Goal: Check status: Check status

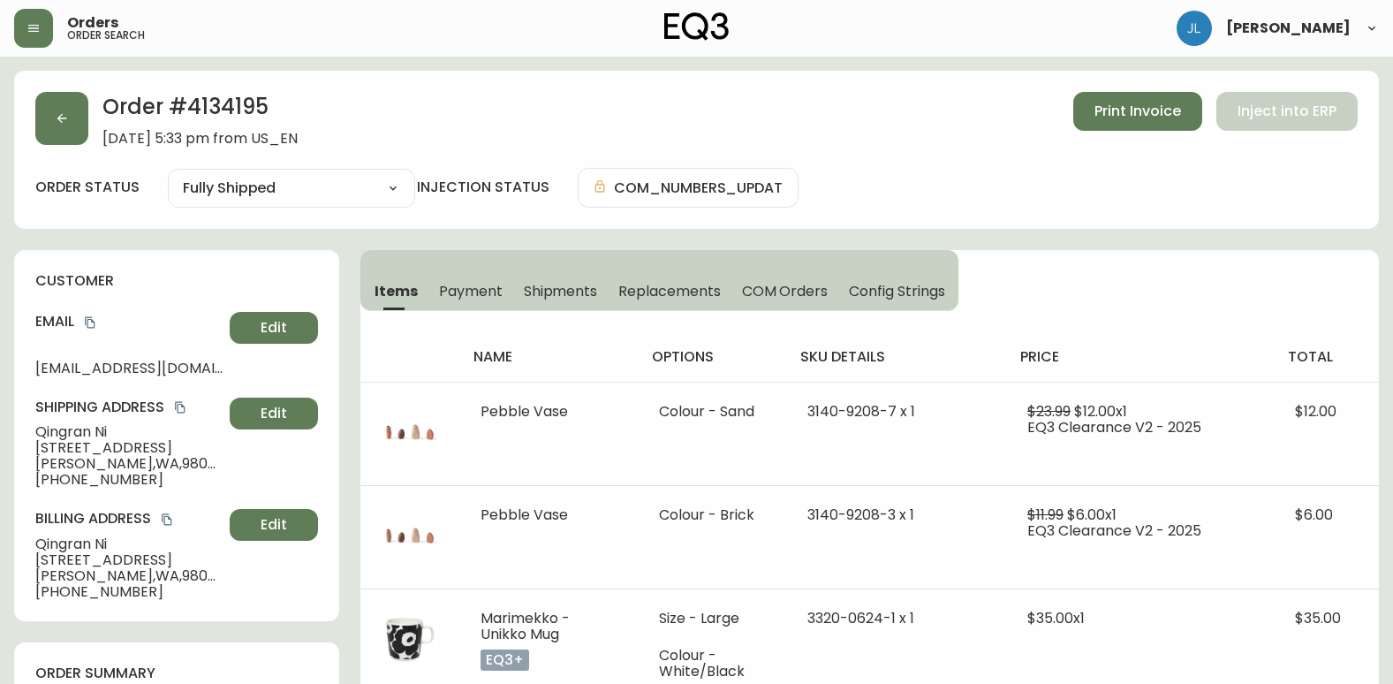
select select "FULLY_SHIPPED"
click at [542, 282] on span "Shipments" at bounding box center [561, 291] width 74 height 19
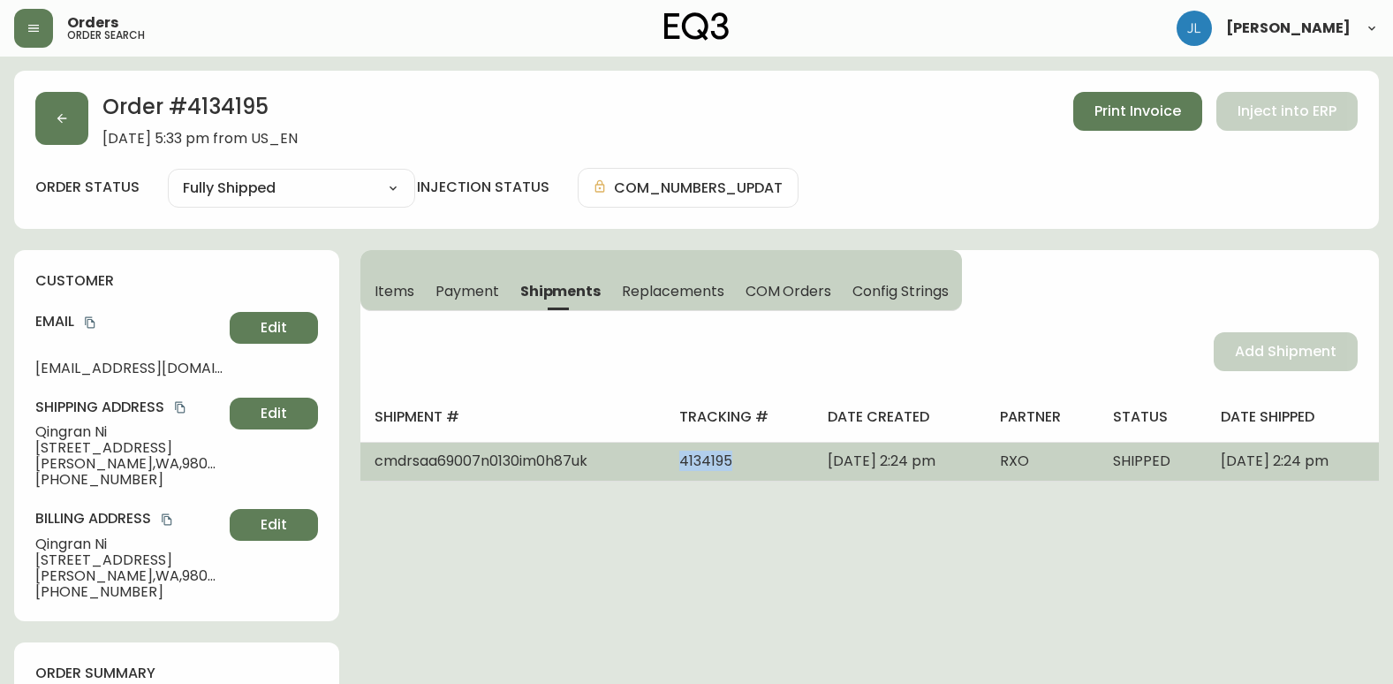
drag, startPoint x: 644, startPoint y: 459, endPoint x: 705, endPoint y: 466, distance: 61.4
click at [705, 466] on td "4134195" at bounding box center [739, 461] width 148 height 39
drag, startPoint x: 375, startPoint y: 462, endPoint x: 595, endPoint y: 470, distance: 220.1
click at [595, 470] on td "cmdrsaa69007n0130im0h87uk" at bounding box center [512, 461] width 305 height 39
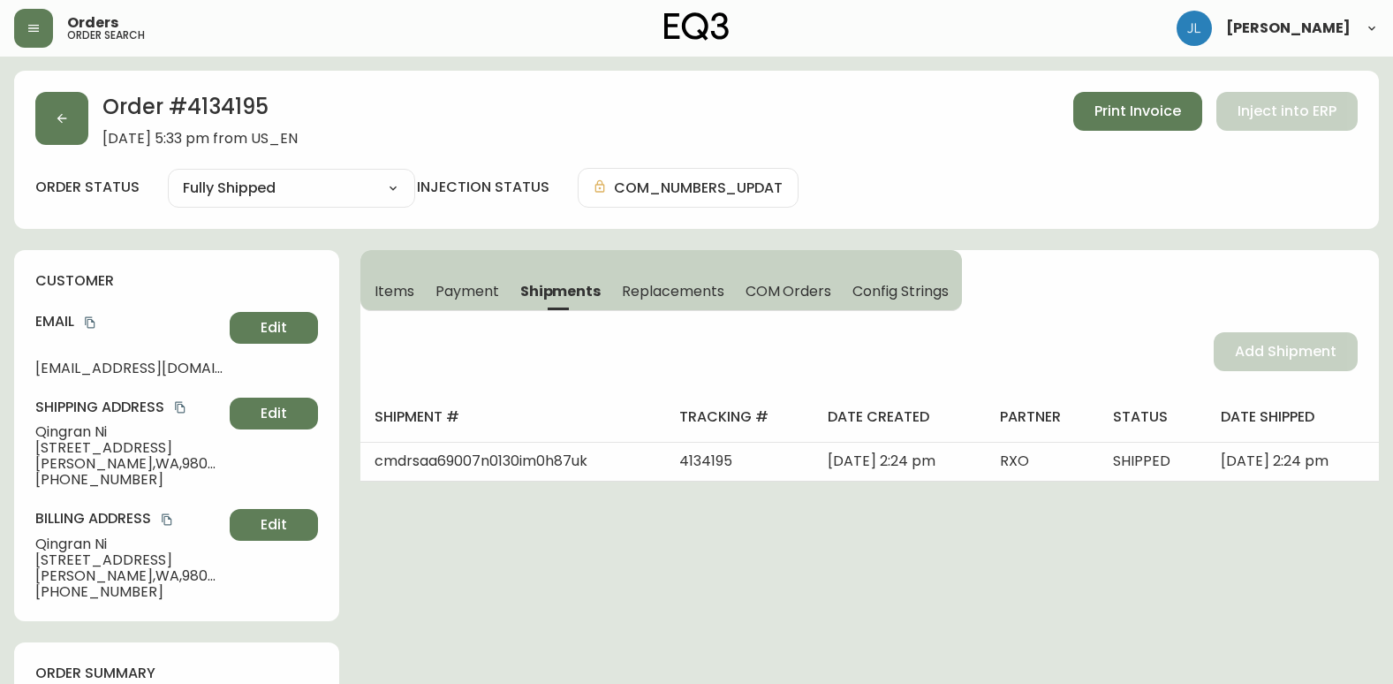
drag, startPoint x: 983, startPoint y: 484, endPoint x: 969, endPoint y: 493, distance: 16.7
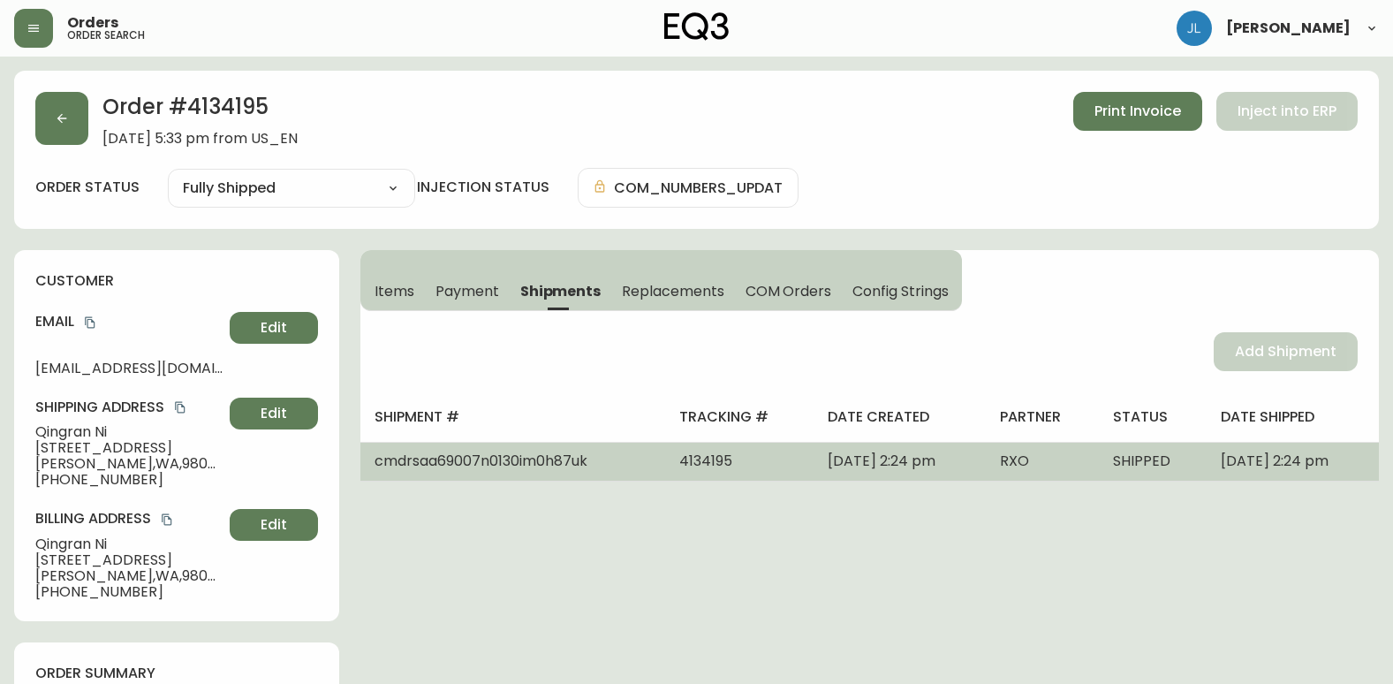
click at [877, 462] on span "[DATE] 2:24 pm" at bounding box center [882, 461] width 108 height 20
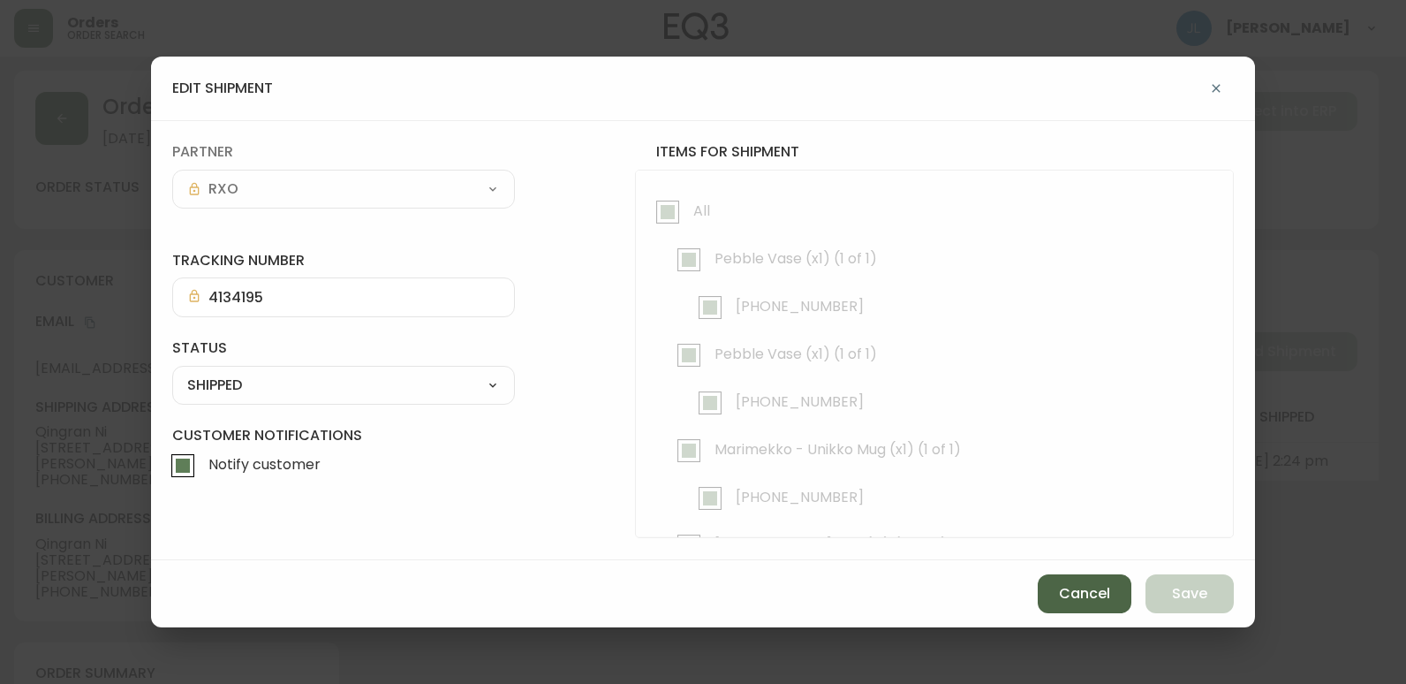
click at [1086, 589] on span "Cancel" at bounding box center [1084, 593] width 51 height 19
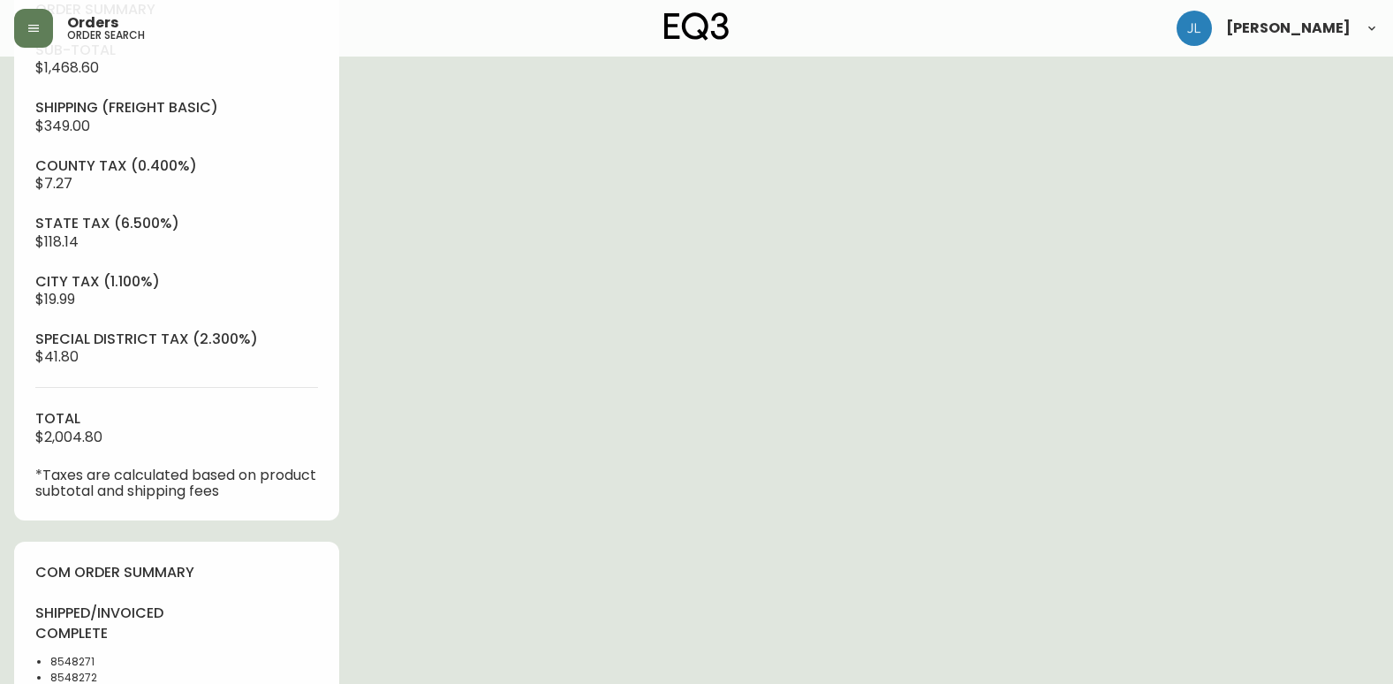
scroll to position [795, 0]
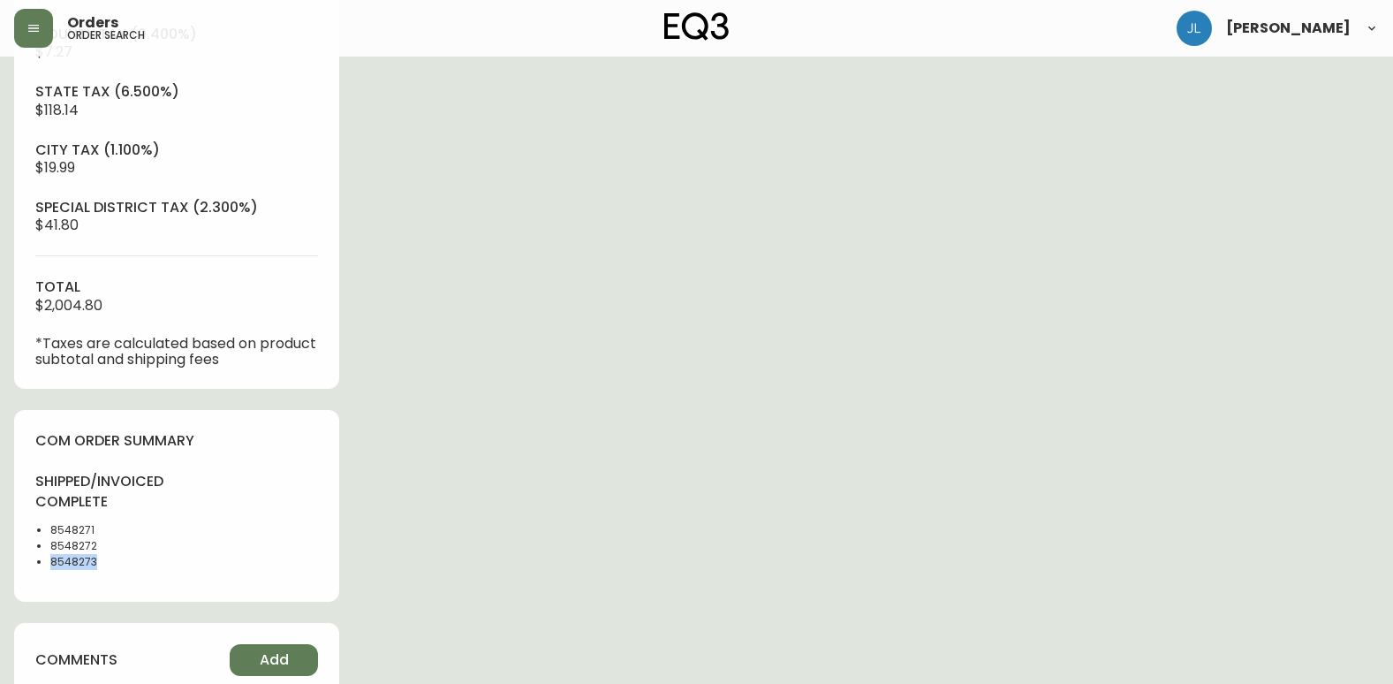
drag, startPoint x: 71, startPoint y: 564, endPoint x: 47, endPoint y: 567, distance: 24.1
click at [47, 567] on ul "8548271 8548272 8548273" at bounding box center [100, 546] width 131 height 48
click at [443, 498] on div "Order # 4134195 [DATE] 5:33 pm from US_EN Print Invoice Inject into ERP order s…" at bounding box center [696, 194] width 1365 height 1836
drag, startPoint x: 140, startPoint y: 557, endPoint x: 45, endPoint y: 570, distance: 96.3
click at [45, 570] on ul "8548271 8548272 8548273" at bounding box center [100, 546] width 131 height 48
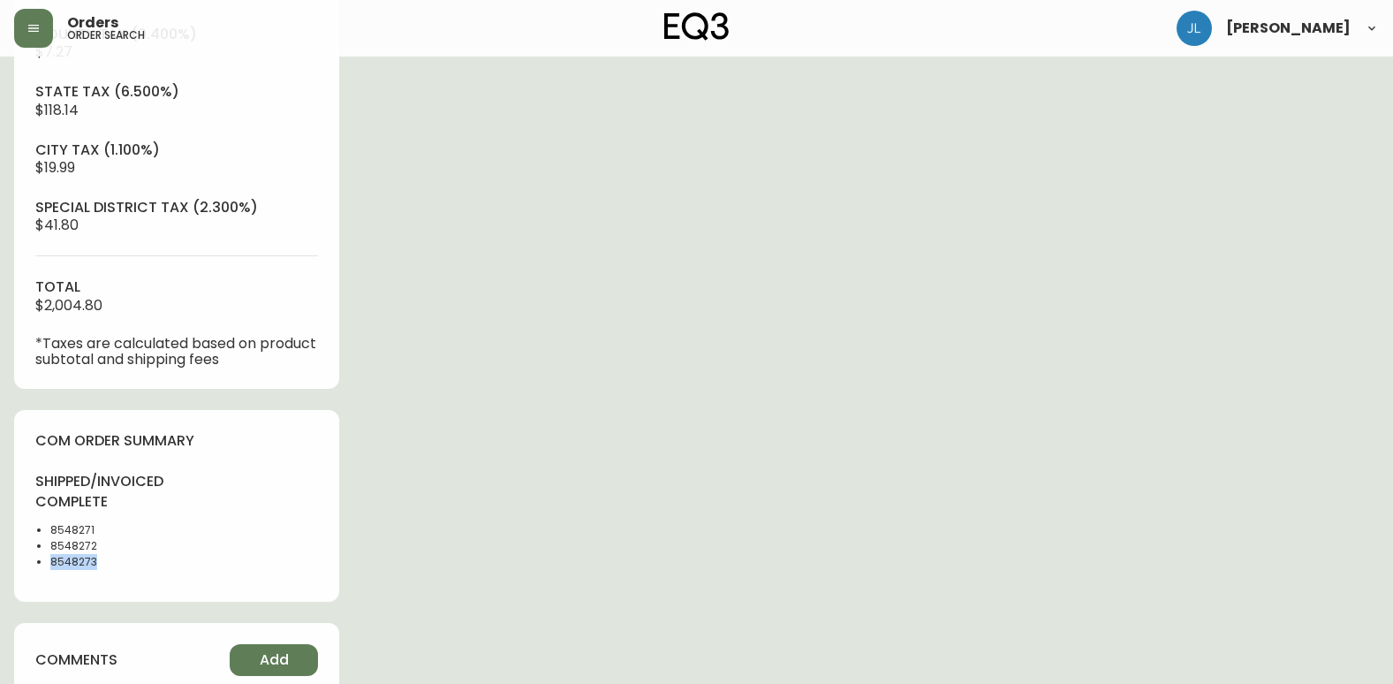
copy li "8548273"
click at [765, 87] on div "Order # 4134195 [DATE] 5:33 pm from US_EN Print Invoice Inject into ERP order s…" at bounding box center [696, 194] width 1365 height 1836
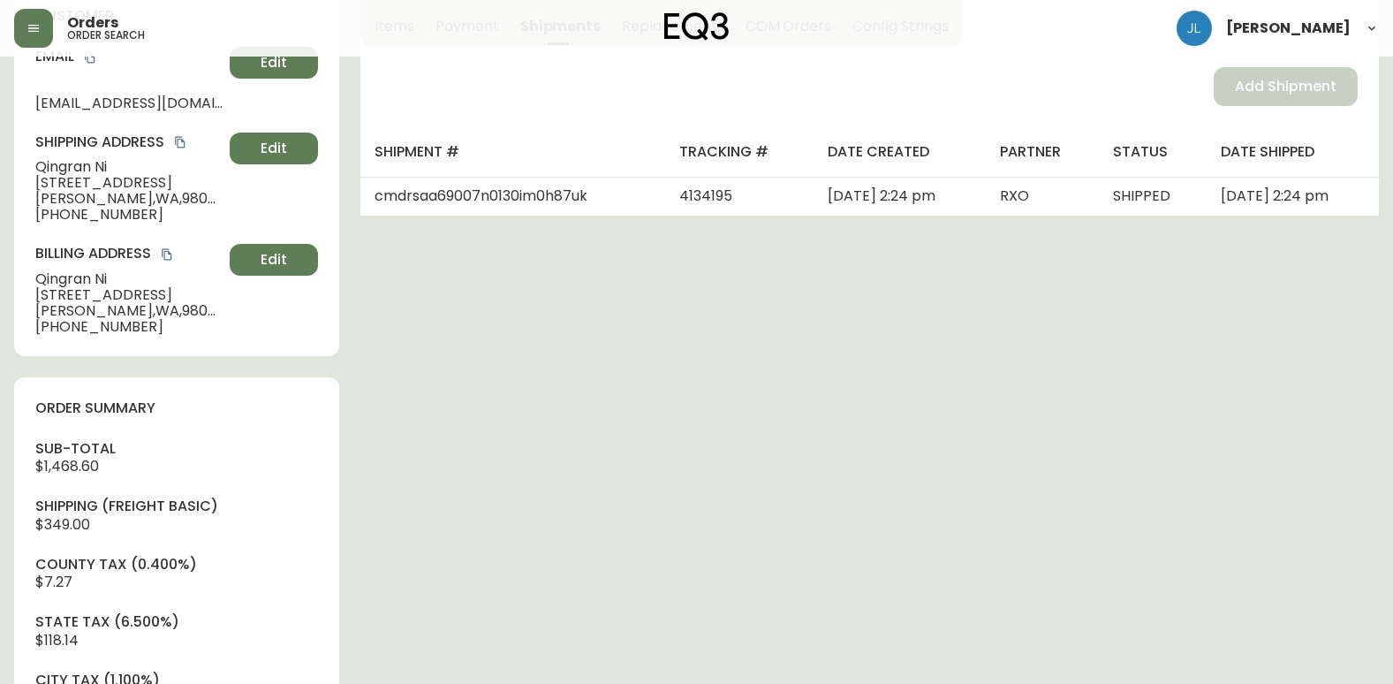
scroll to position [0, 0]
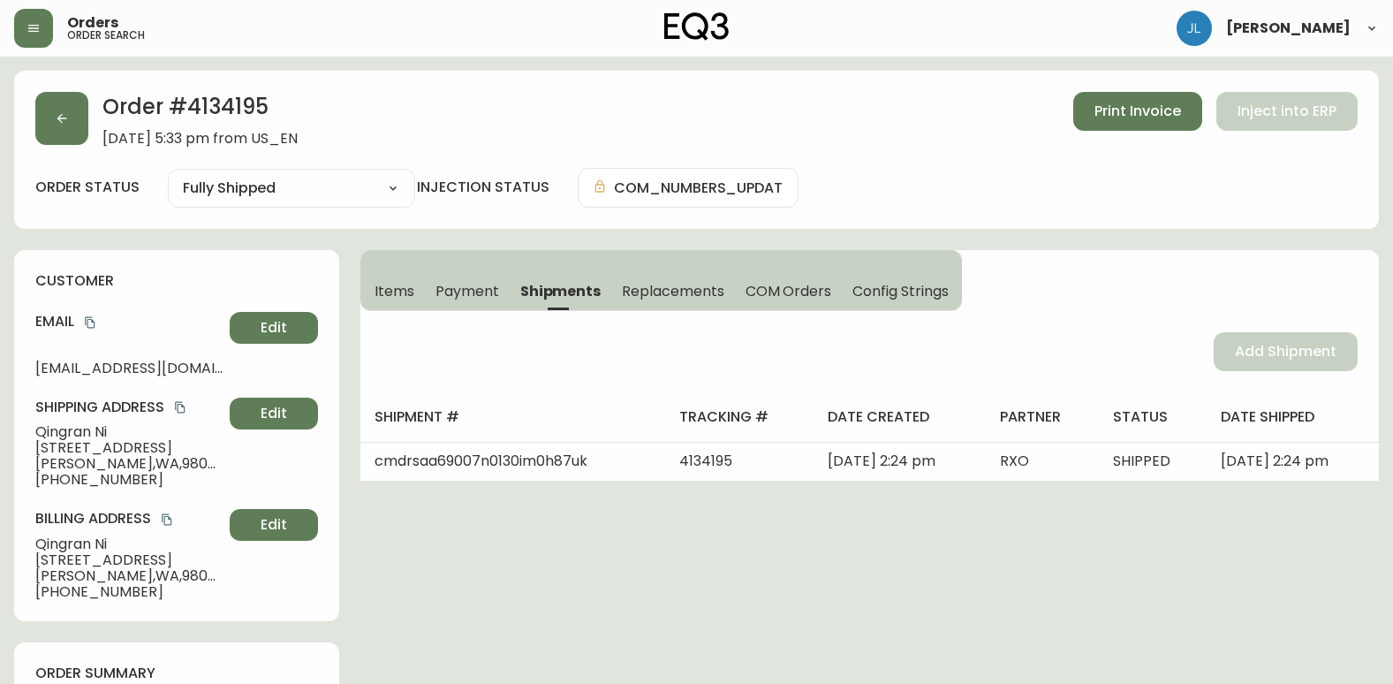
drag, startPoint x: 1028, startPoint y: 583, endPoint x: 1028, endPoint y: 556, distance: 27.4
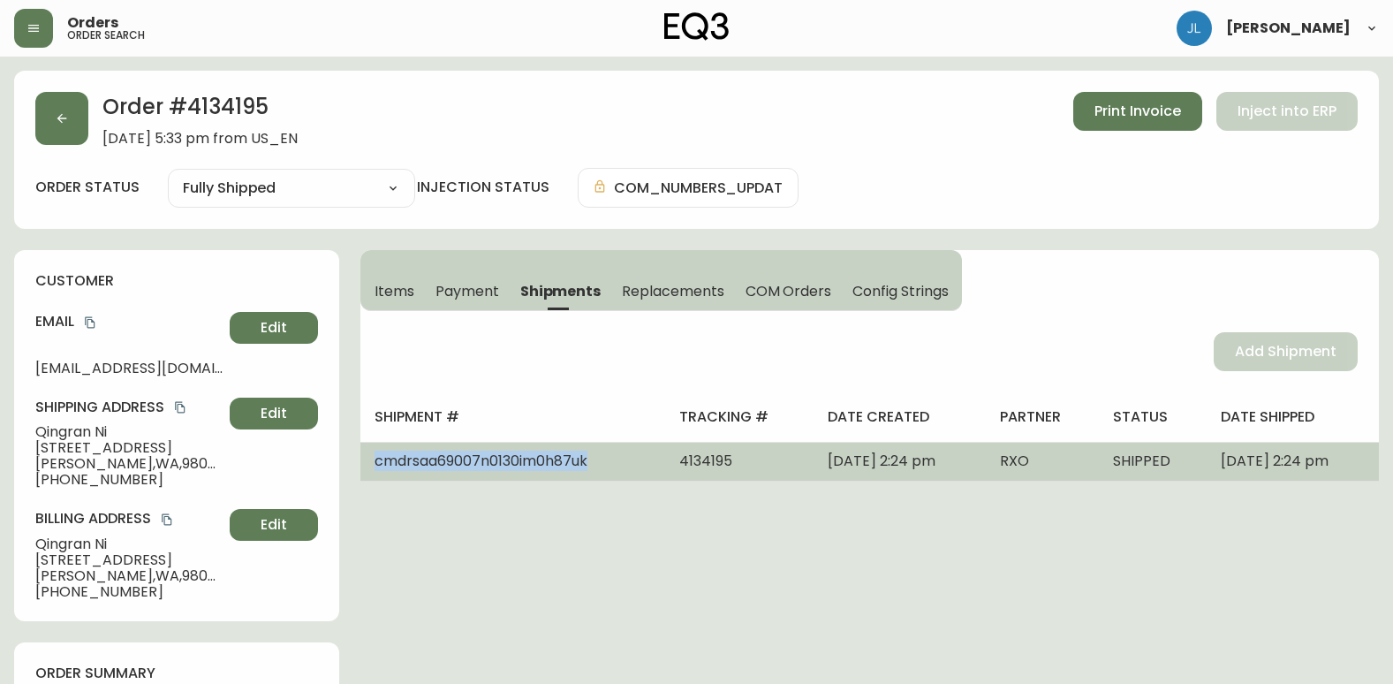
drag, startPoint x: 614, startPoint y: 462, endPoint x: 375, endPoint y: 459, distance: 238.5
click at [375, 459] on td "cmdrsaa69007n0130im0h87uk" at bounding box center [512, 461] width 305 height 39
copy span "cmdrsaa69007n0130im0h87uk"
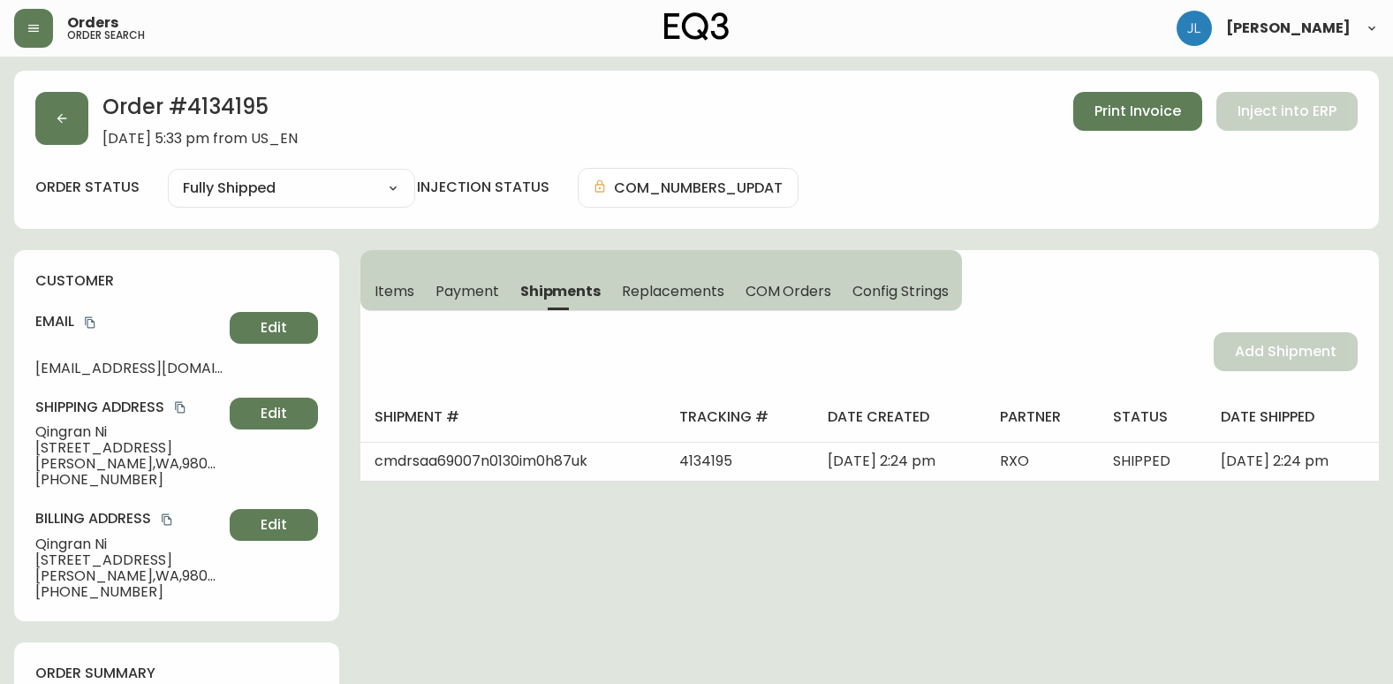
drag, startPoint x: 137, startPoint y: 481, endPoint x: 34, endPoint y: 481, distance: 103.4
click at [34, 481] on div "customer Email [EMAIL_ADDRESS][DOMAIN_NAME] Edit Shipping Address [GEOGRAPHIC_D…" at bounding box center [176, 435] width 325 height 371
drag, startPoint x: 34, startPoint y: 481, endPoint x: 162, endPoint y: 472, distance: 128.4
click at [162, 472] on span "[PHONE_NUMBER]" at bounding box center [128, 480] width 187 height 16
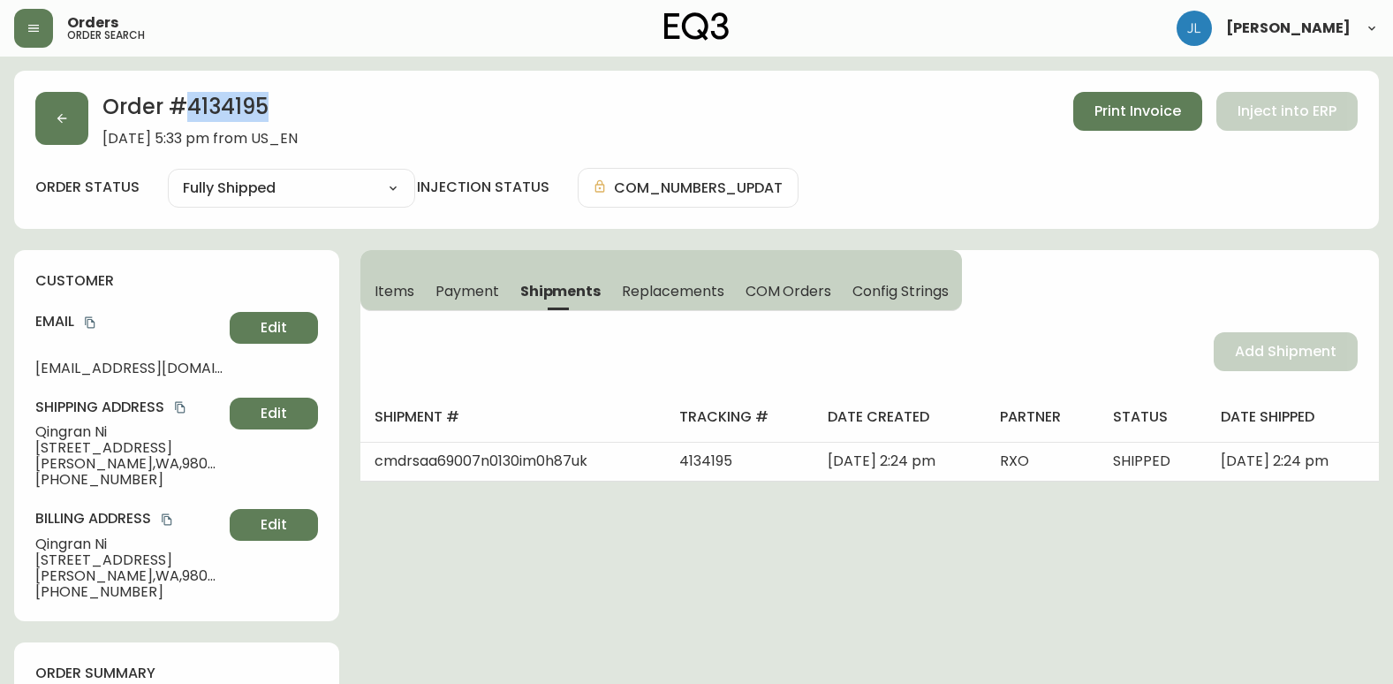
drag, startPoint x: 281, startPoint y: 108, endPoint x: 193, endPoint y: 115, distance: 87.7
click at [193, 115] on h2 "Order # 4134195" at bounding box center [199, 111] width 195 height 39
click at [52, 116] on button "button" at bounding box center [61, 118] width 53 height 53
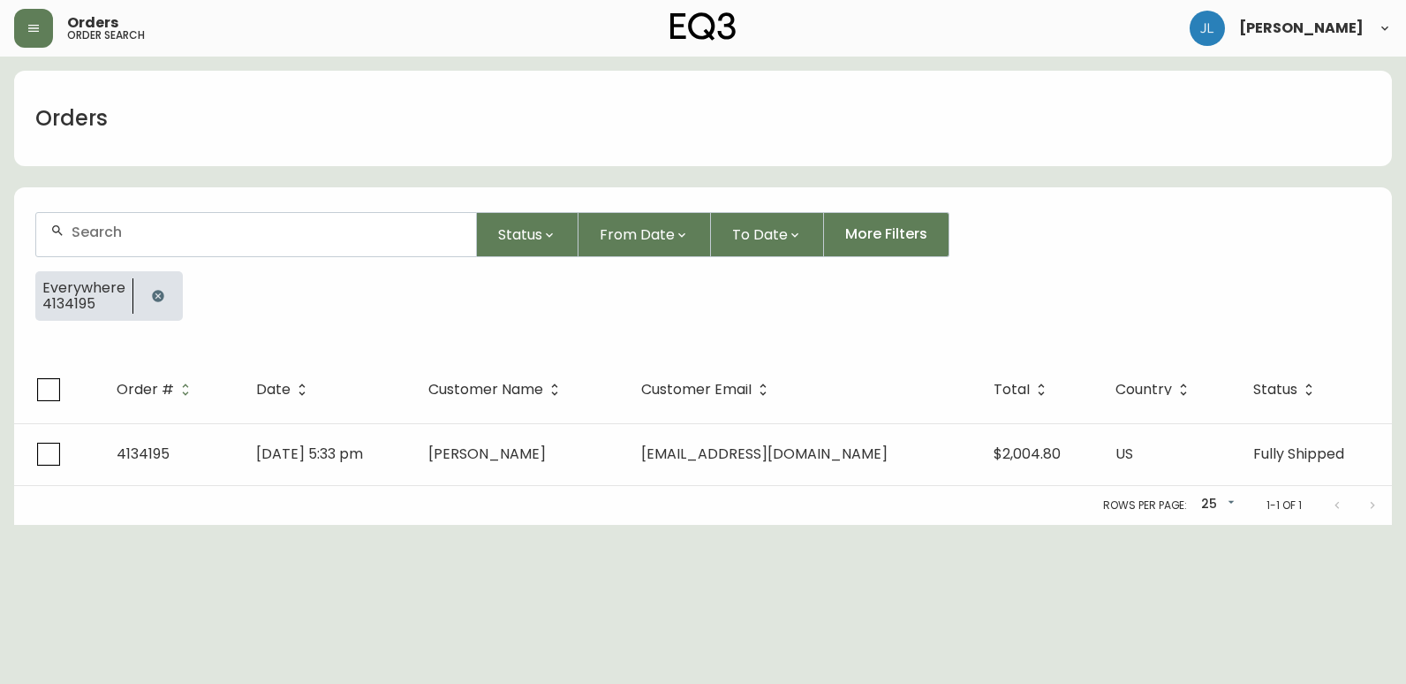
click at [153, 298] on icon "button" at bounding box center [157, 295] width 11 height 11
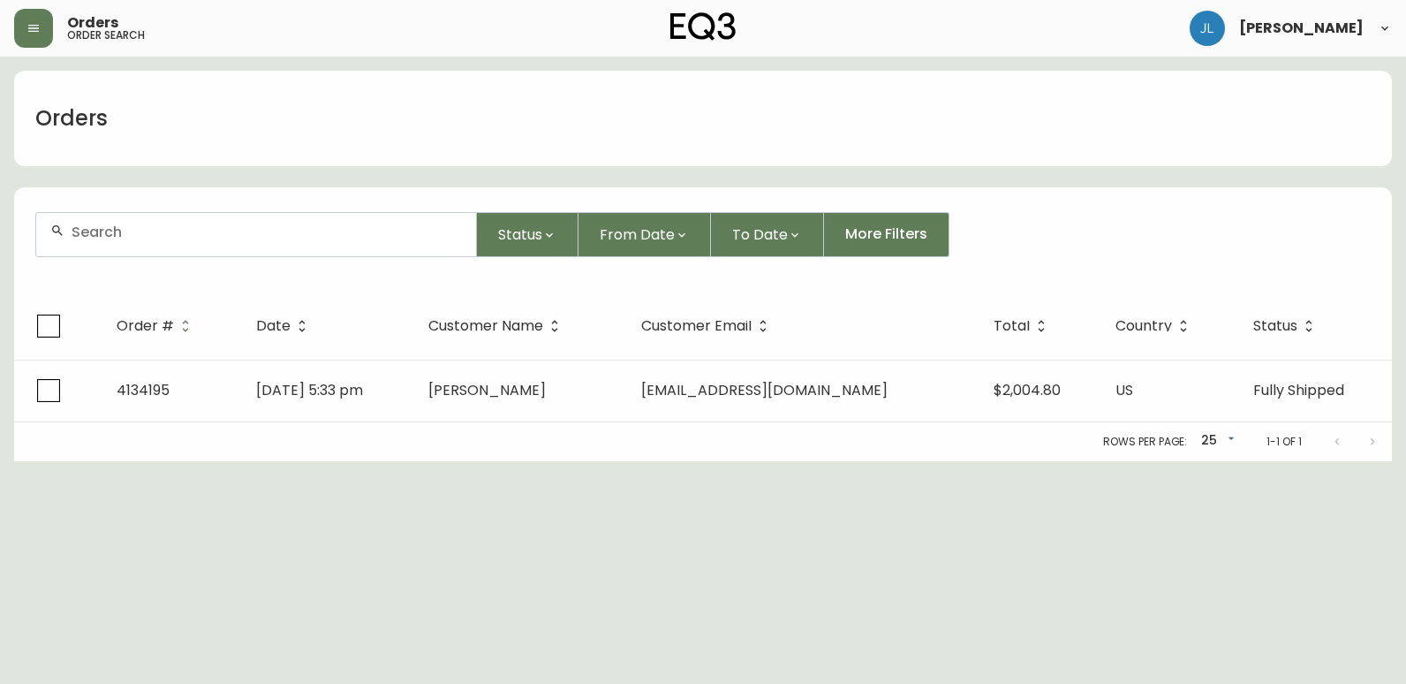
click at [179, 244] on div at bounding box center [256, 234] width 440 height 43
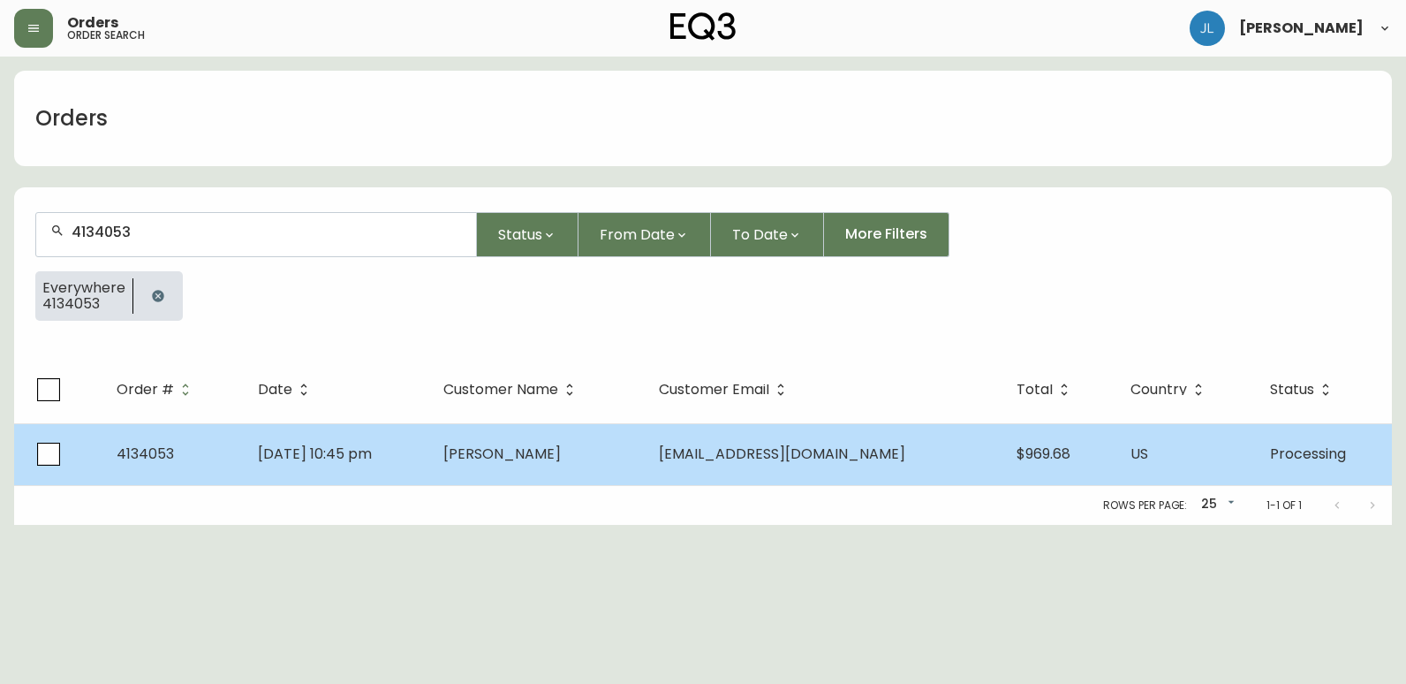
type input "4134053"
click at [429, 458] on td "[DATE] 10:45 pm" at bounding box center [337, 454] width 186 height 62
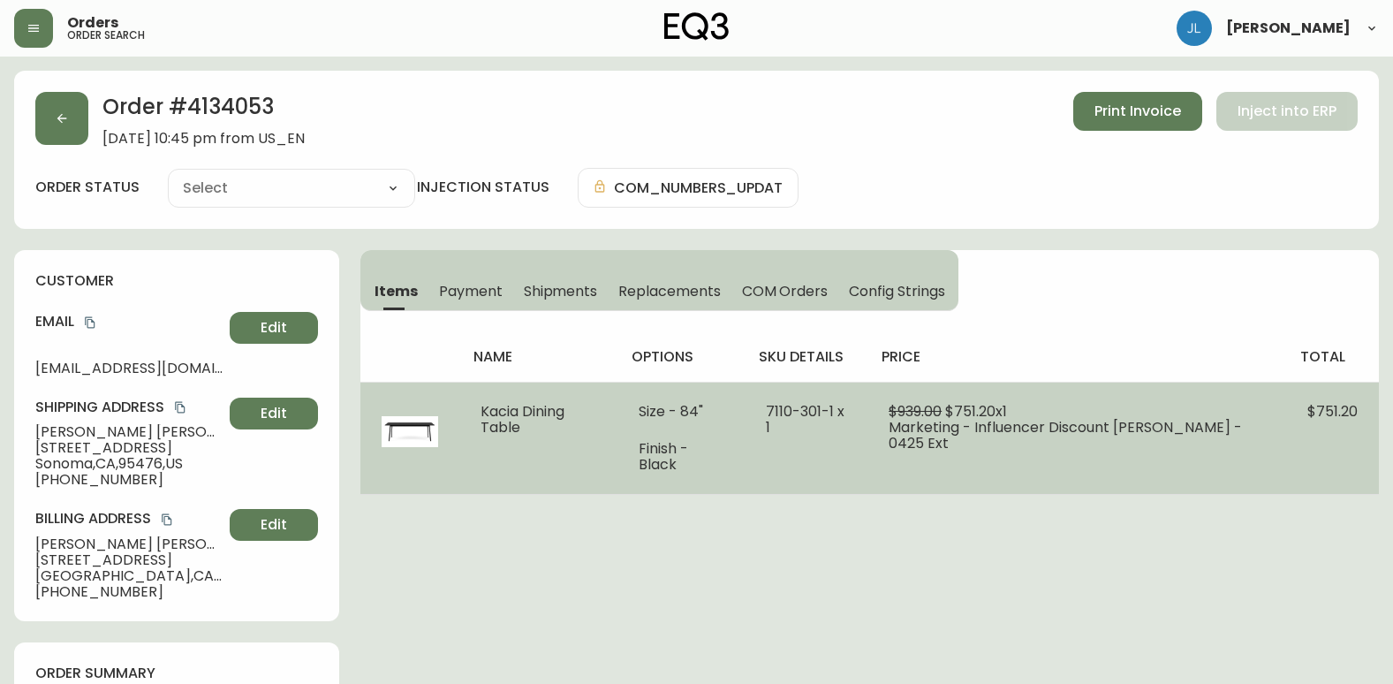
type input "Processing"
select select "PROCESSING"
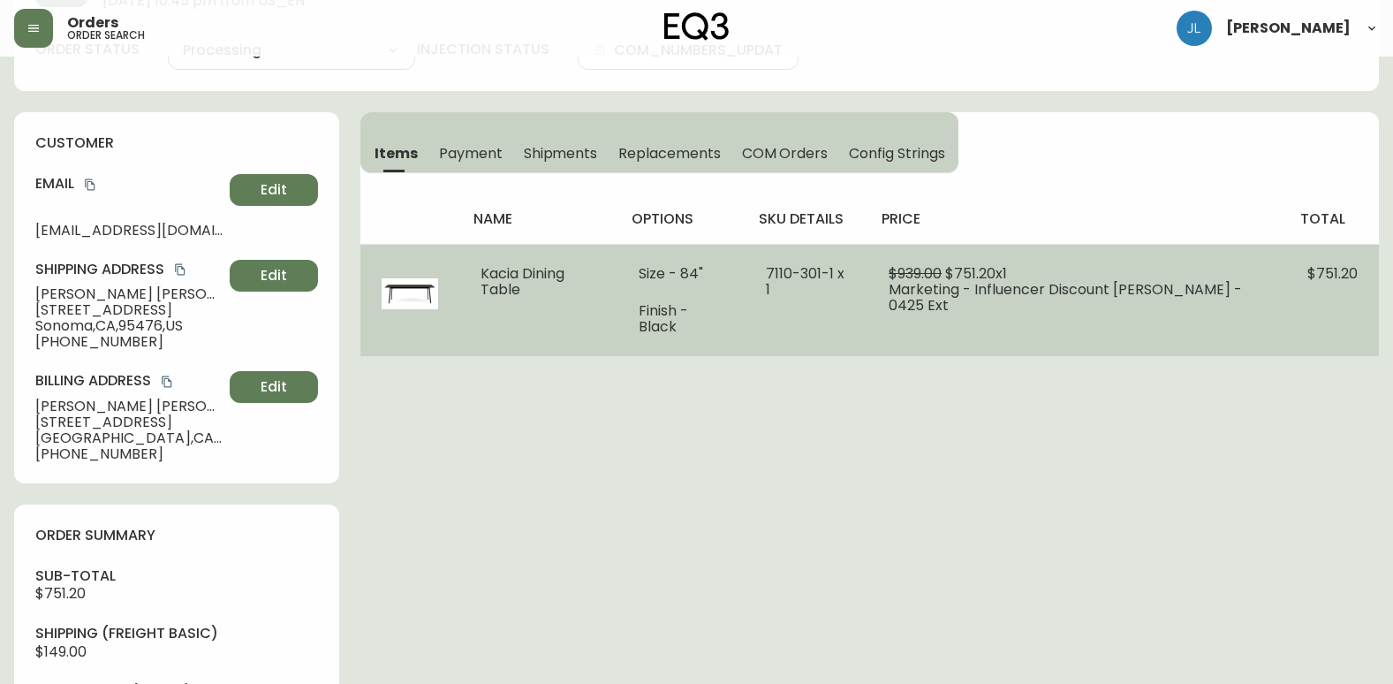
scroll to position [177, 0]
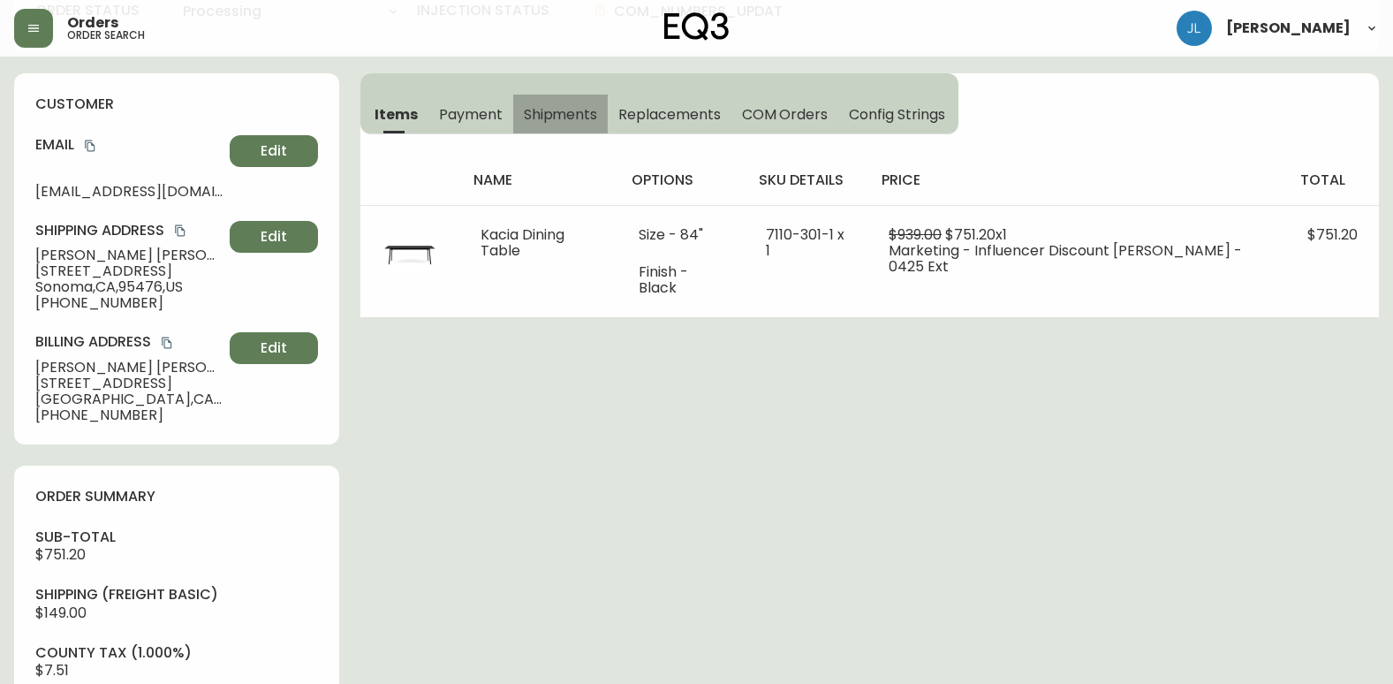
click at [568, 111] on span "Shipments" at bounding box center [561, 114] width 74 height 19
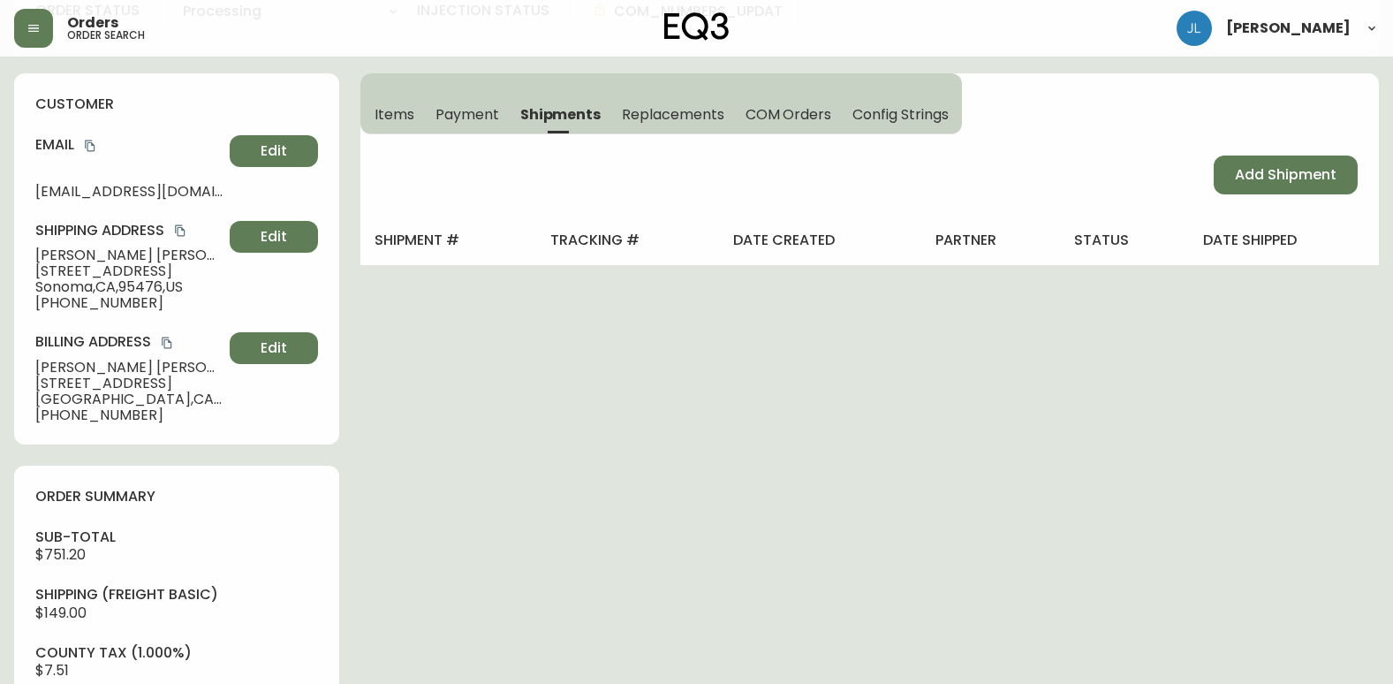
click at [406, 112] on span "Items" at bounding box center [395, 114] width 40 height 19
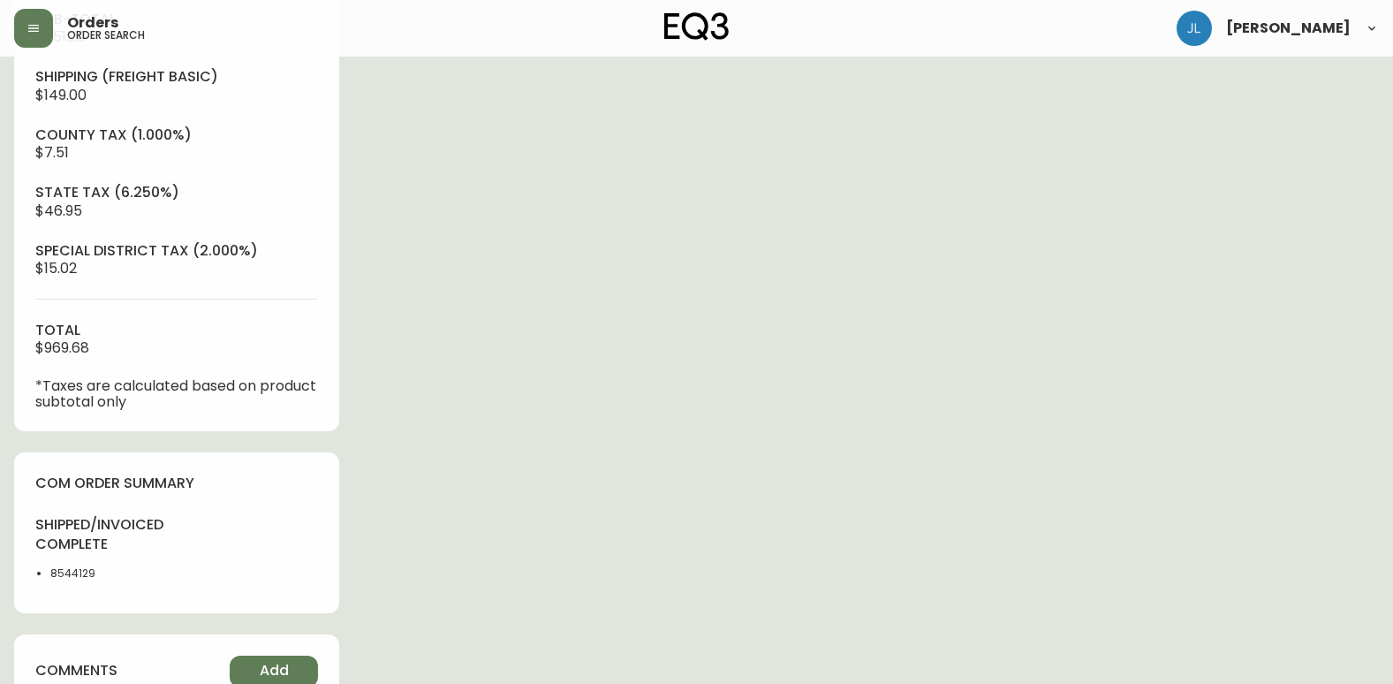
scroll to position [795, 0]
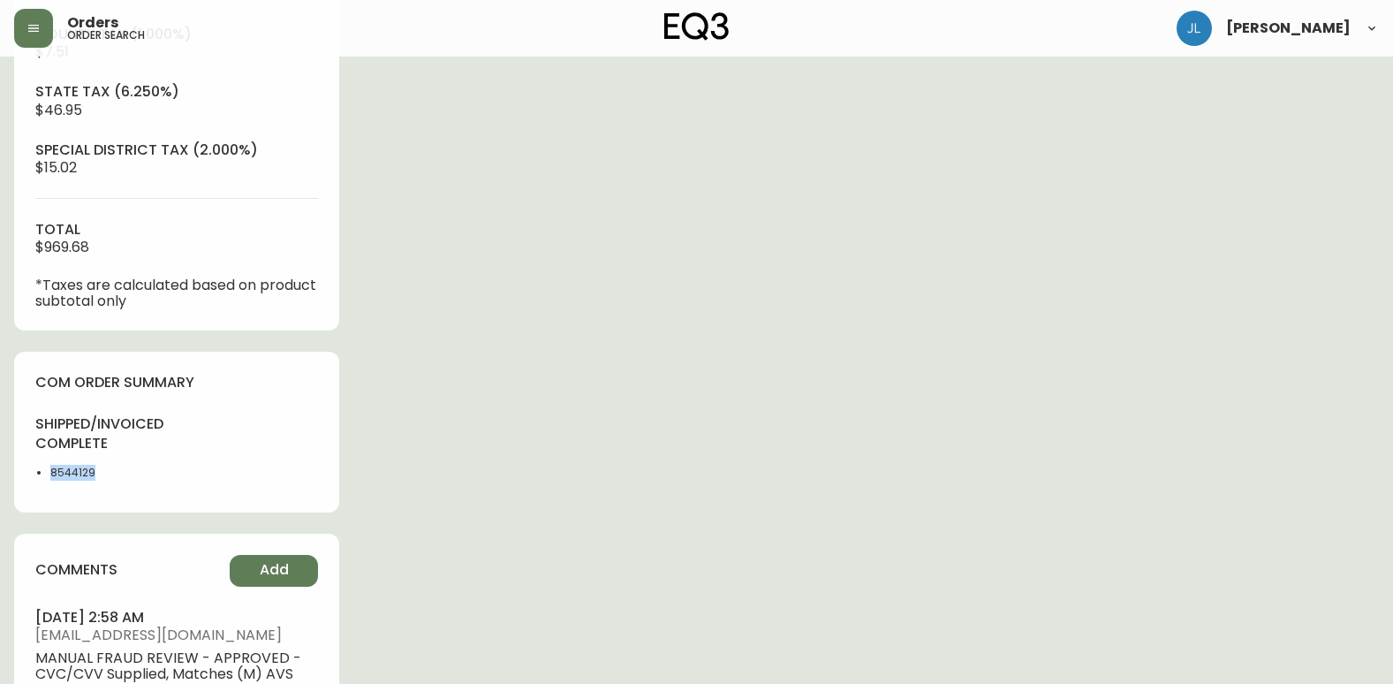
drag, startPoint x: 135, startPoint y: 473, endPoint x: 48, endPoint y: 479, distance: 87.6
click at [48, 479] on ul "8544129" at bounding box center [100, 473] width 131 height 16
copy li "8544129"
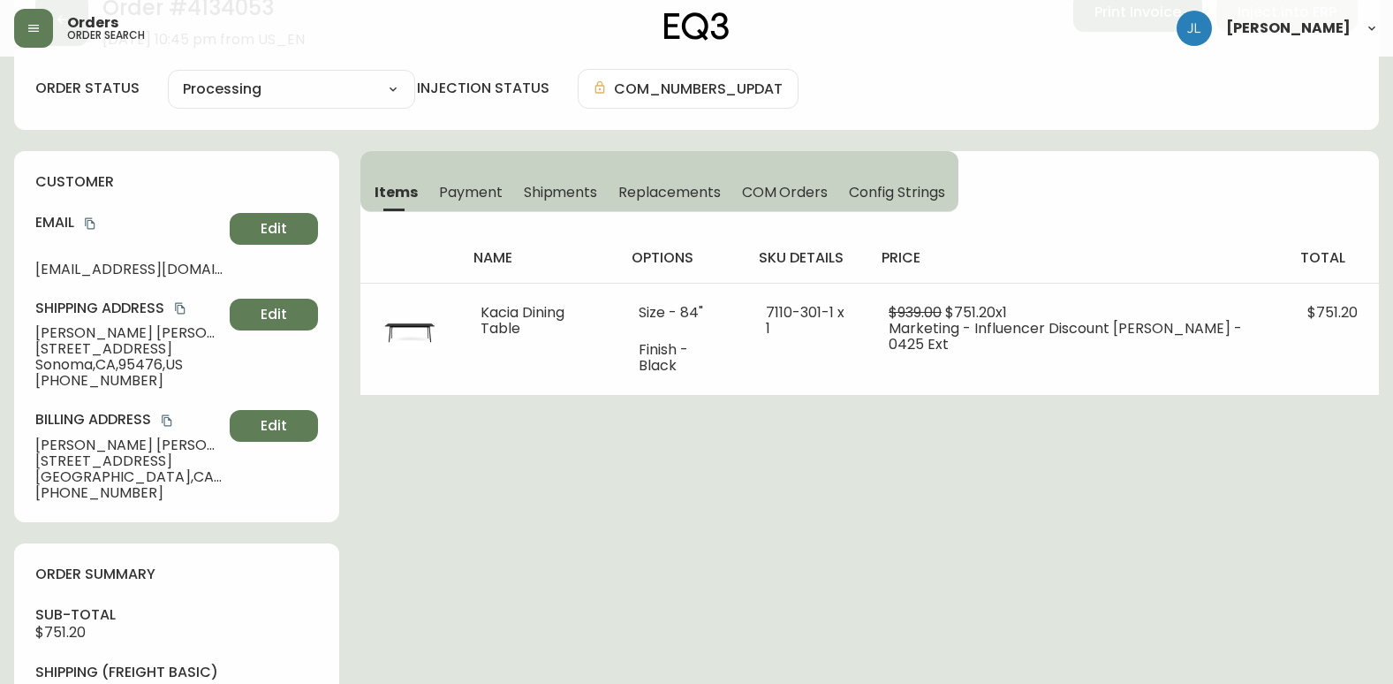
scroll to position [0, 0]
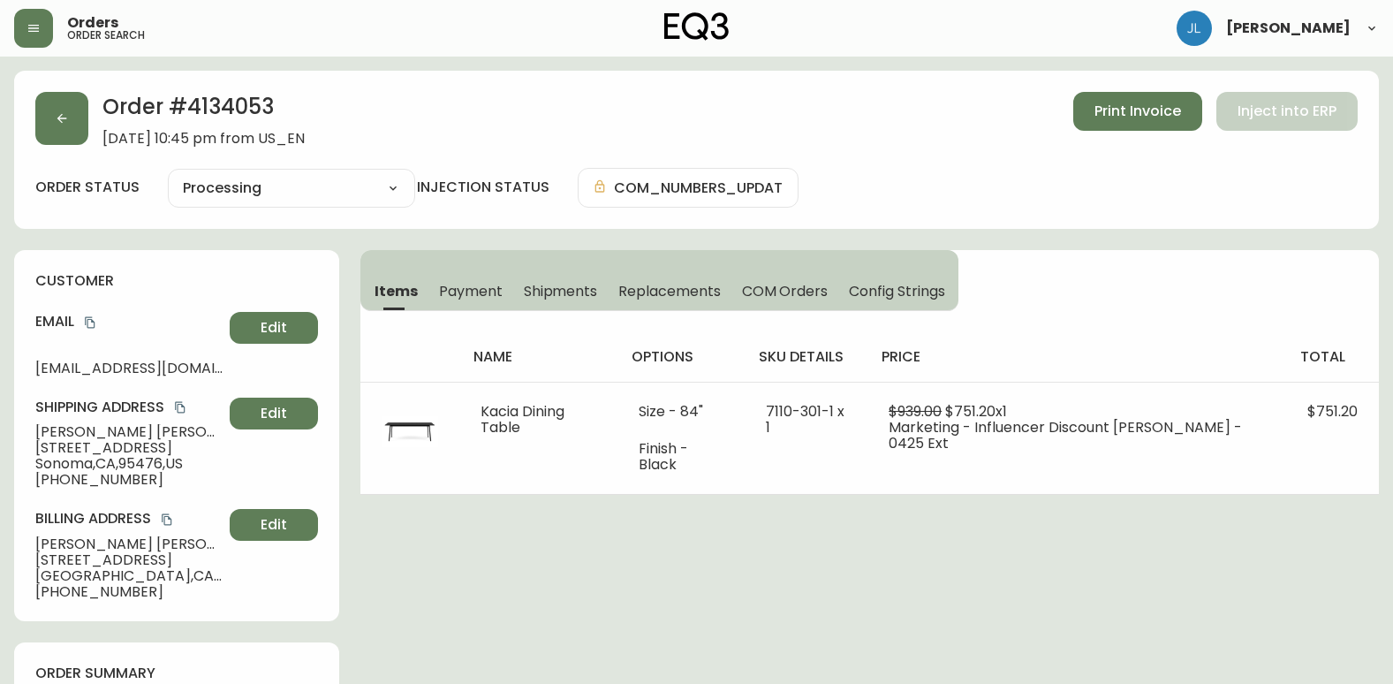
click at [572, 286] on span "Shipments" at bounding box center [561, 291] width 74 height 19
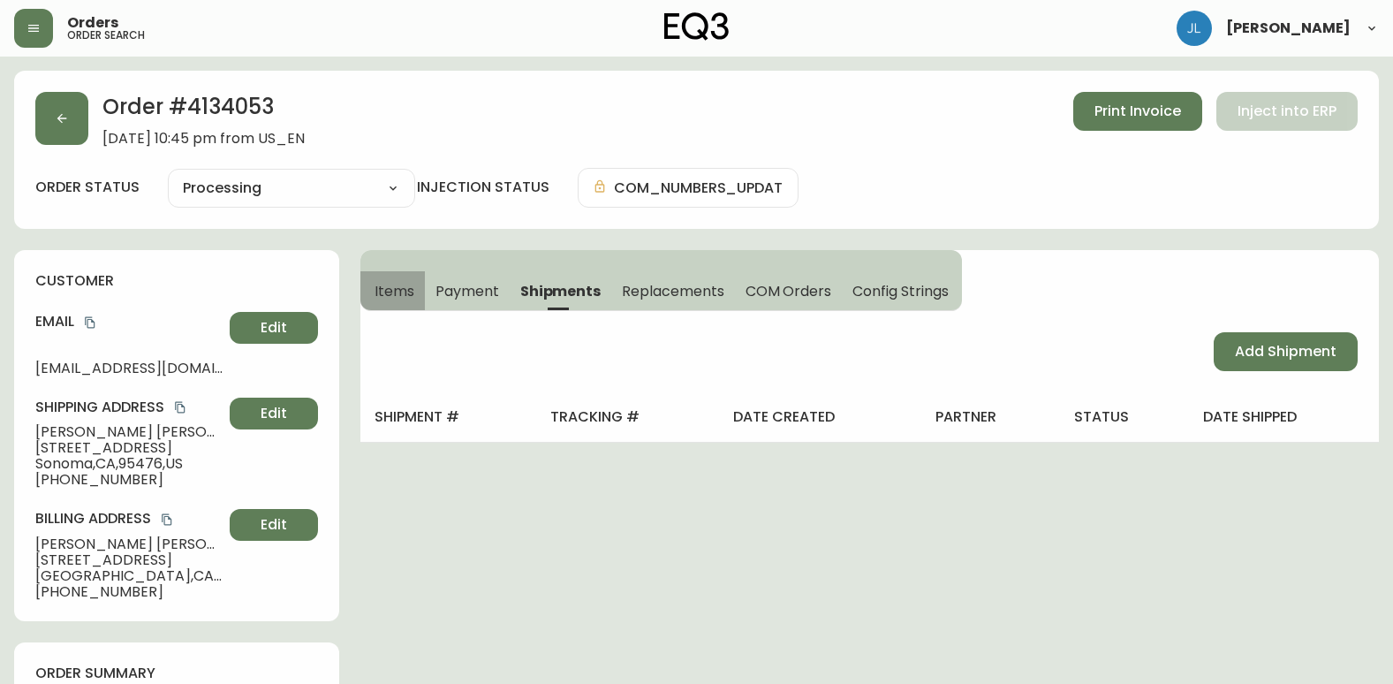
click at [417, 286] on button "Items" at bounding box center [392, 290] width 64 height 39
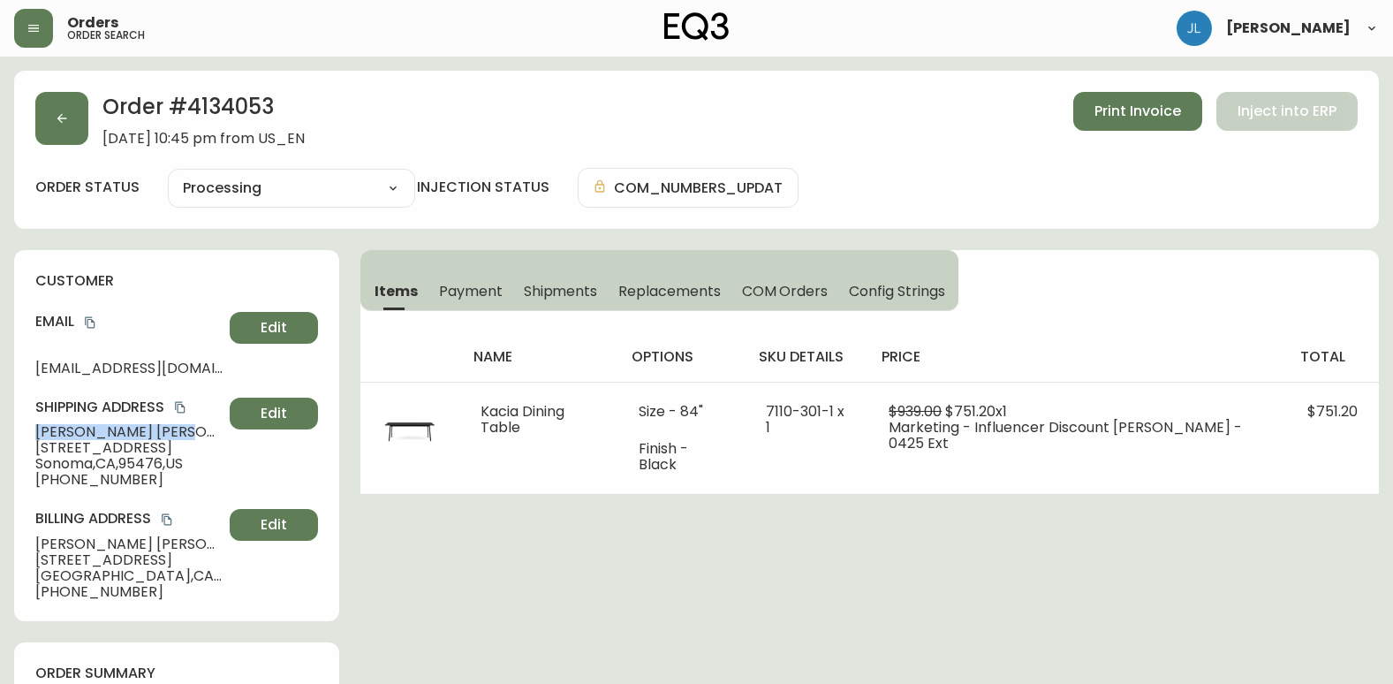
drag, startPoint x: 27, startPoint y: 426, endPoint x: 116, endPoint y: 435, distance: 89.7
click at [116, 435] on div "customer Email [EMAIL_ADDRESS][DOMAIN_NAME] Edit Shipping Address [PERSON_NAME]…" at bounding box center [176, 435] width 325 height 371
copy span "[PERSON_NAME]"
click at [876, 284] on span "Config Strings" at bounding box center [896, 291] width 95 height 19
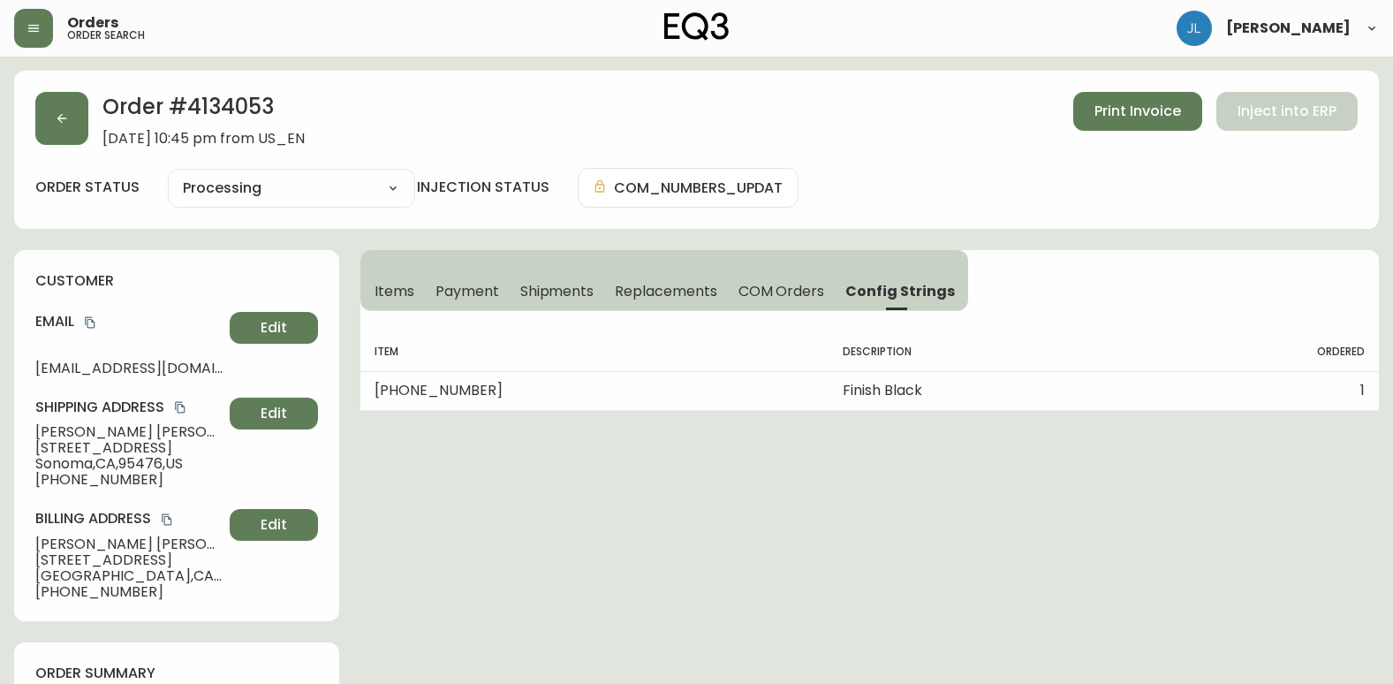
click at [759, 293] on span "COM Orders" at bounding box center [781, 291] width 87 height 19
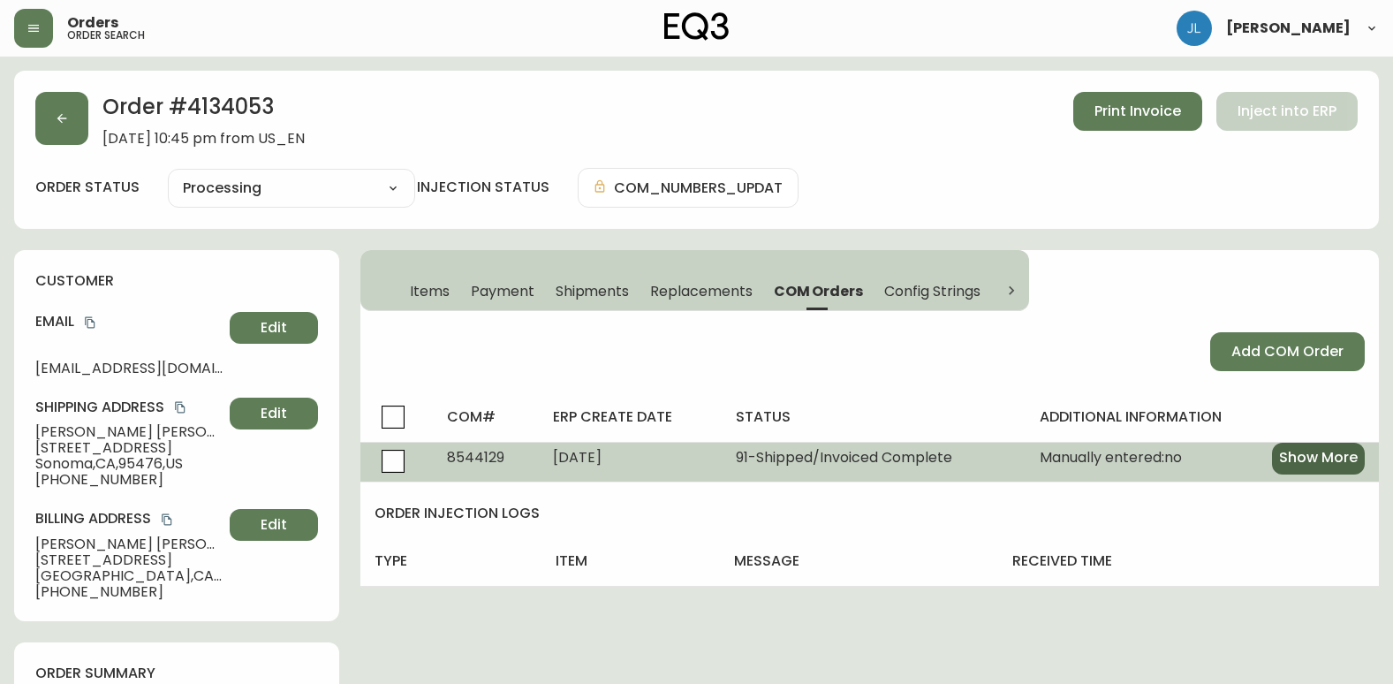
click at [1276, 462] on button "Show More" at bounding box center [1318, 459] width 93 height 32
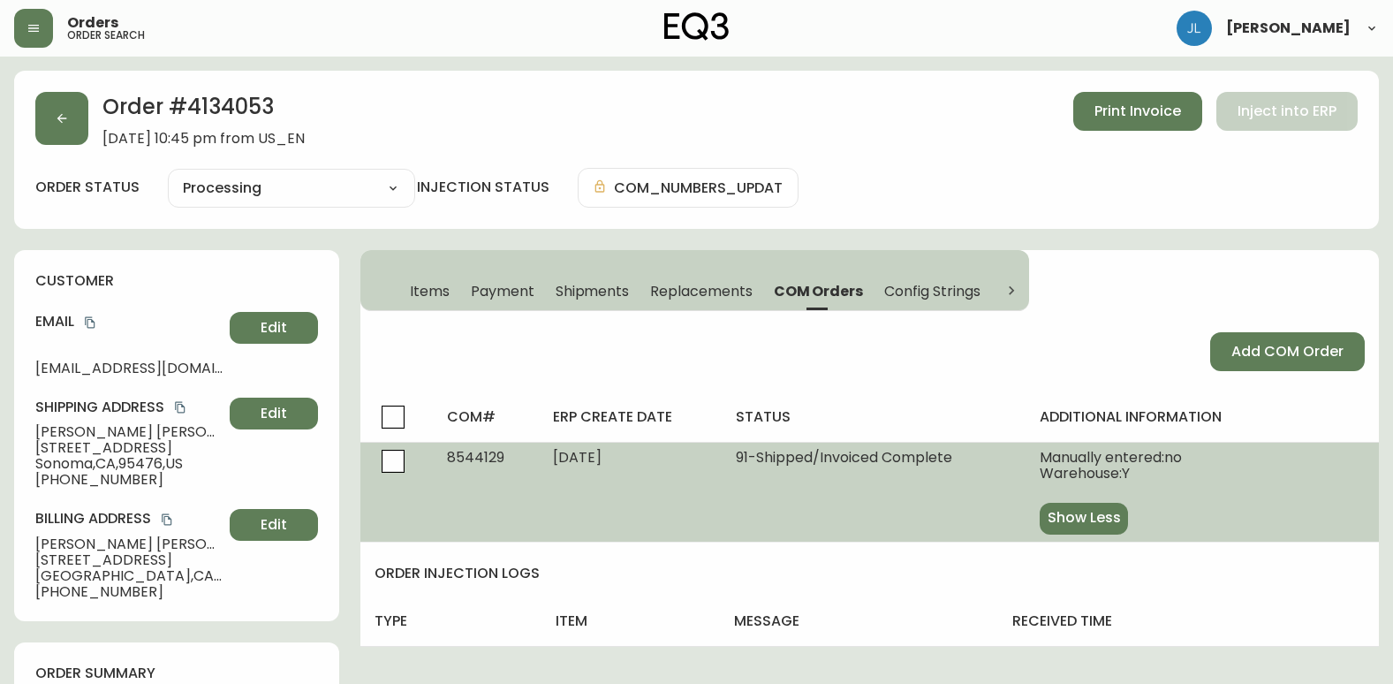
click at [678, 284] on span "Replacements" at bounding box center [701, 291] width 102 height 19
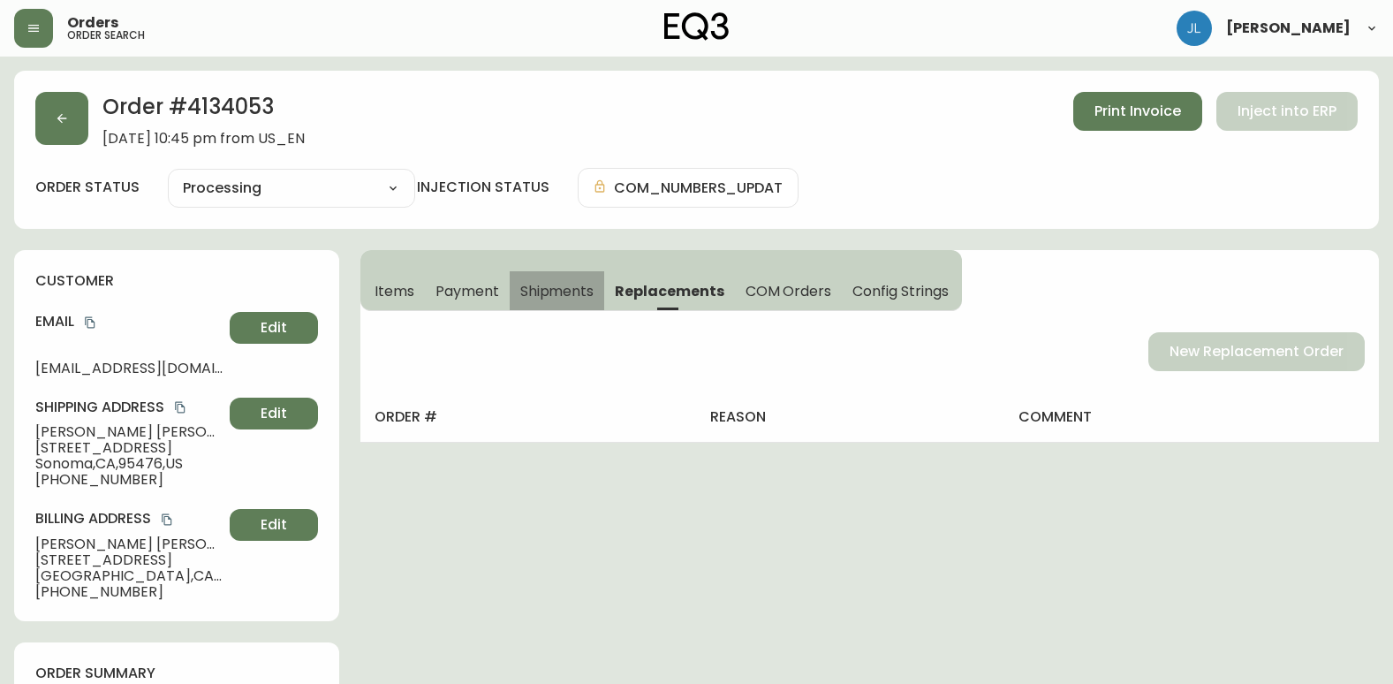
click at [587, 298] on span "Shipments" at bounding box center [557, 291] width 74 height 19
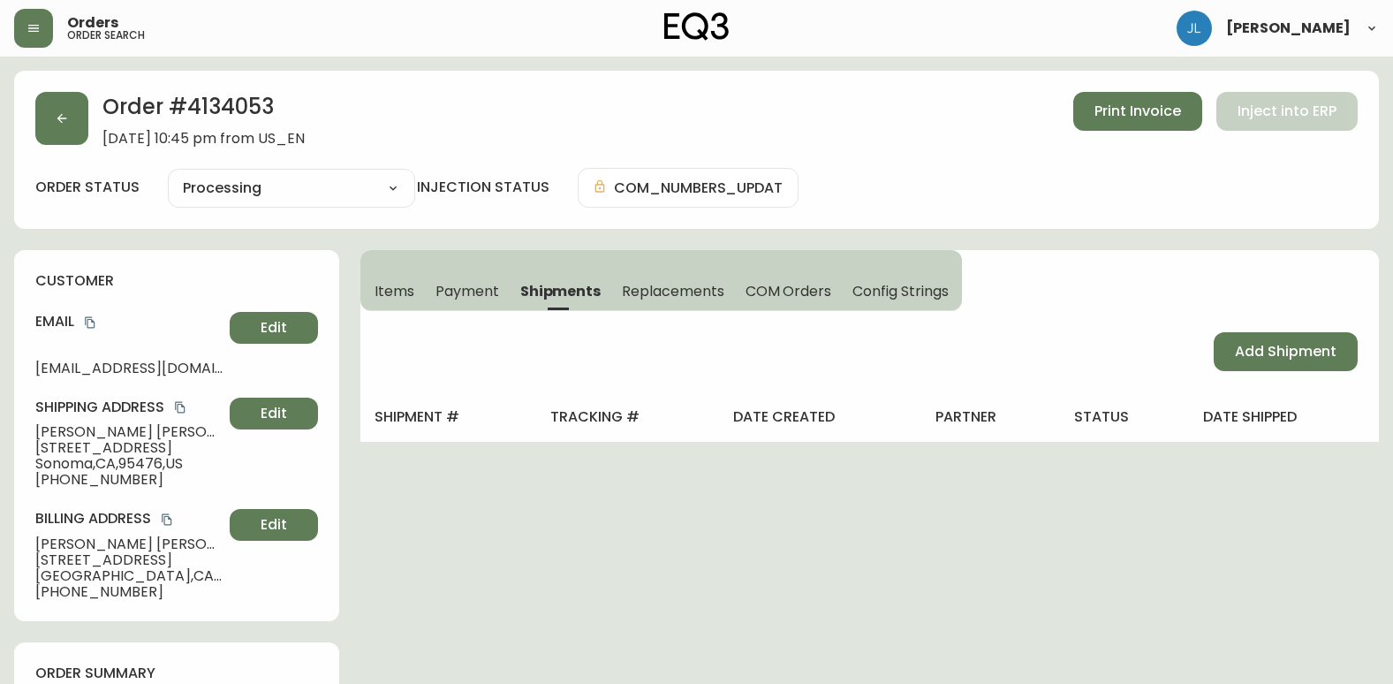
click at [479, 290] on span "Payment" at bounding box center [467, 291] width 64 height 19
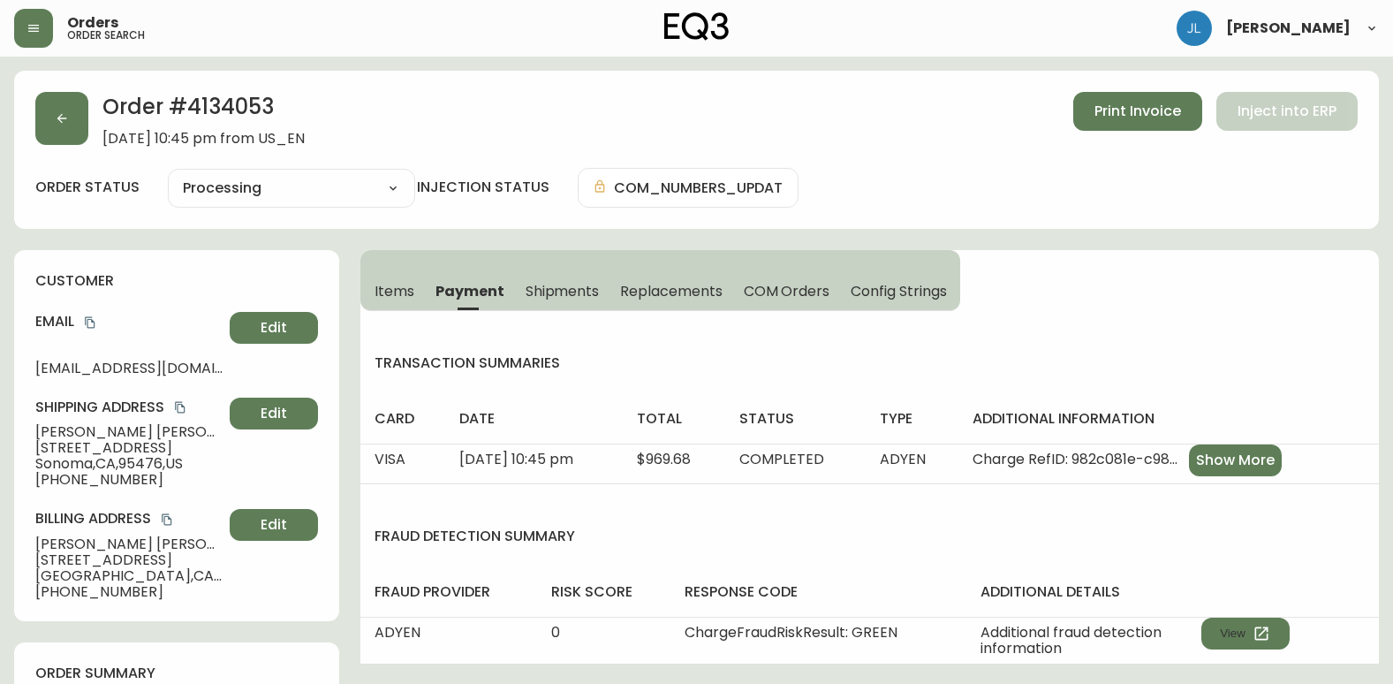
click at [612, 292] on button "Replacements" at bounding box center [671, 290] width 123 height 39
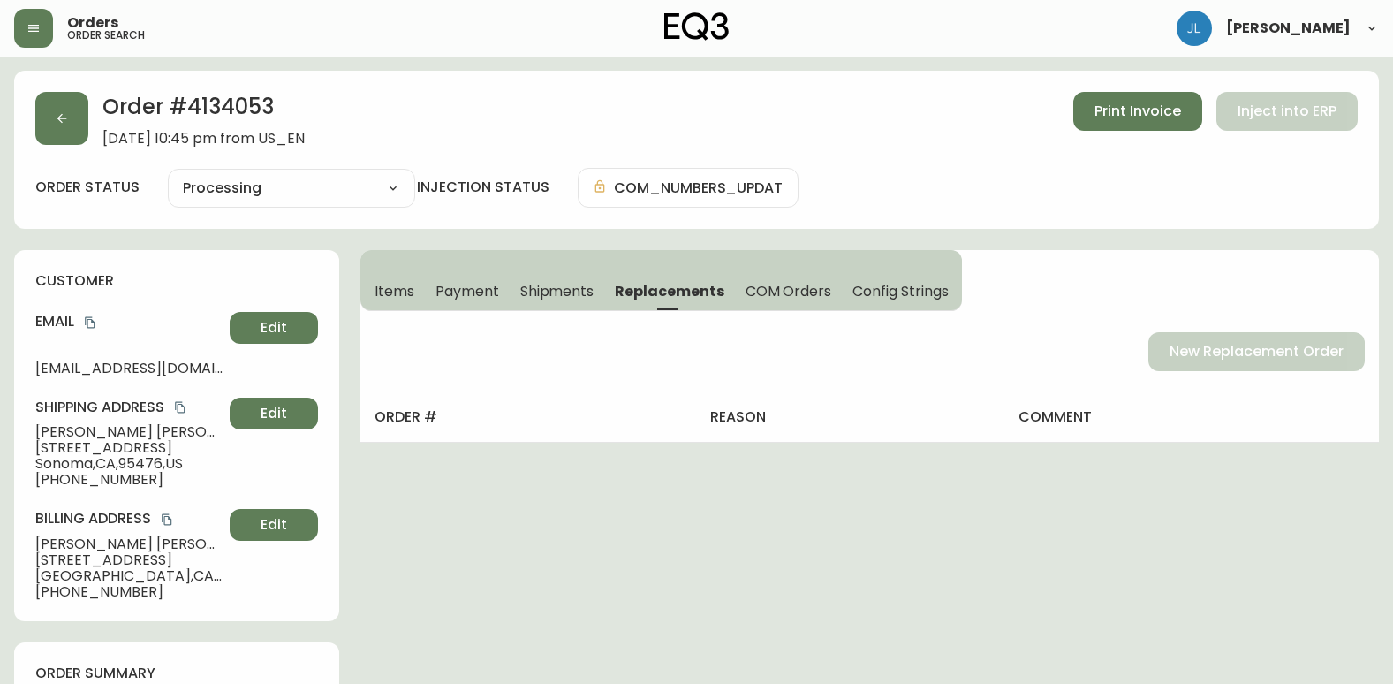
drag, startPoint x: 444, startPoint y: 292, endPoint x: 473, endPoint y: 295, distance: 29.4
click at [456, 292] on span "Payment" at bounding box center [467, 291] width 64 height 19
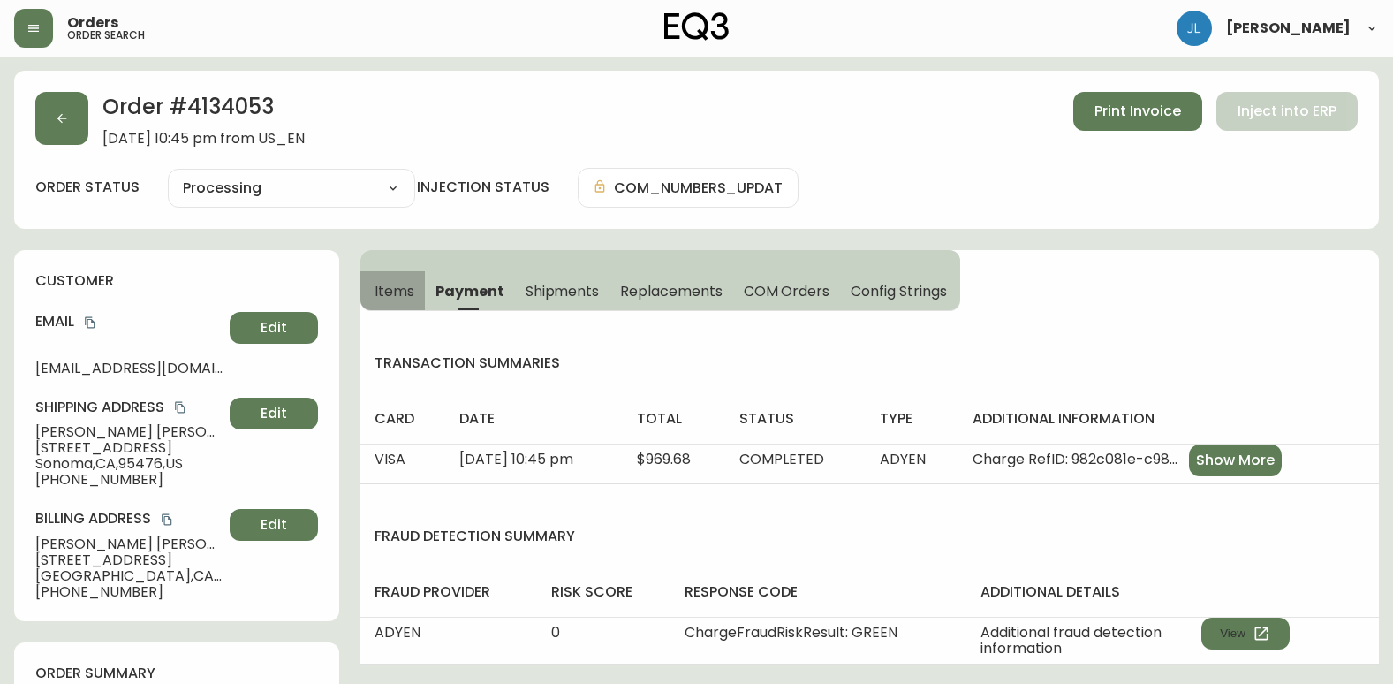
click at [383, 291] on span "Items" at bounding box center [395, 291] width 40 height 19
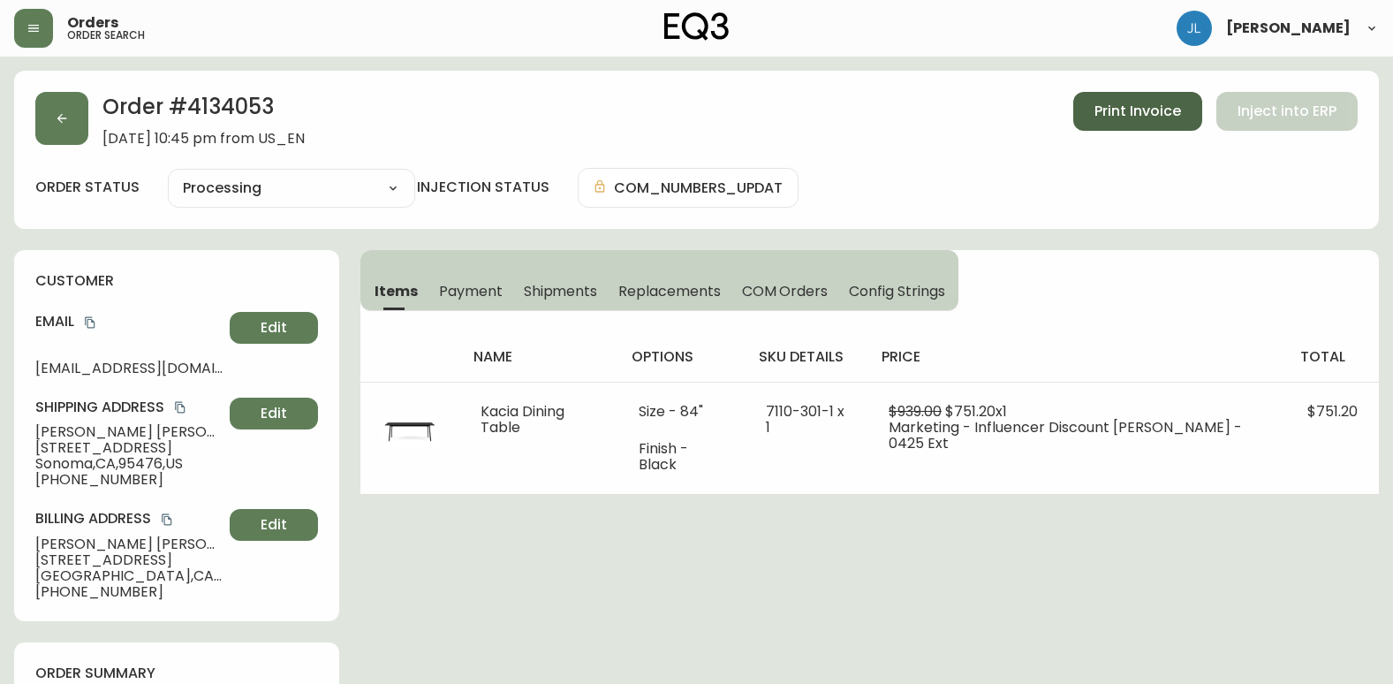
click at [1124, 127] on button "Print Invoice" at bounding box center [1137, 111] width 129 height 39
drag, startPoint x: 304, startPoint y: 108, endPoint x: 192, endPoint y: 116, distance: 112.5
click at [192, 116] on h2 "Order # 4134053" at bounding box center [203, 111] width 202 height 39
copy h2 "4134053"
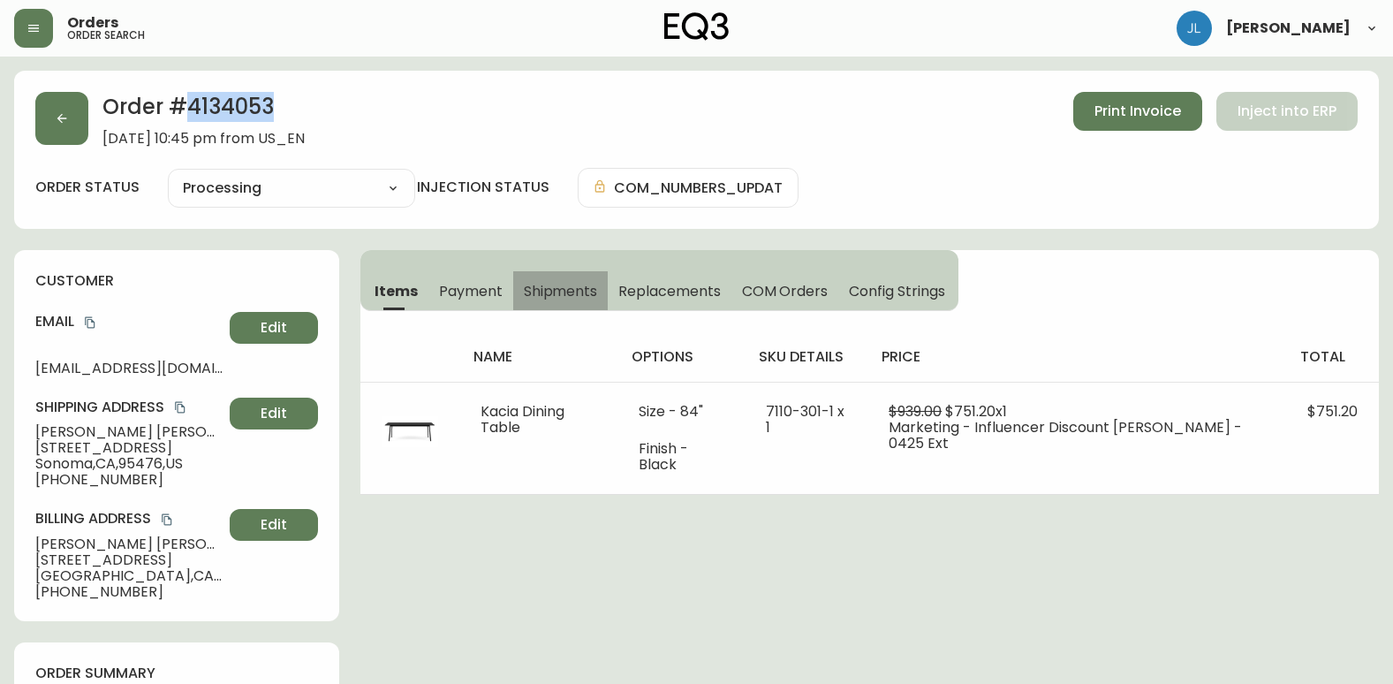
drag, startPoint x: 578, startPoint y: 296, endPoint x: 590, endPoint y: 296, distance: 12.4
click at [582, 296] on span "Shipments" at bounding box center [561, 291] width 74 height 19
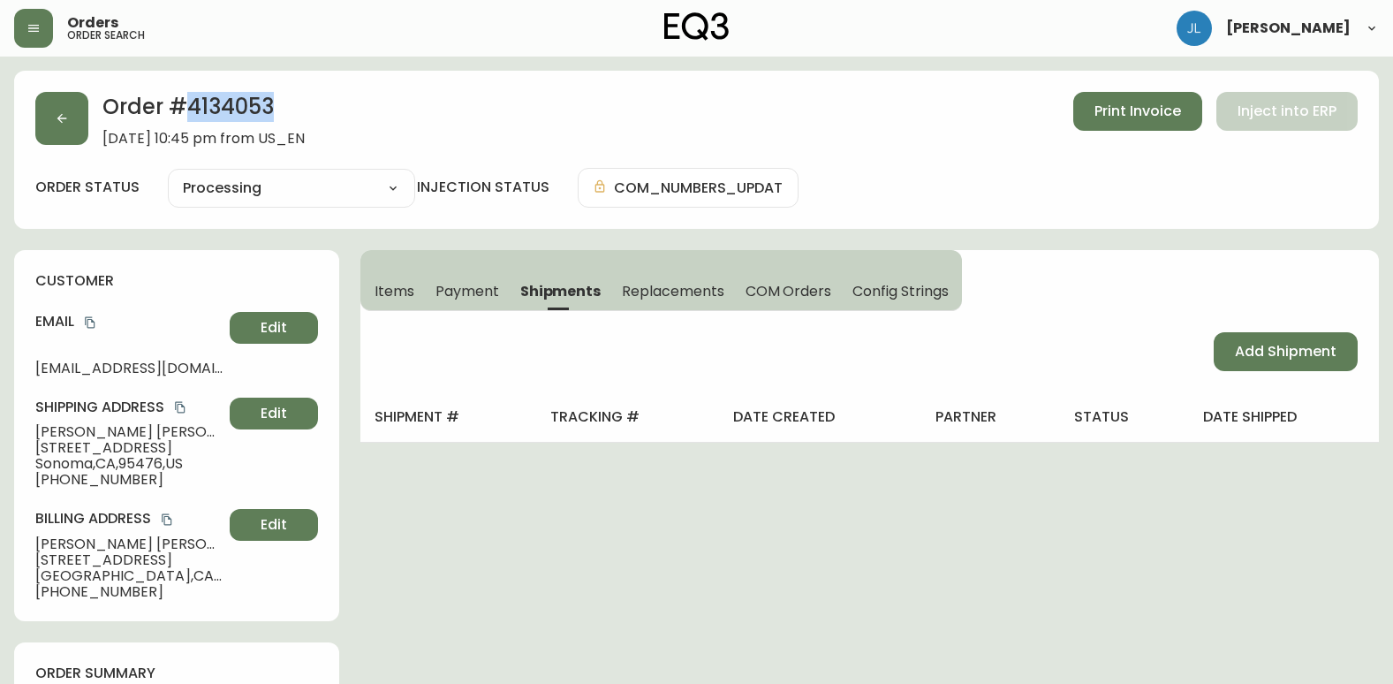
click at [781, 291] on span "COM Orders" at bounding box center [789, 291] width 87 height 19
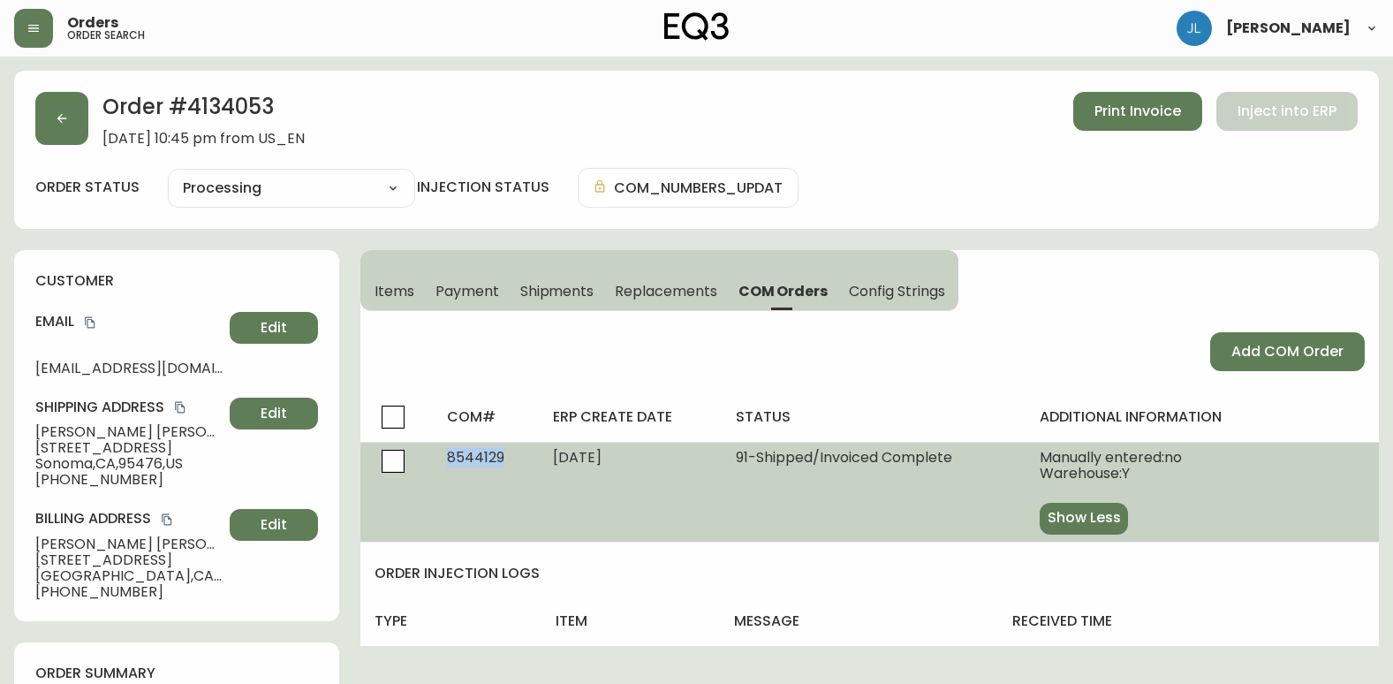
drag, startPoint x: 513, startPoint y: 457, endPoint x: 419, endPoint y: 458, distance: 94.5
click at [419, 458] on tr "8544129 [DATE] 91 - Shipped/Invoiced Complete Manually entered: no Warehouse: Y…" at bounding box center [869, 492] width 1019 height 100
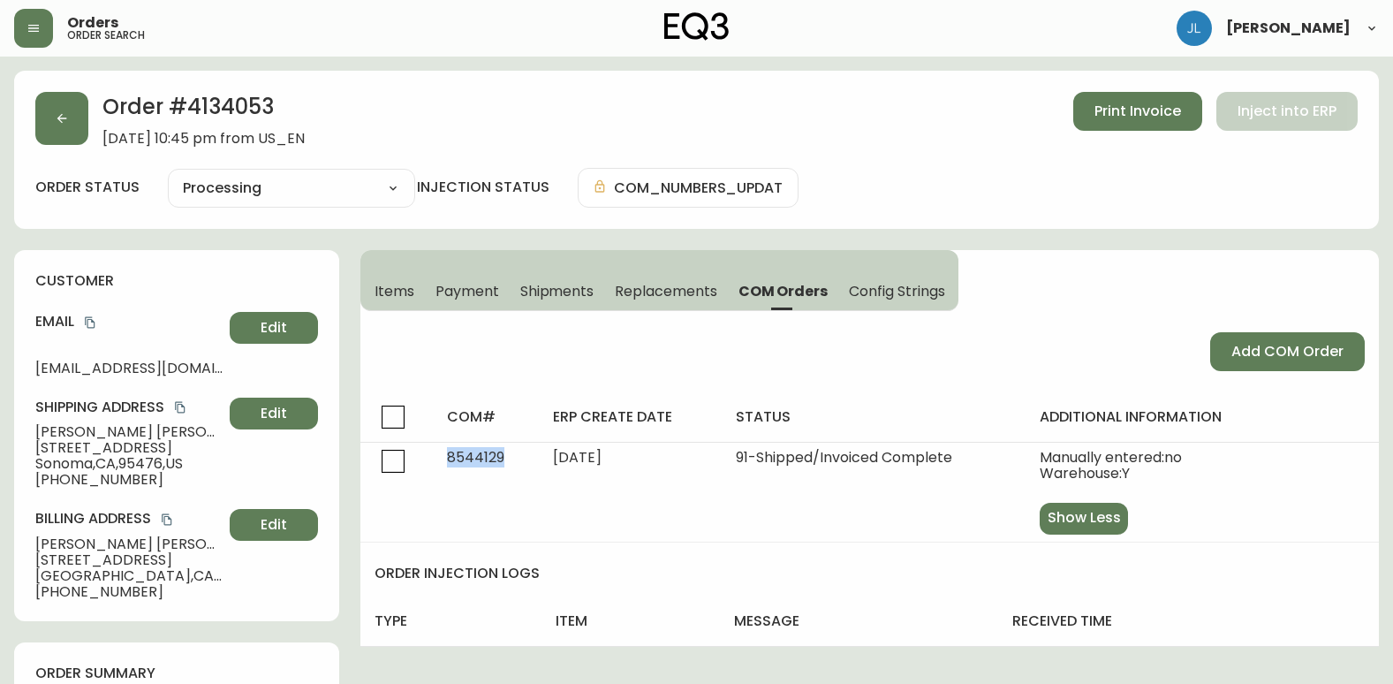
copy span "8544129"
drag, startPoint x: 1026, startPoint y: 46, endPoint x: 707, endPoint y: 4, distance: 322.5
click at [1026, 46] on div "Orders order search [PERSON_NAME]" at bounding box center [696, 28] width 1365 height 57
drag, startPoint x: 225, startPoint y: 111, endPoint x: 183, endPoint y: 113, distance: 42.4
click at [183, 113] on h2 "Order # 4134053" at bounding box center [203, 111] width 202 height 39
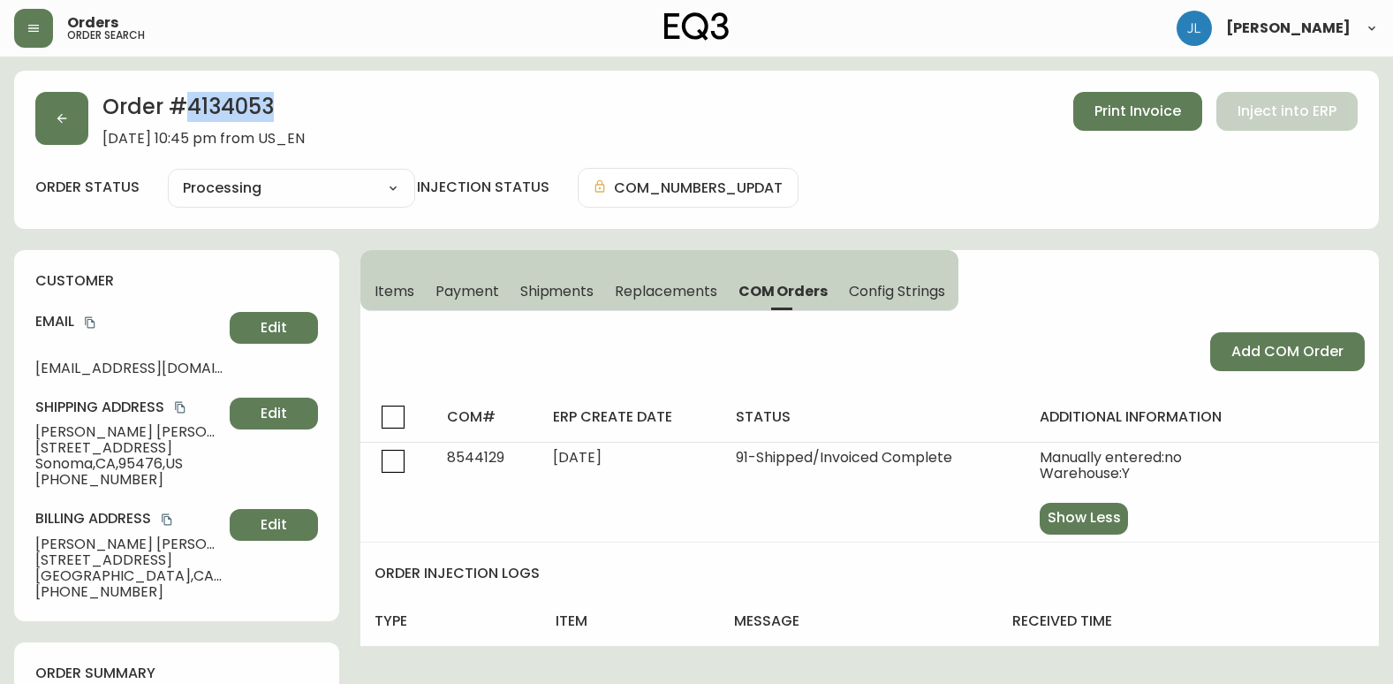
copy h2 "4134053"
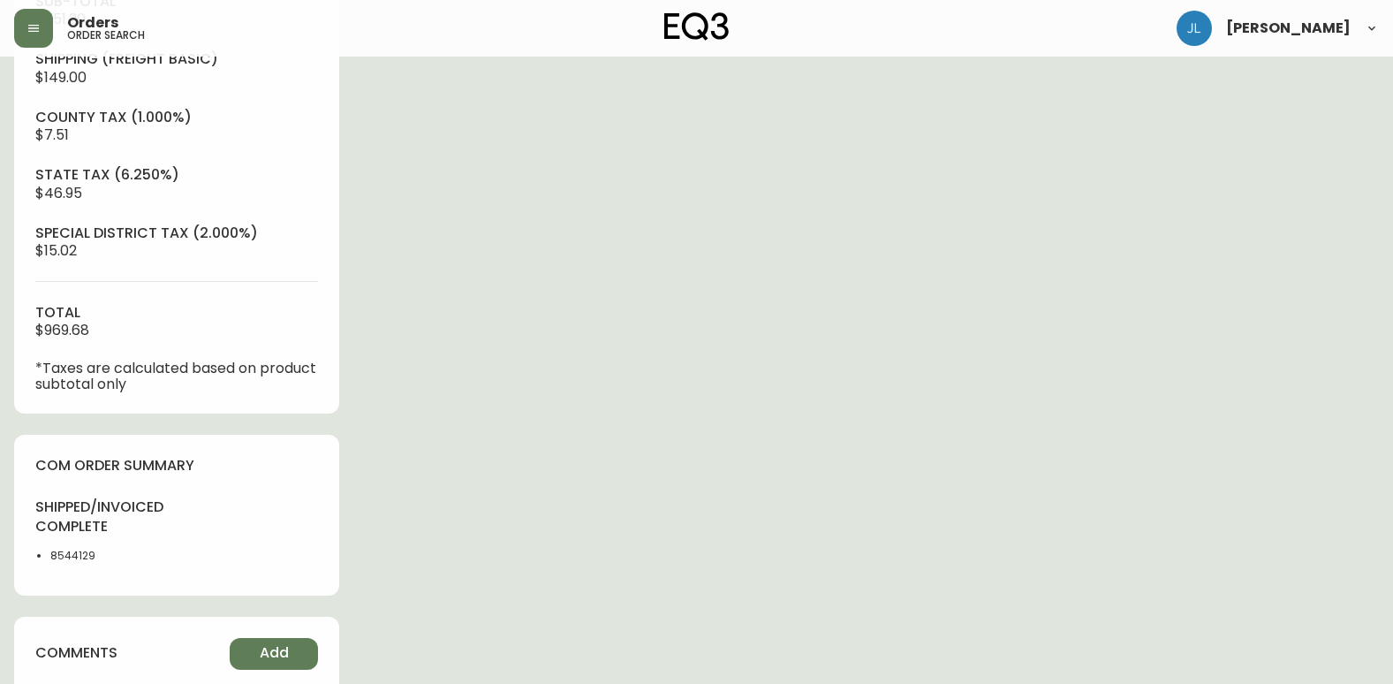
scroll to position [795, 0]
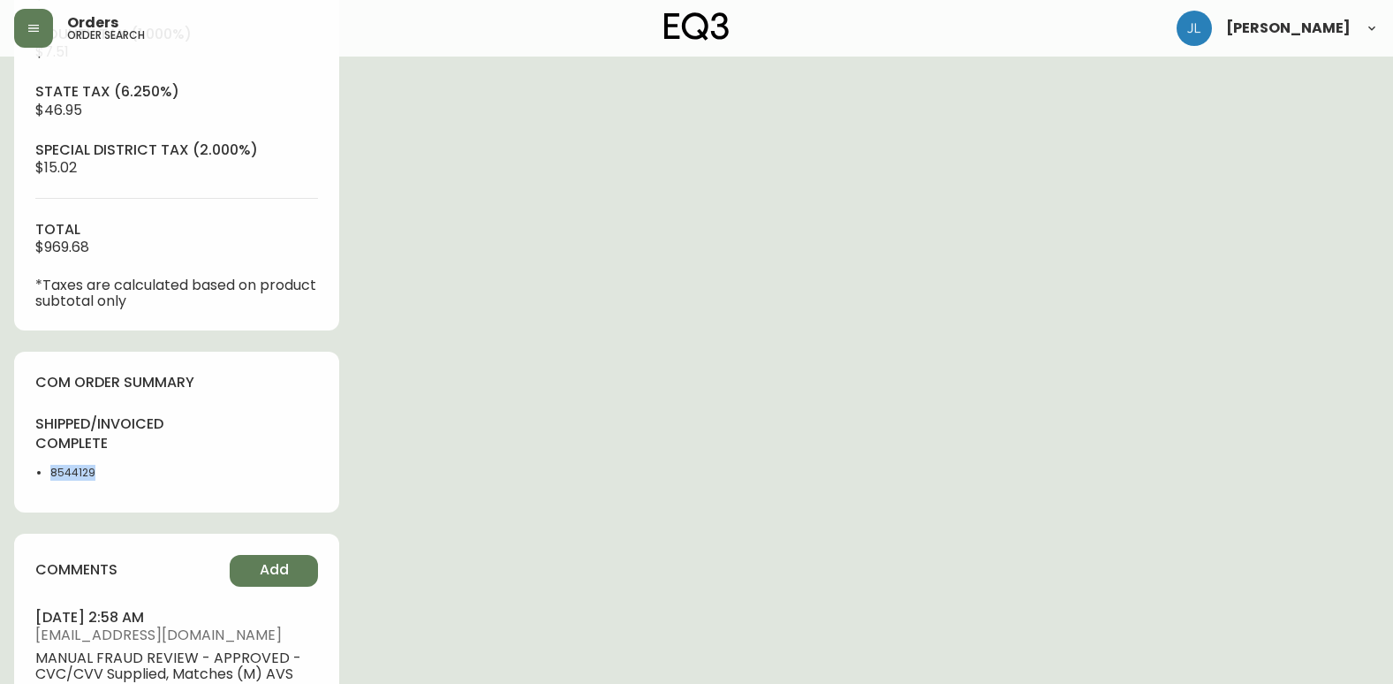
drag, startPoint x: 83, startPoint y: 483, endPoint x: 45, endPoint y: 484, distance: 38.0
click at [45, 484] on div "shipped/invoiced complete 8544129" at bounding box center [100, 452] width 131 height 77
copy li "8544129"
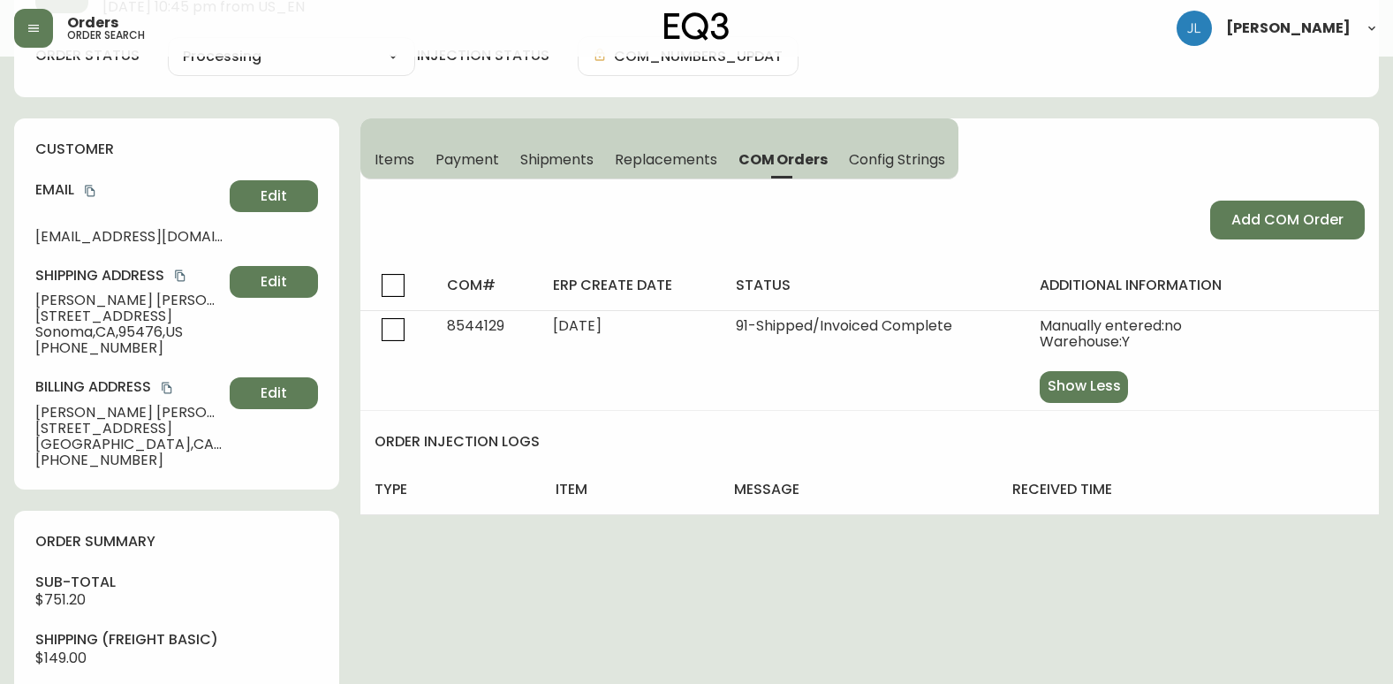
scroll to position [88, 0]
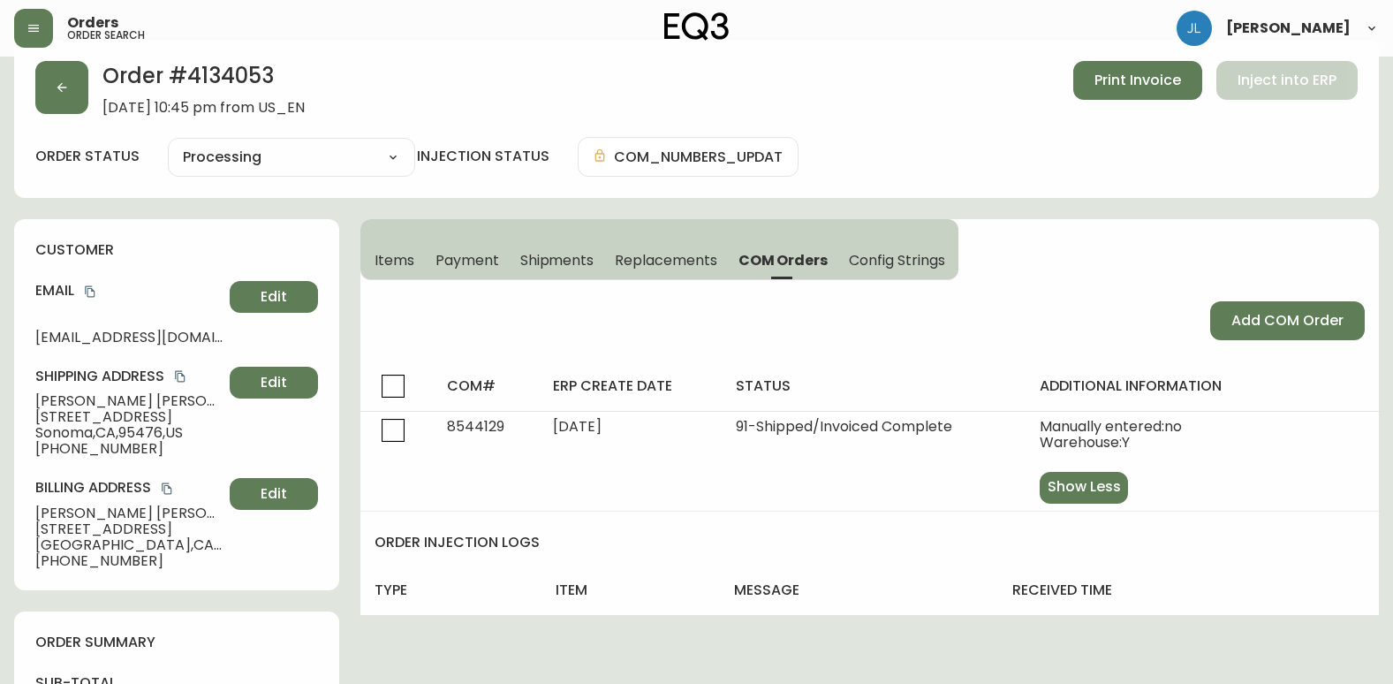
scroll to position [0, 0]
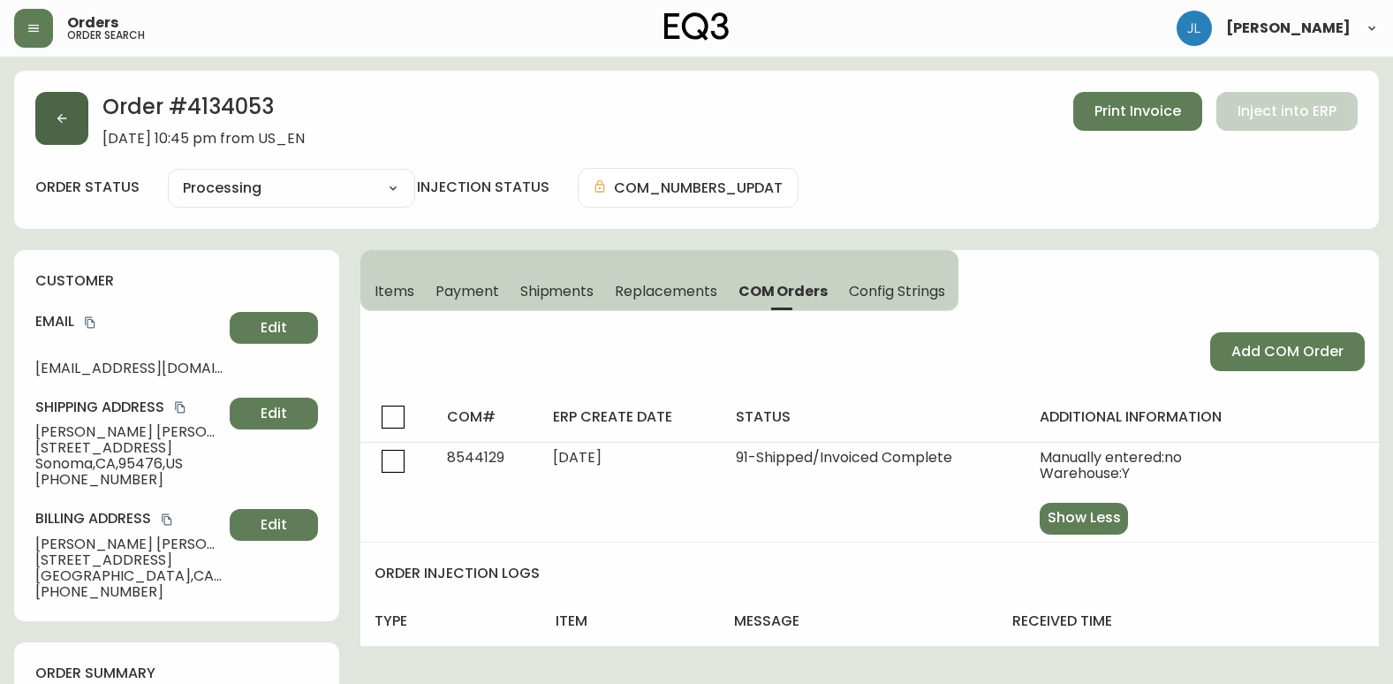
click at [76, 114] on button "button" at bounding box center [61, 118] width 53 height 53
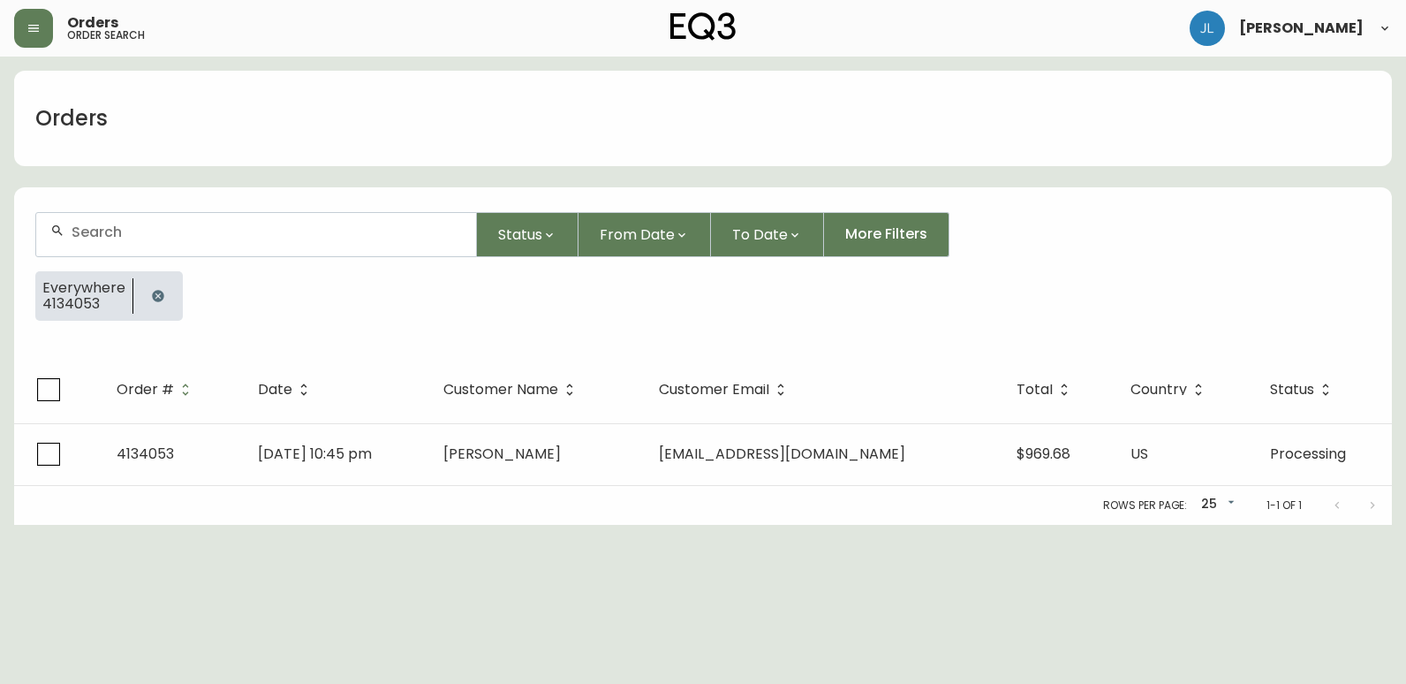
click at [156, 293] on icon "button" at bounding box center [157, 295] width 11 height 11
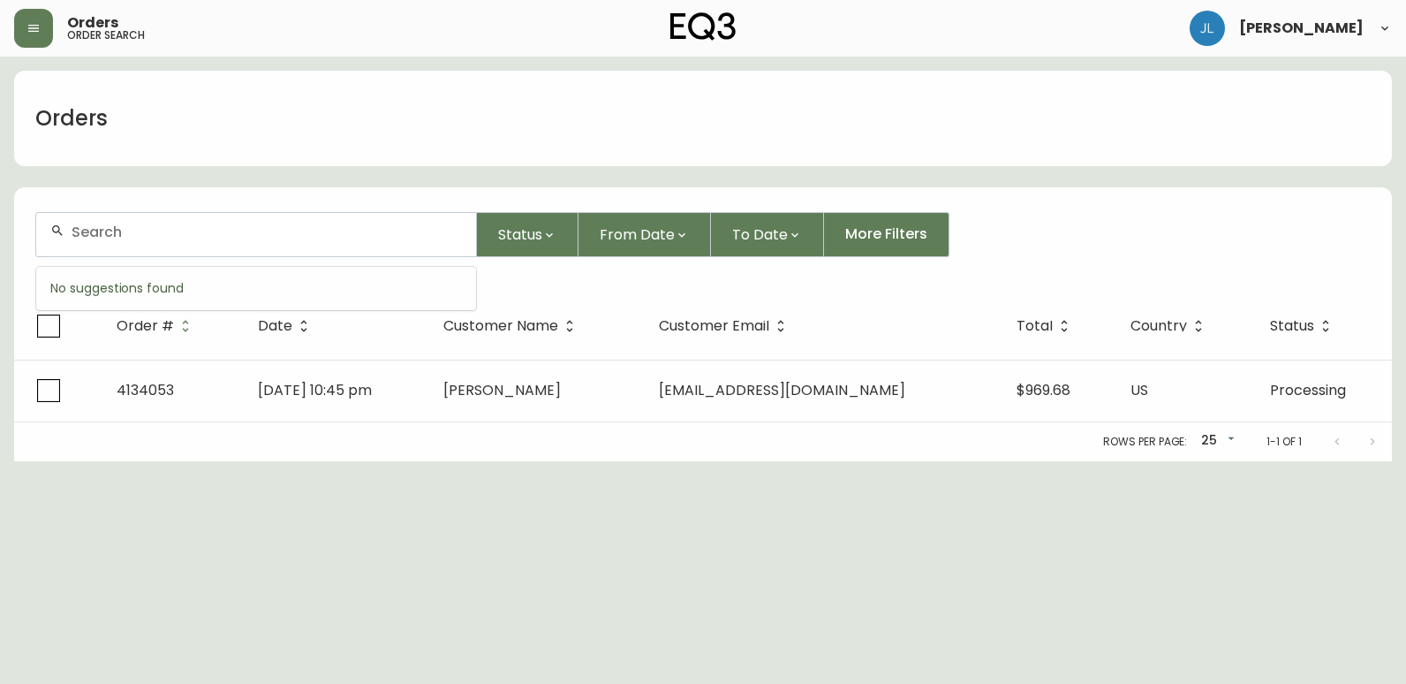
click at [156, 227] on input "text" at bounding box center [267, 231] width 390 height 17
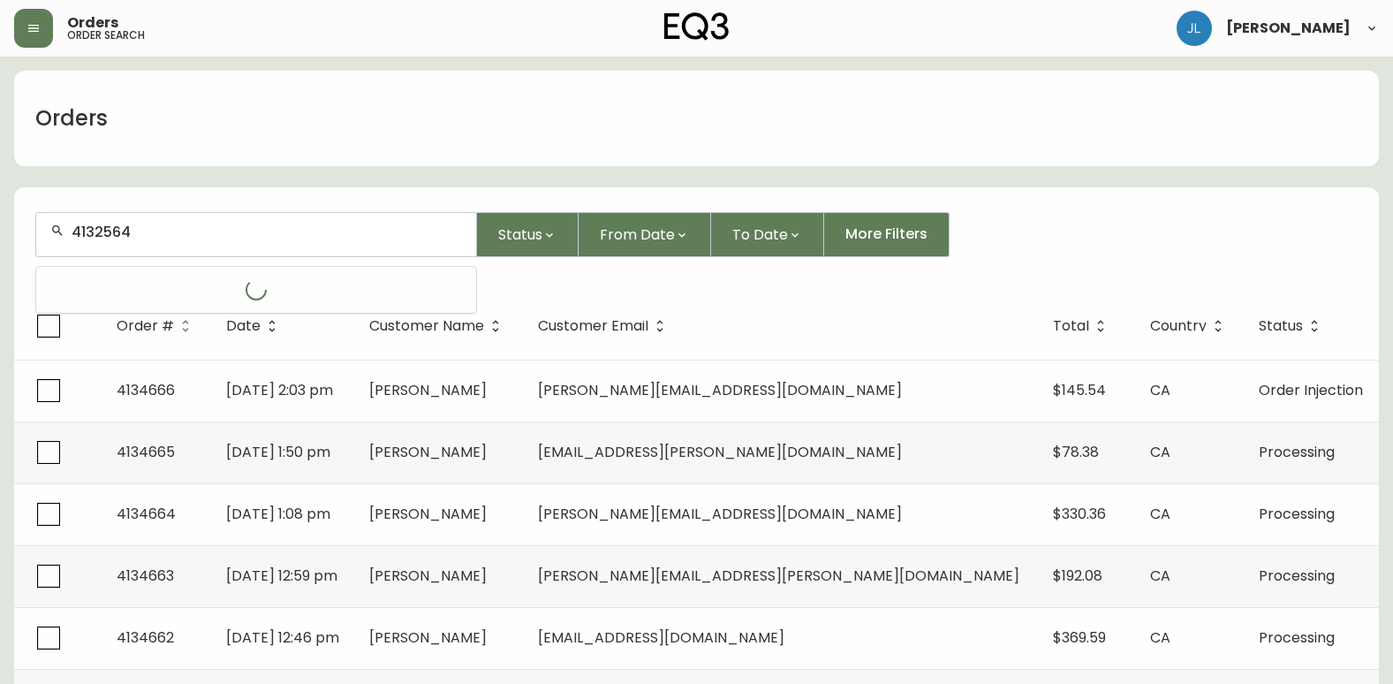
type input "4132564"
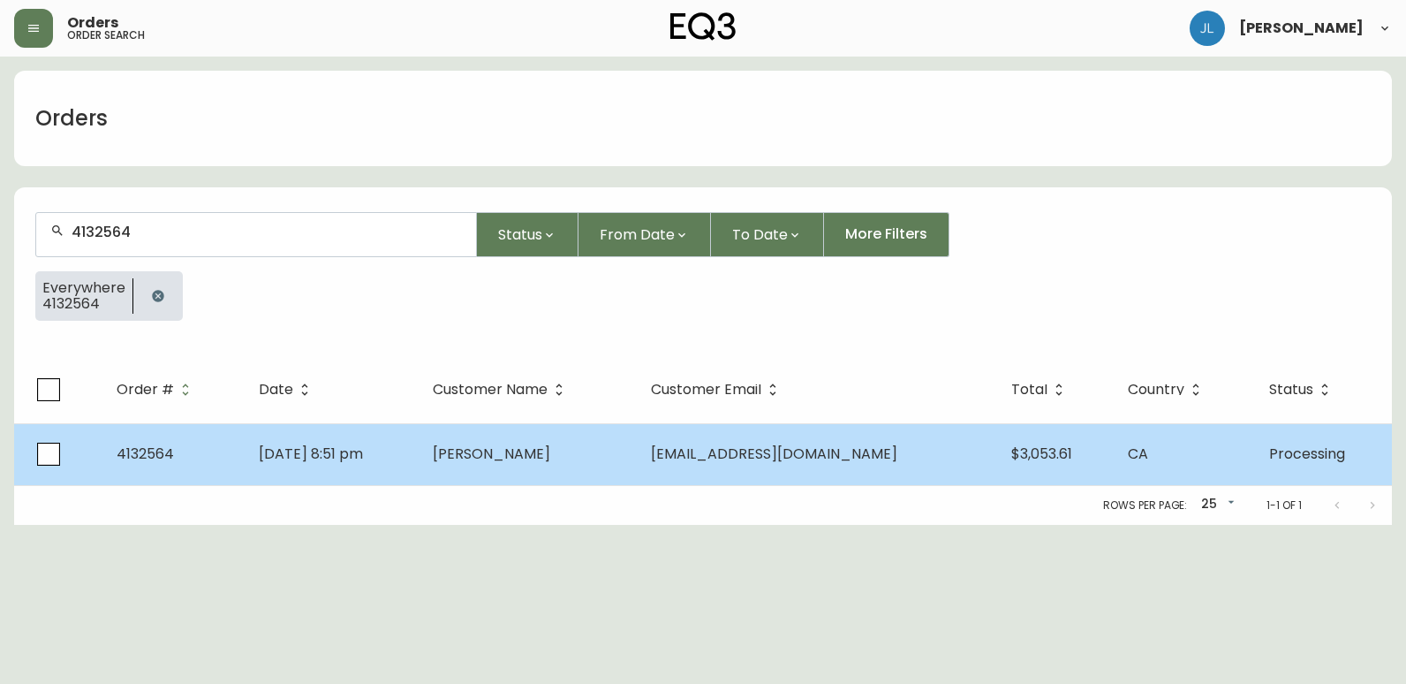
click at [636, 436] on td "[PERSON_NAME]" at bounding box center [528, 454] width 218 height 62
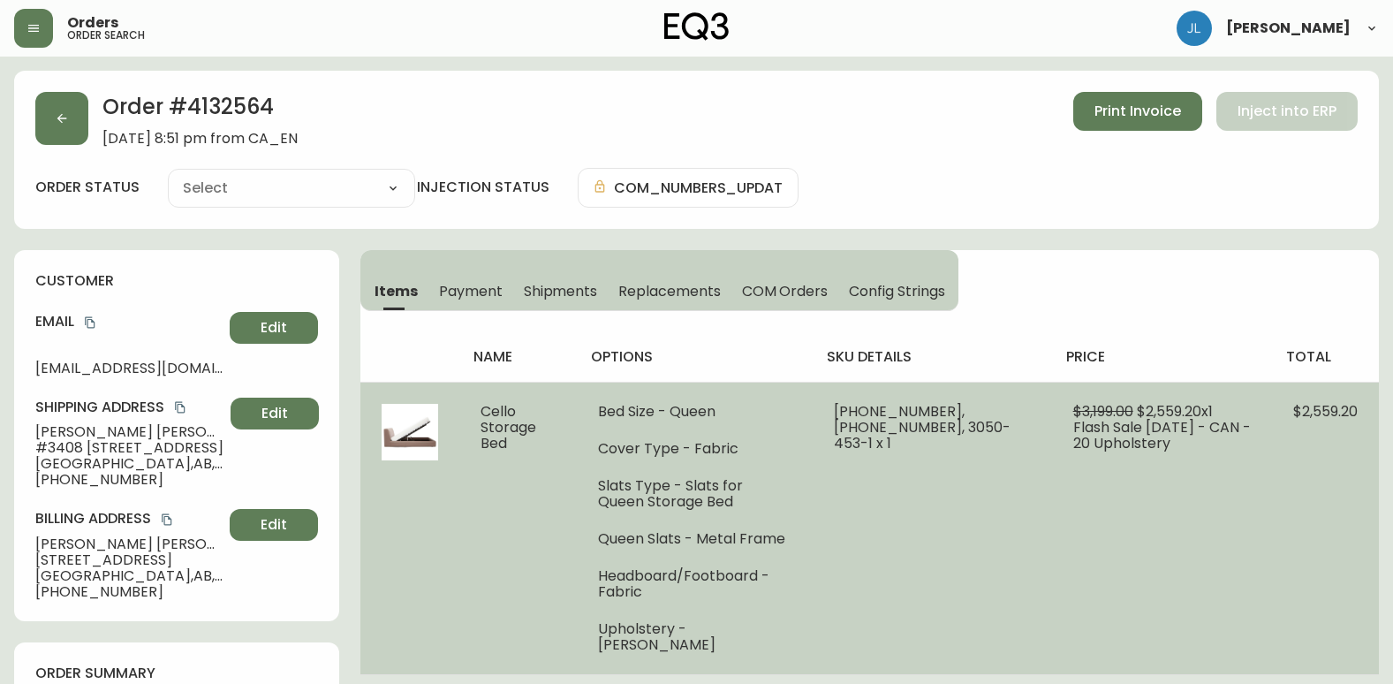
type input "Processing"
select select "PROCESSING"
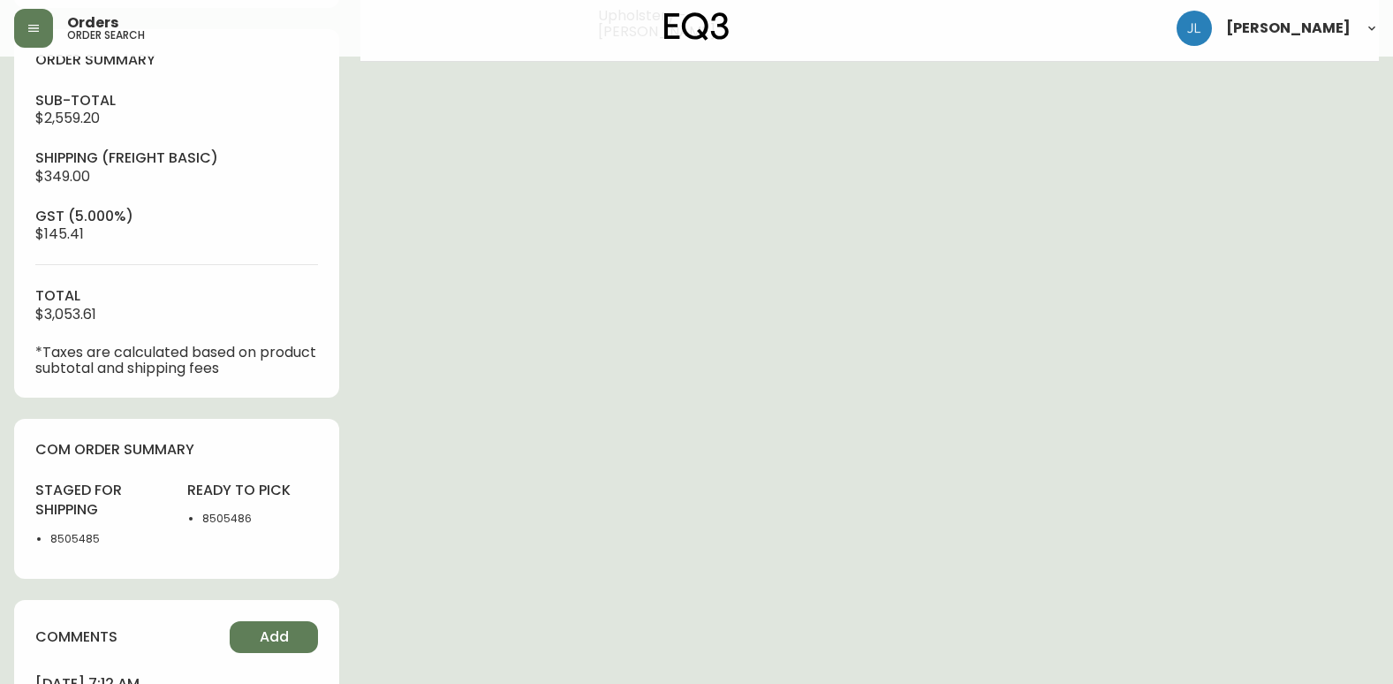
scroll to position [618, 0]
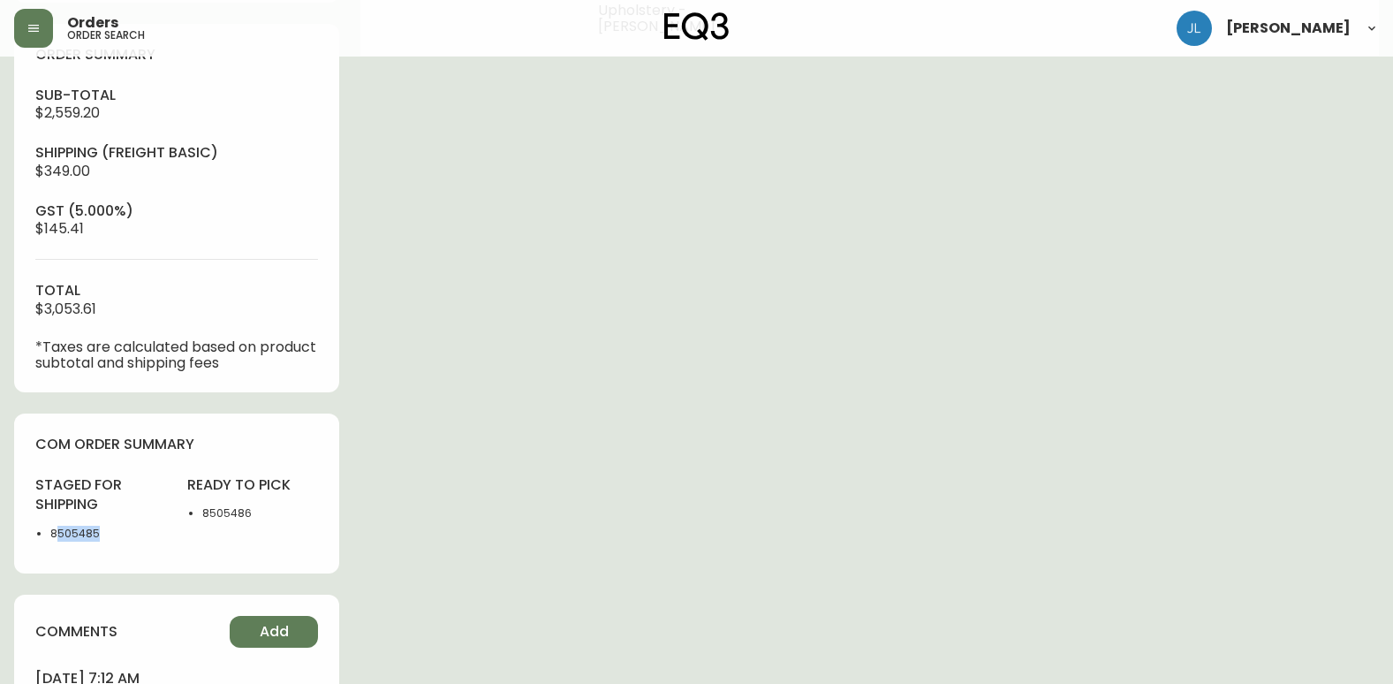
drag, startPoint x: 107, startPoint y: 534, endPoint x: 55, endPoint y: 529, distance: 52.4
click at [55, 529] on li "8505485" at bounding box center [108, 534] width 116 height 16
drag, startPoint x: 55, startPoint y: 529, endPoint x: 105, endPoint y: 534, distance: 50.6
click at [108, 532] on li "8505485" at bounding box center [108, 534] width 116 height 16
drag, startPoint x: 101, startPoint y: 535, endPoint x: 49, endPoint y: 532, distance: 51.4
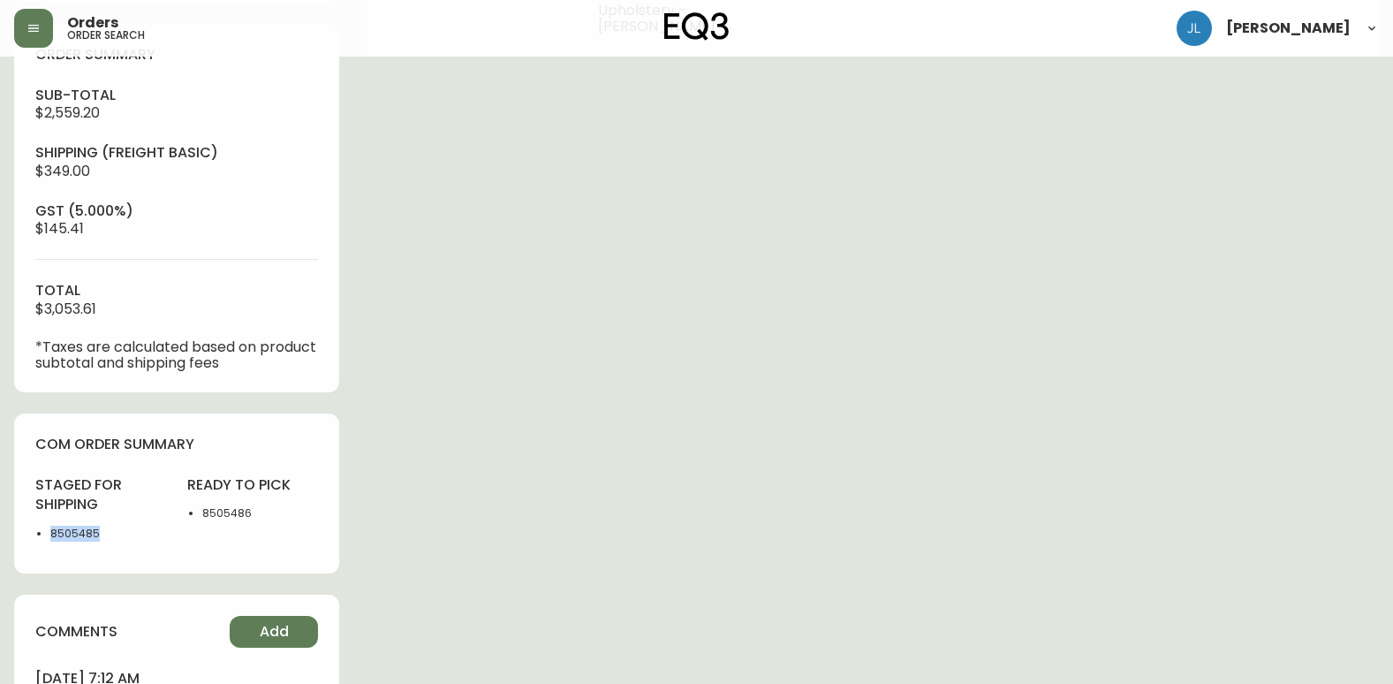
click at [49, 532] on ul "8505485" at bounding box center [100, 534] width 131 height 16
copy li "8505485"
click at [1314, 560] on div "Order # 4132564 [DATE] 8:51 pm from CA_EN Print Invoice Inject into ERP order s…" at bounding box center [696, 180] width 1365 height 1456
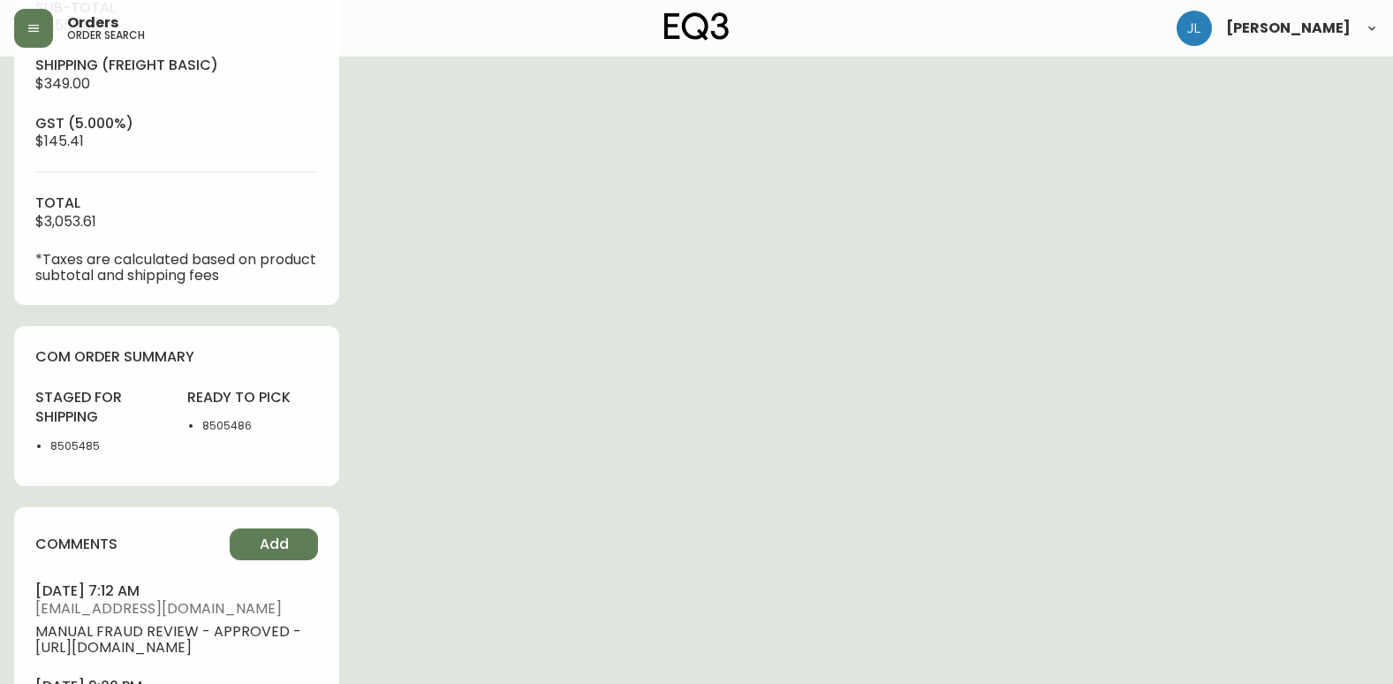
scroll to position [707, 0]
drag, startPoint x: 116, startPoint y: 448, endPoint x: 10, endPoint y: 451, distance: 106.1
click at [10, 451] on main "Order # 4132564 [DATE] 8:51 pm from CA_EN Print Invoice Inject into ERP order s…" at bounding box center [696, 85] width 1393 height 1470
copy li "8505485"
drag, startPoint x: 724, startPoint y: 632, endPoint x: 736, endPoint y: 632, distance: 11.5
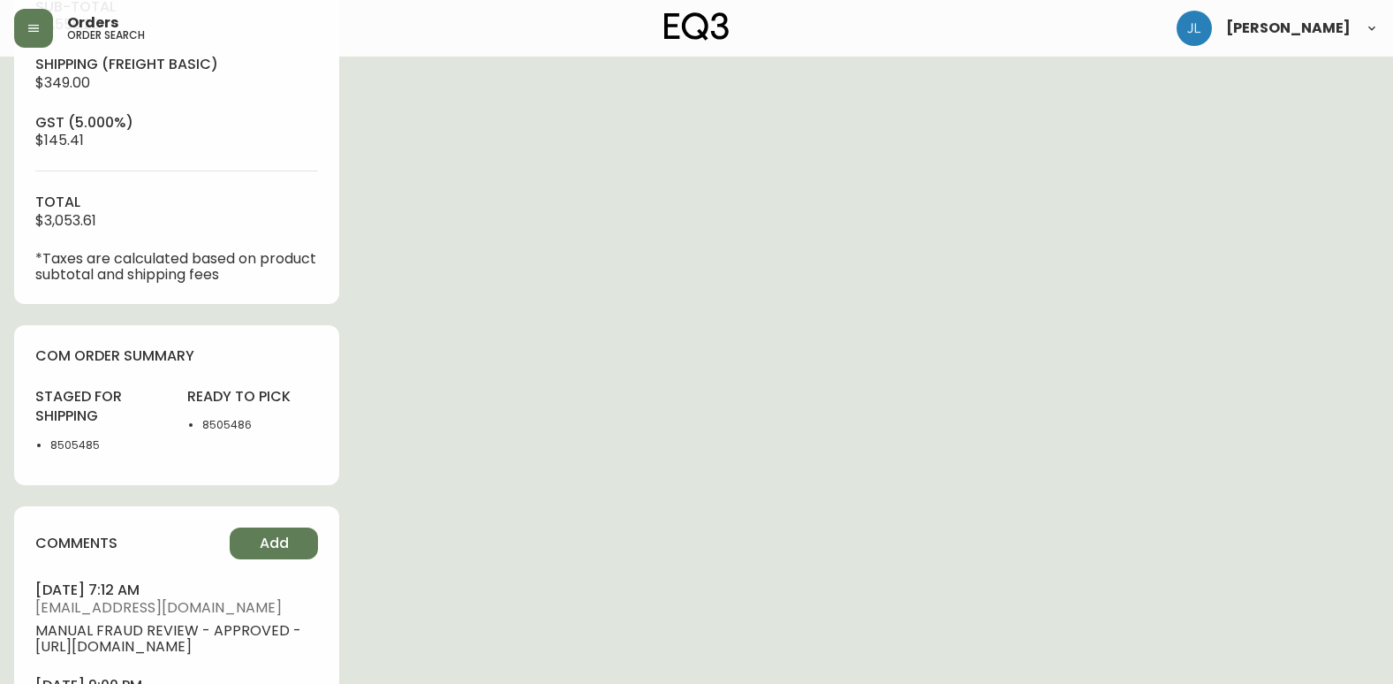
click at [724, 632] on div "Order # 4132564 [DATE] 8:51 pm from CA_EN Print Invoice Inject into ERP order s…" at bounding box center [696, 92] width 1365 height 1456
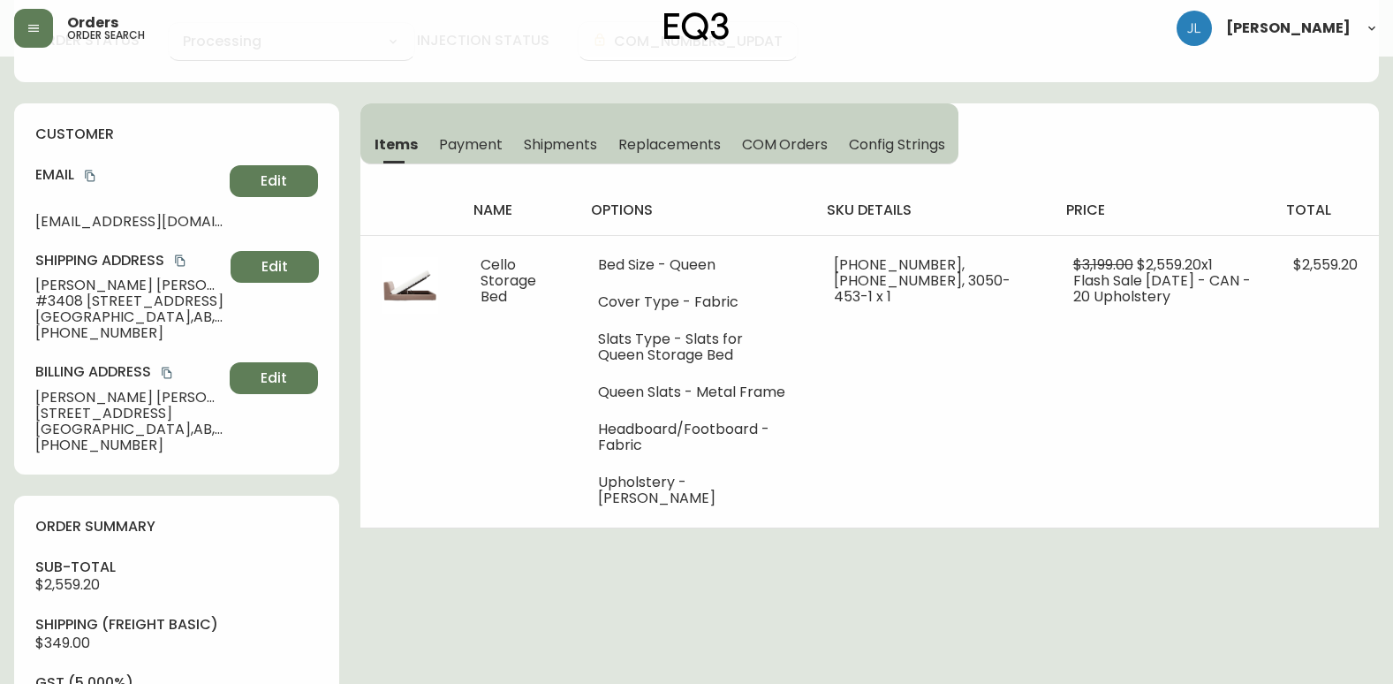
scroll to position [0, 0]
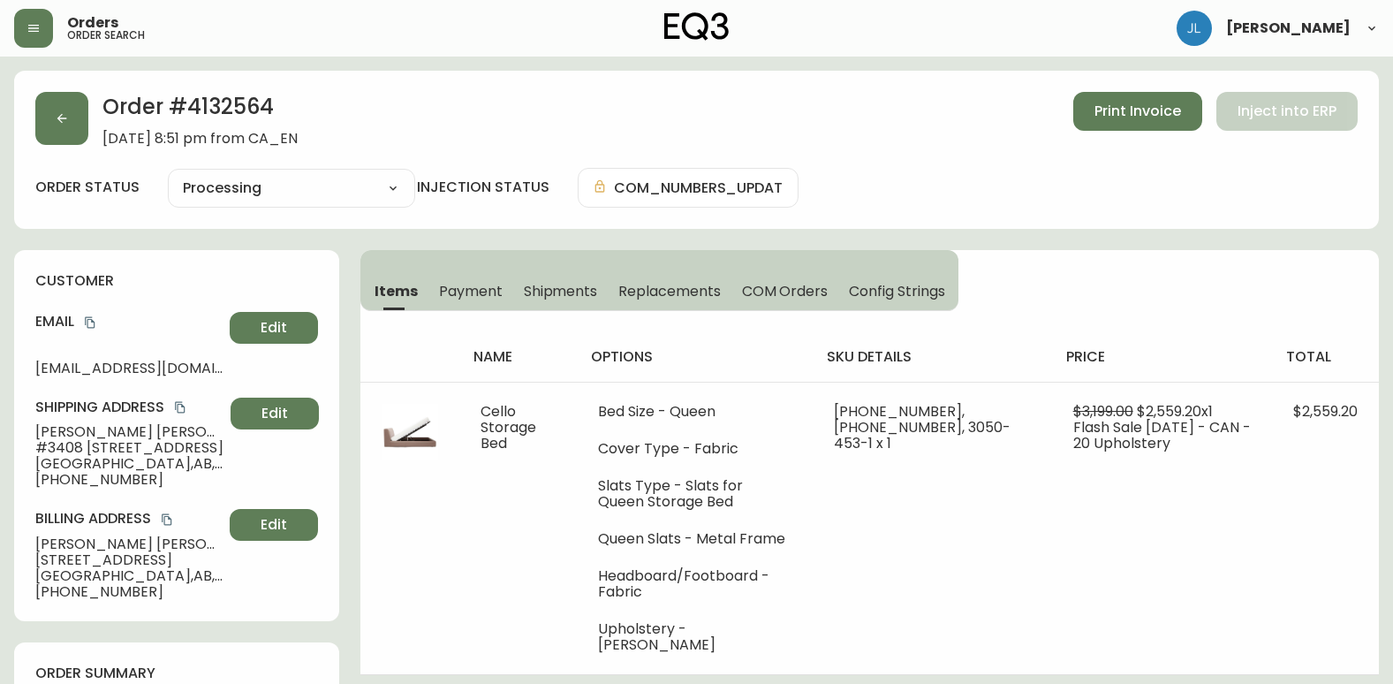
click at [559, 287] on span "Shipments" at bounding box center [561, 291] width 74 height 19
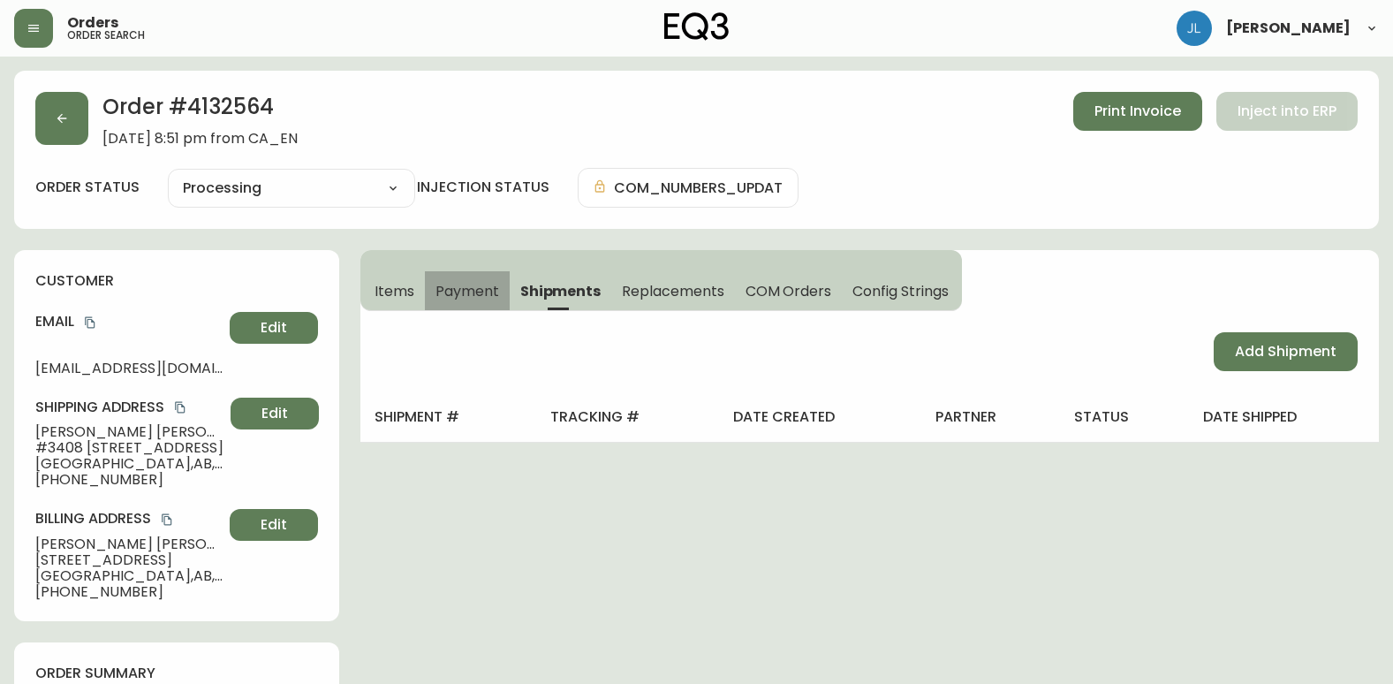
click at [461, 291] on span "Payment" at bounding box center [467, 291] width 64 height 19
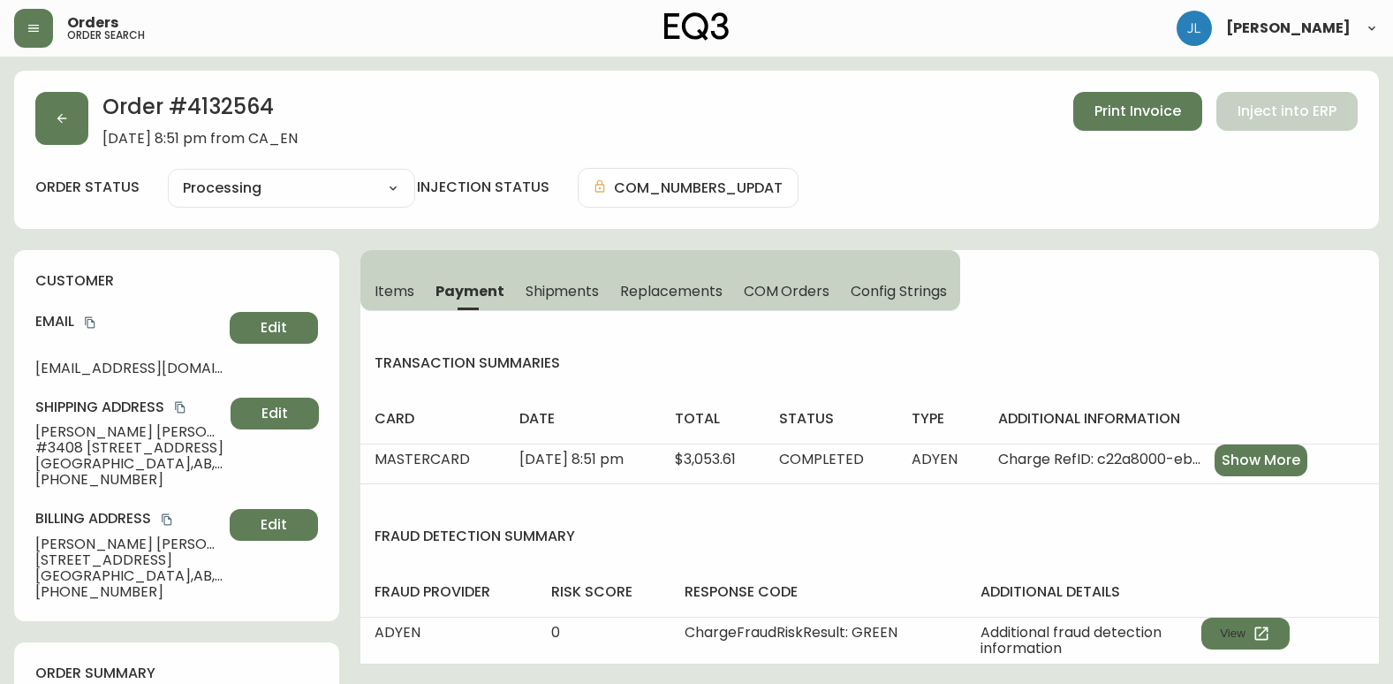
click at [410, 291] on span "Items" at bounding box center [395, 291] width 40 height 19
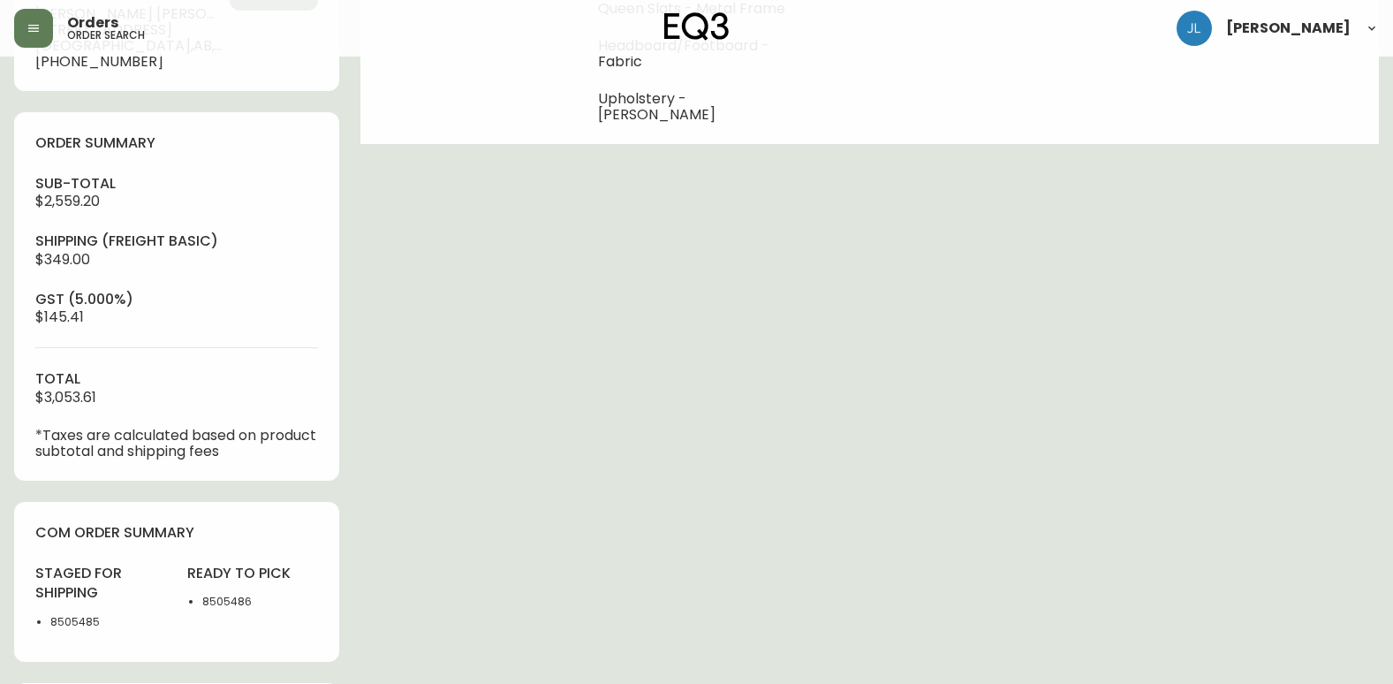
scroll to position [875, 0]
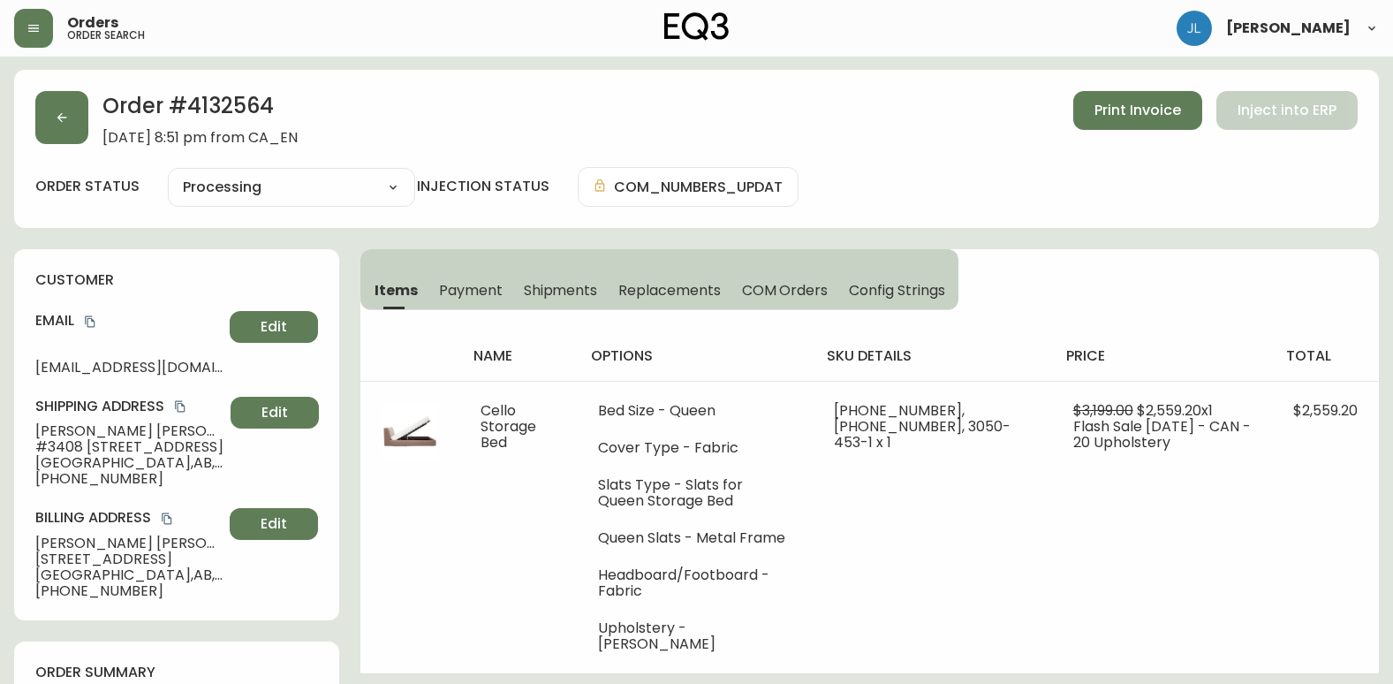
scroll to position [0, 0]
click at [56, 96] on button "button" at bounding box center [61, 118] width 53 height 53
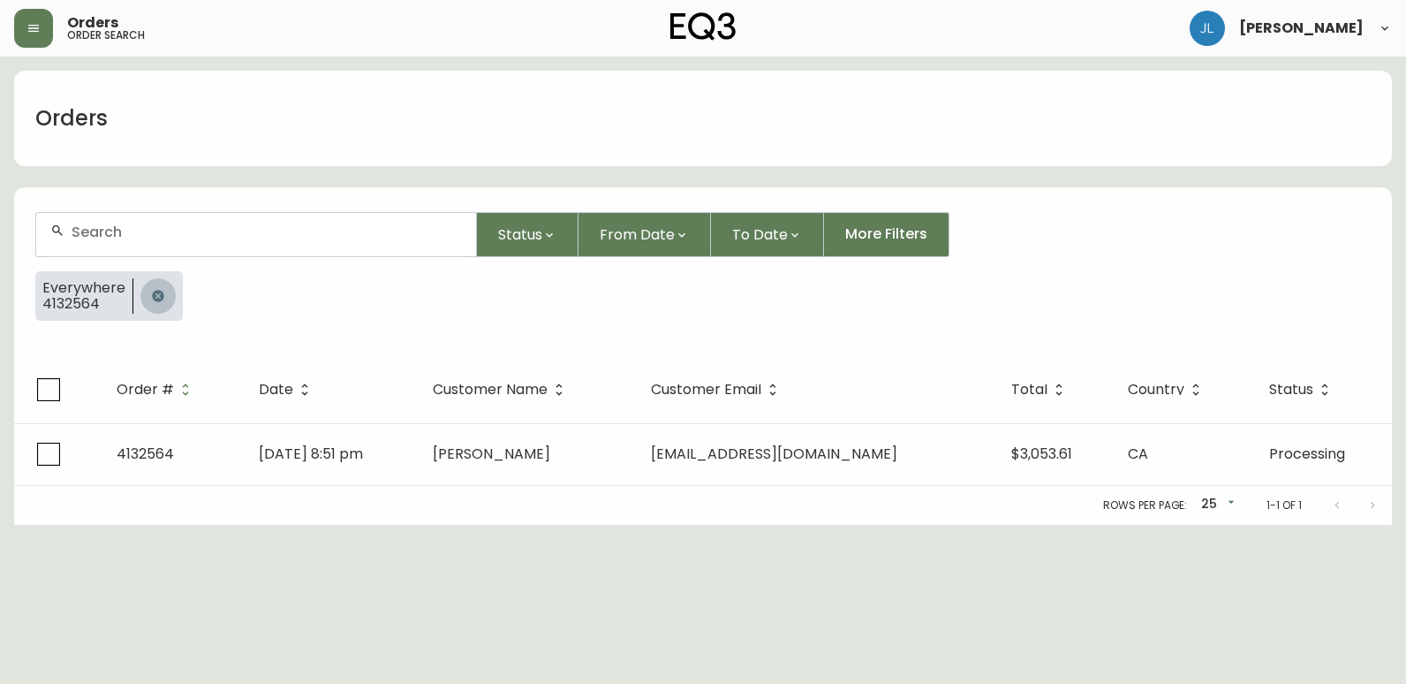
click at [155, 295] on icon "button" at bounding box center [158, 296] width 14 height 14
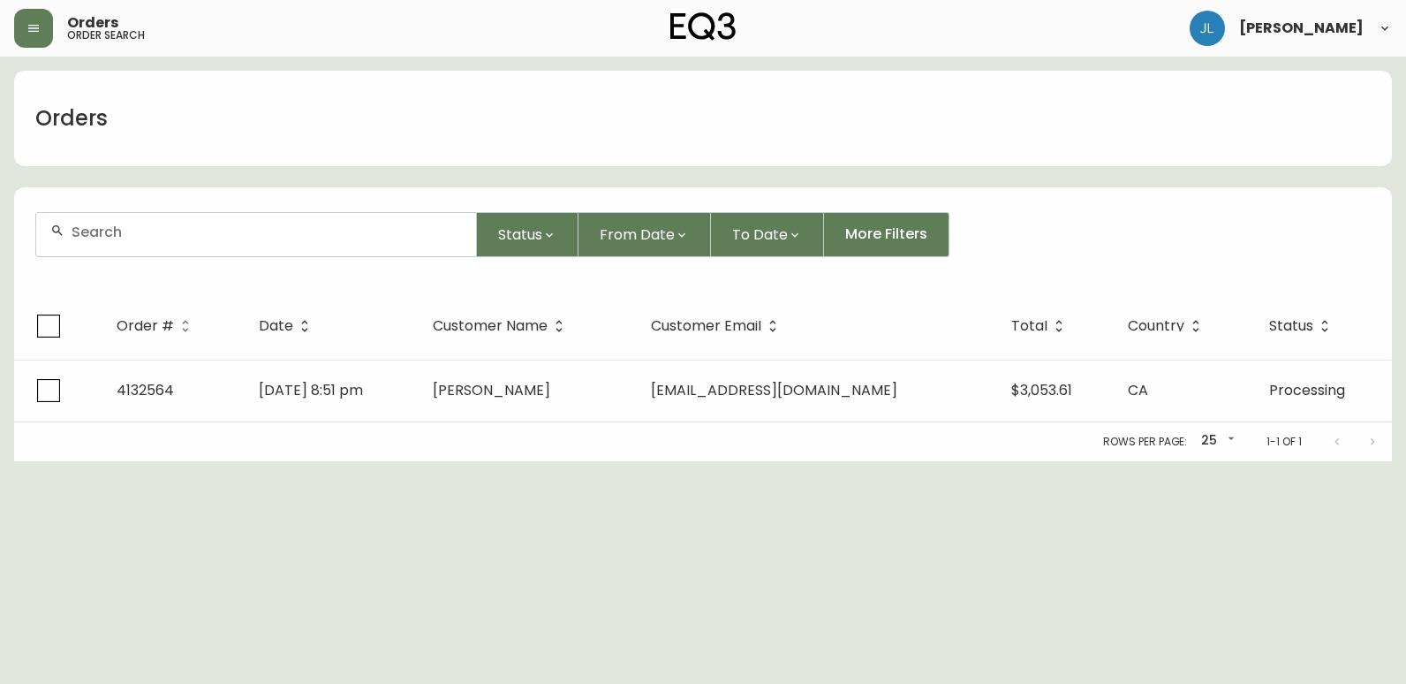
click at [186, 235] on input "text" at bounding box center [267, 231] width 390 height 17
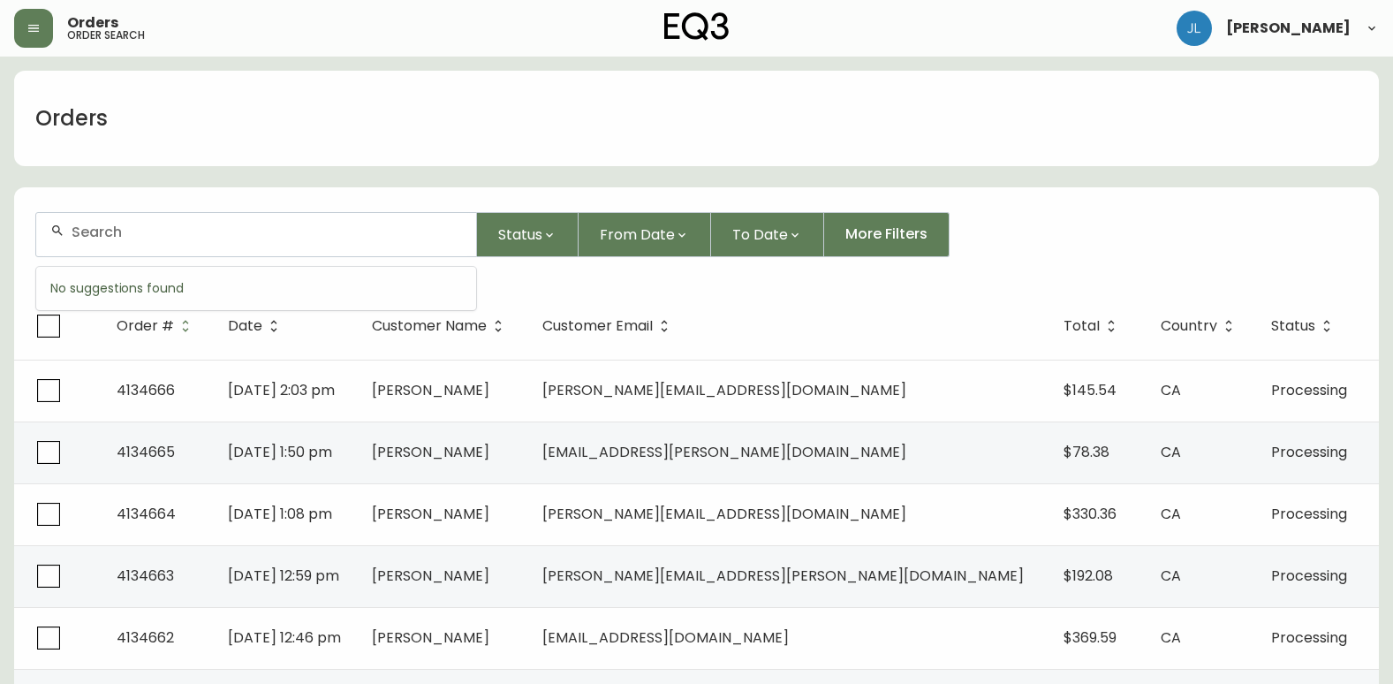
paste input "4133252"
type input "4133252"
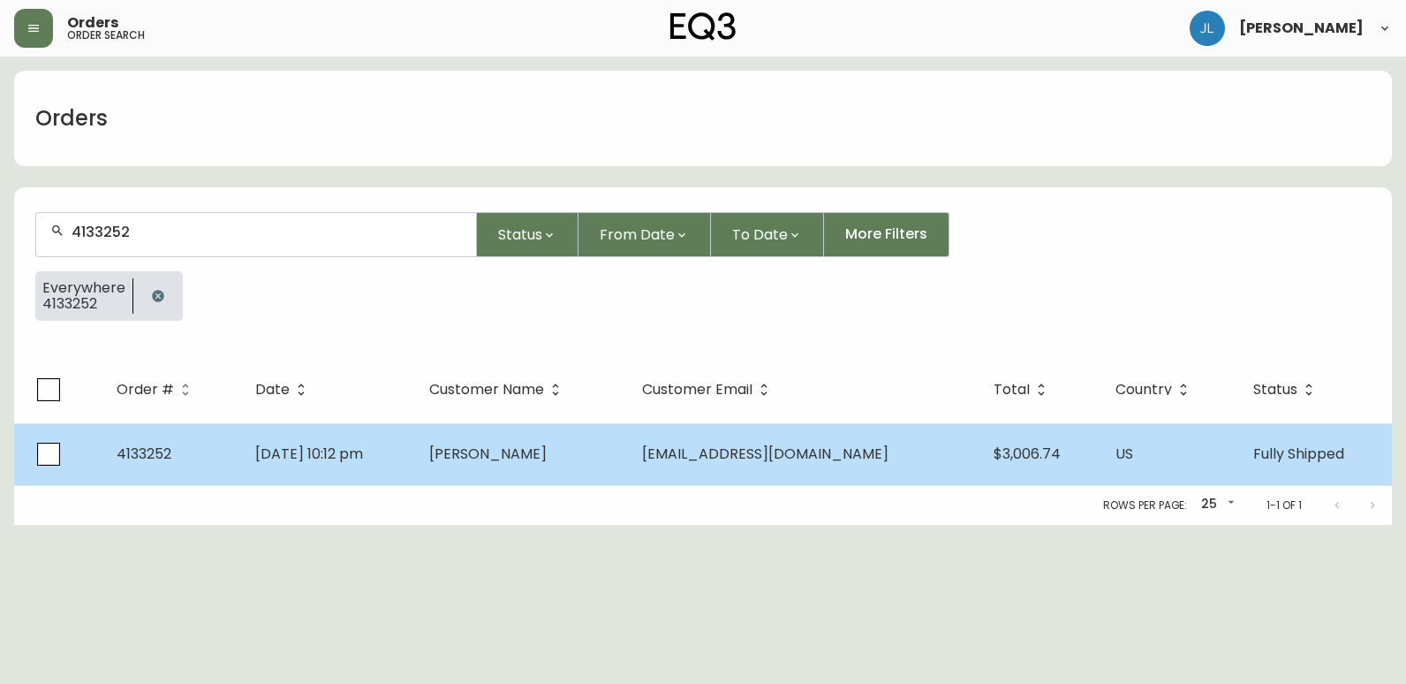
click at [415, 475] on td "[DATE] 10:12 pm" at bounding box center [328, 454] width 174 height 62
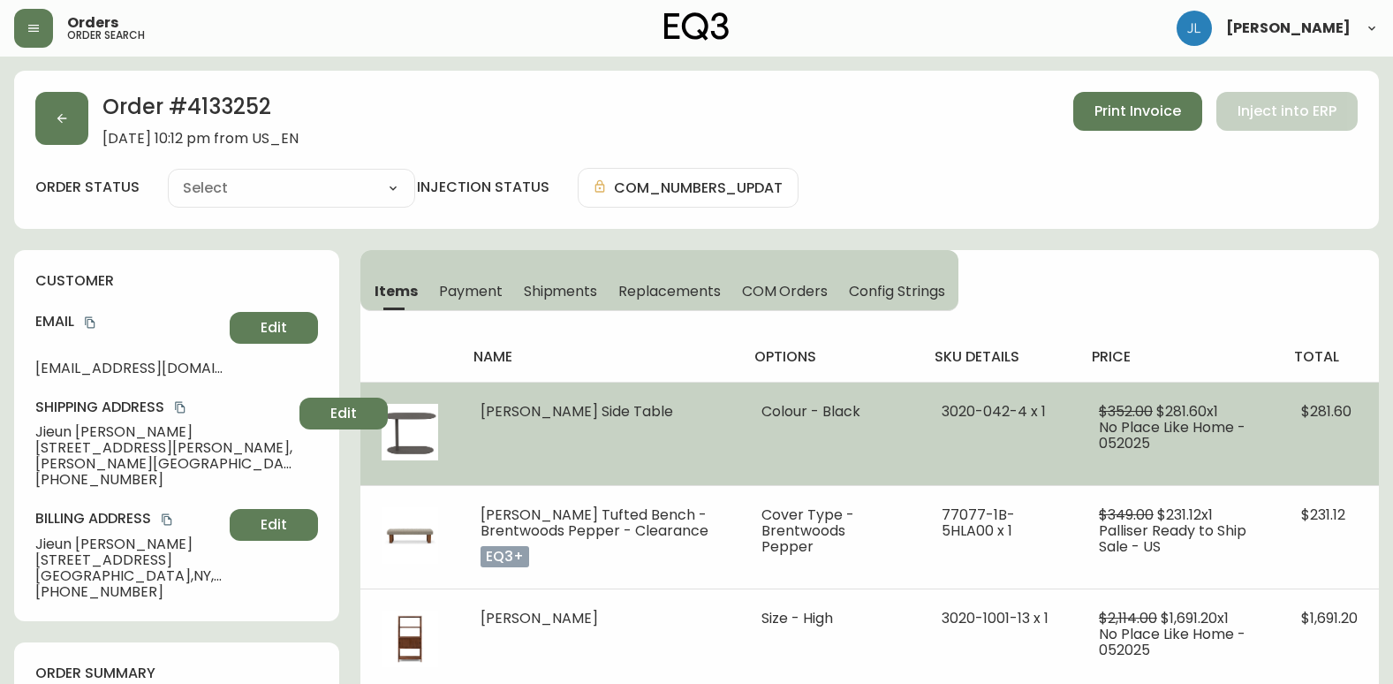
type input "Fully Shipped"
select select "FULLY_SHIPPED"
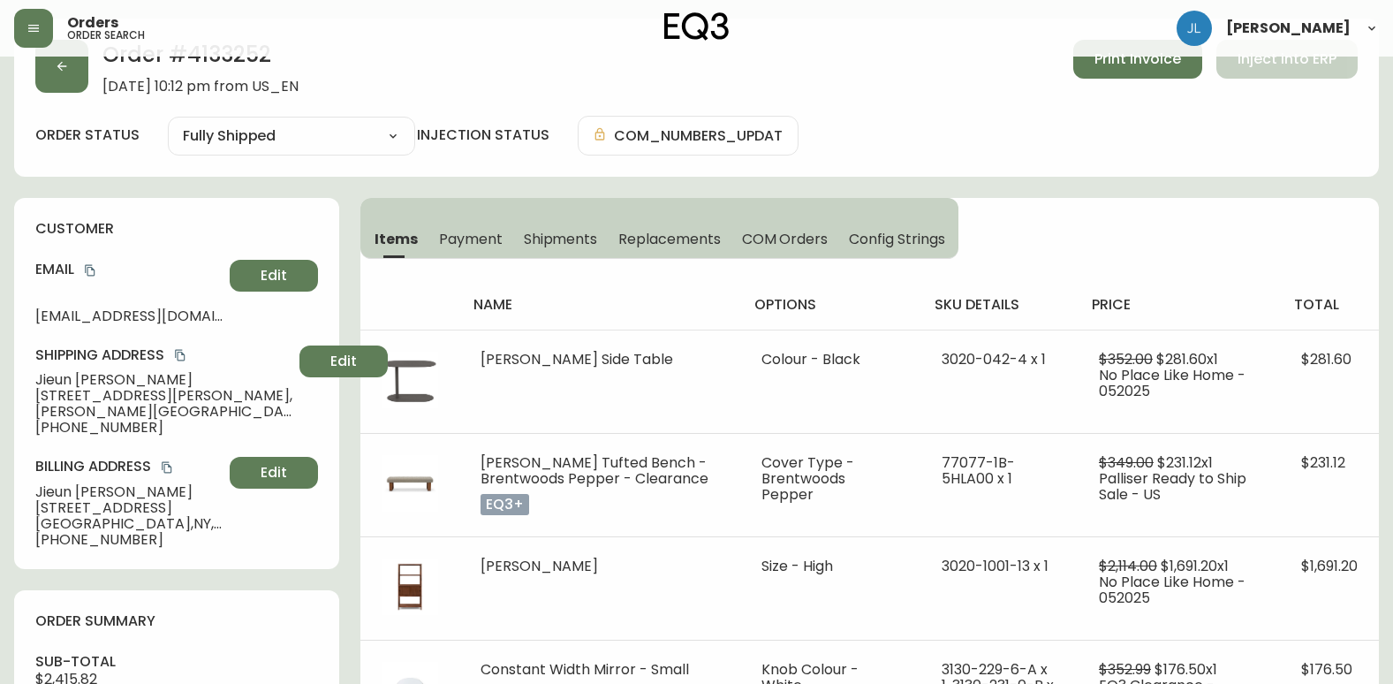
scroll to position [39, 0]
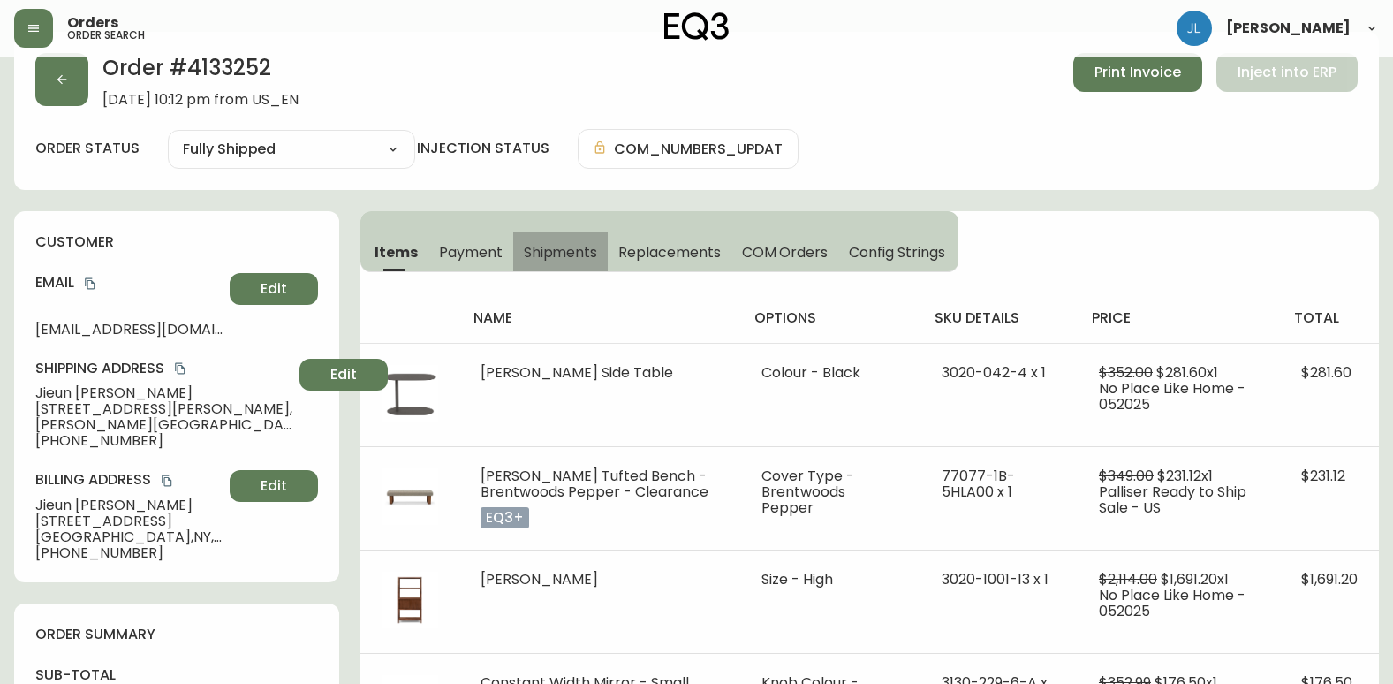
click at [557, 247] on span "Shipments" at bounding box center [561, 252] width 74 height 19
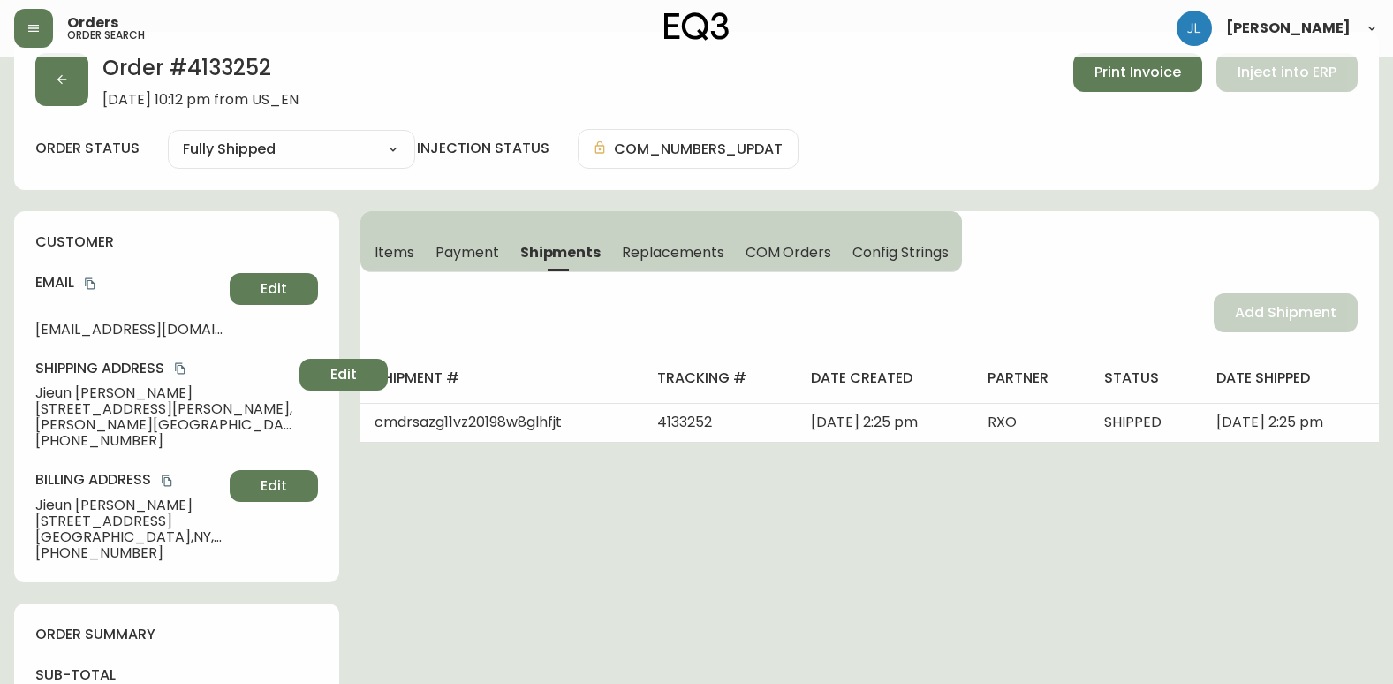
click at [1238, 176] on div "Order # 4133252 [DATE] 10:12 pm from US_EN Print Invoice Inject into ERP order …" at bounding box center [696, 111] width 1365 height 158
click at [76, 73] on button "button" at bounding box center [61, 79] width 53 height 53
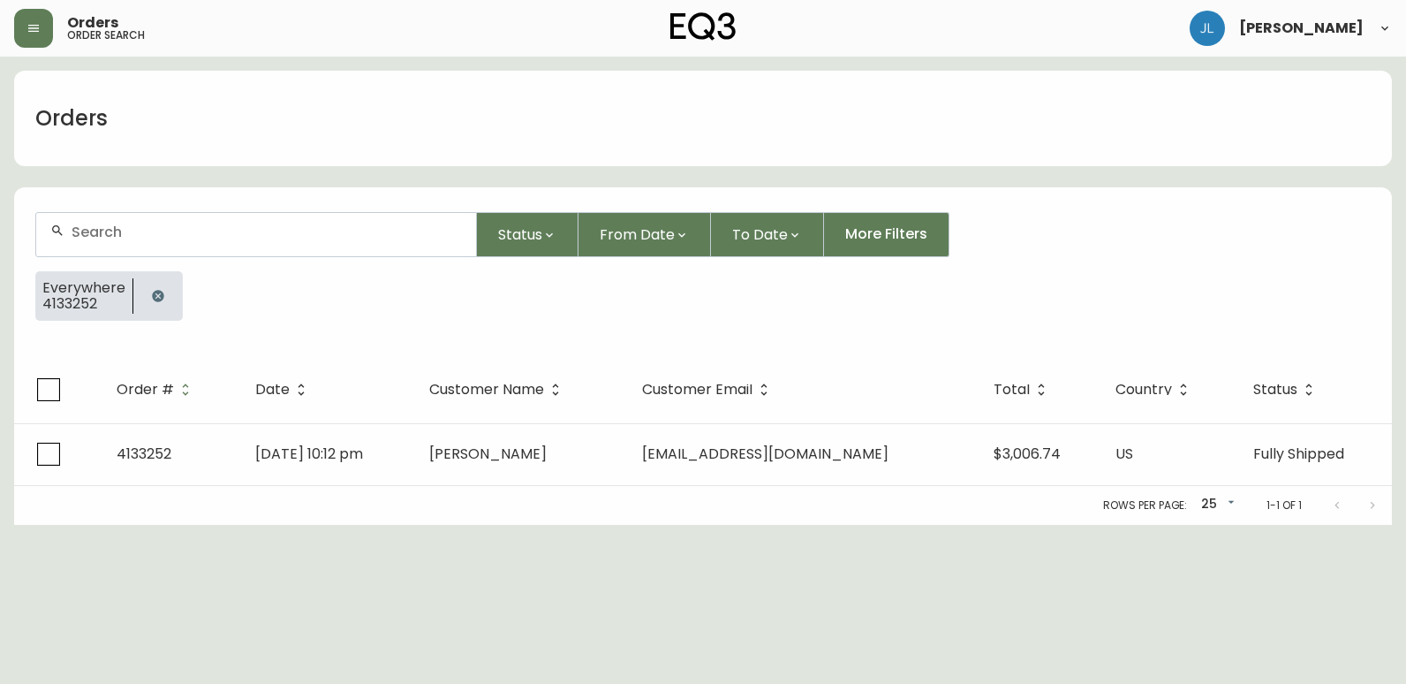
click at [155, 297] on icon "button" at bounding box center [158, 296] width 14 height 14
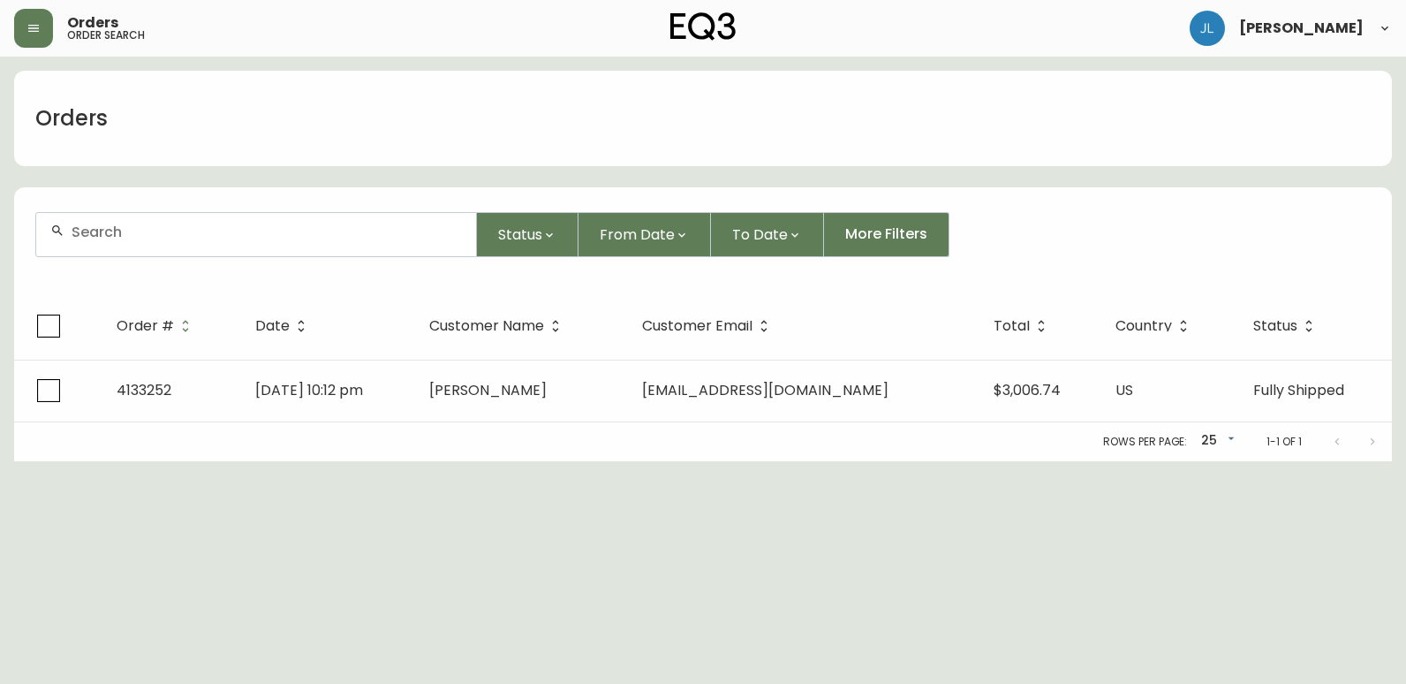
click at [172, 228] on input "text" at bounding box center [267, 231] width 390 height 17
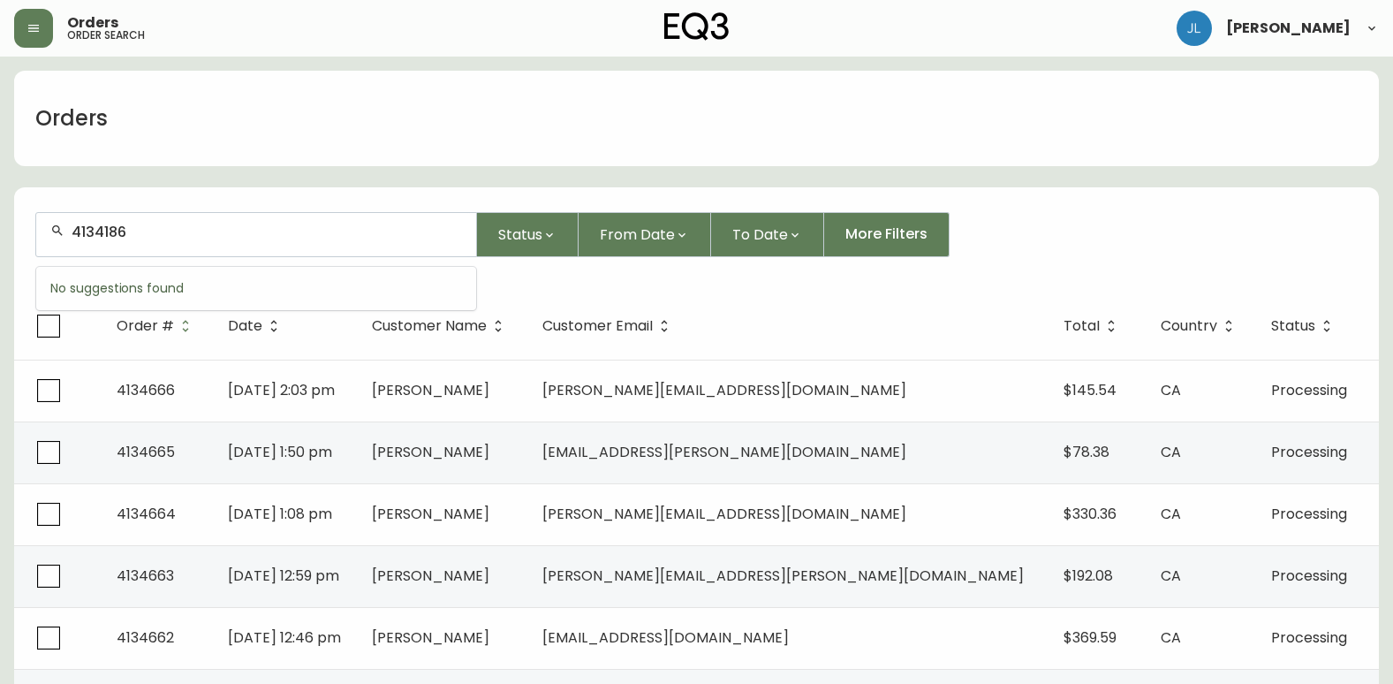
type input "4134186"
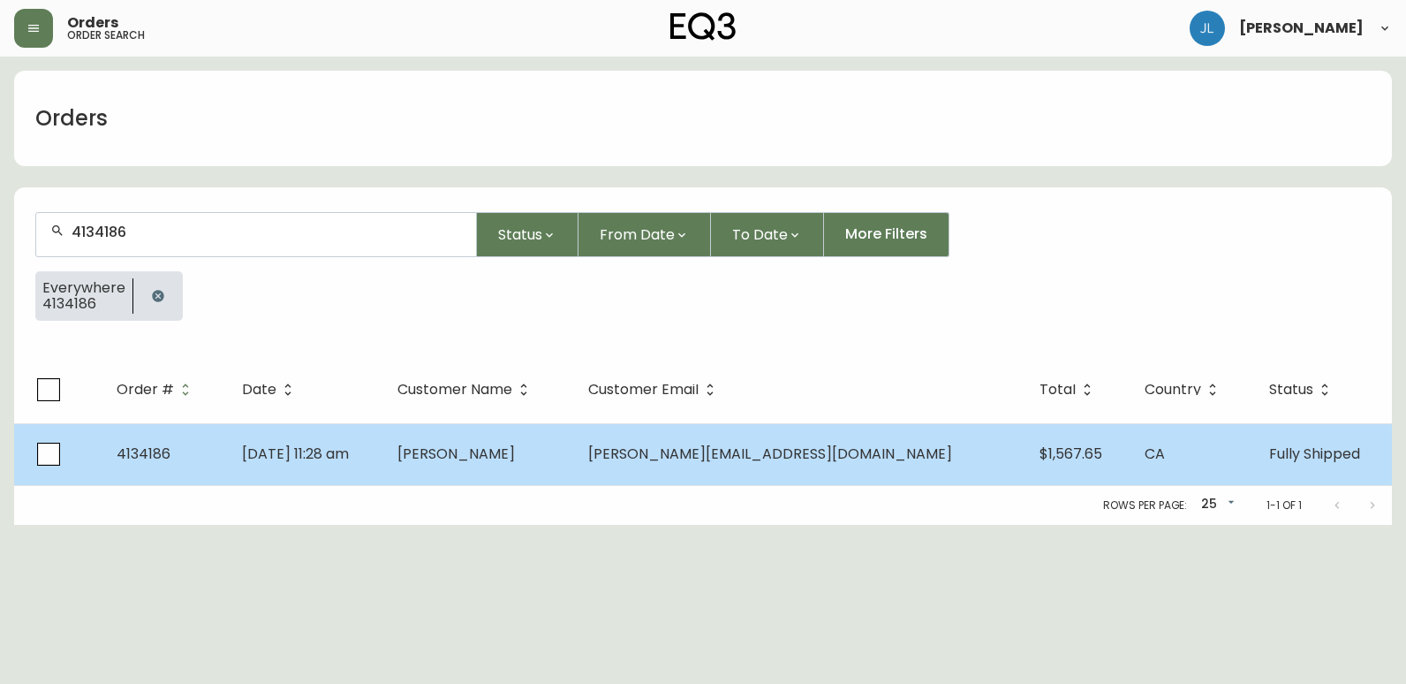
click at [574, 458] on td "[PERSON_NAME]" at bounding box center [478, 454] width 191 height 62
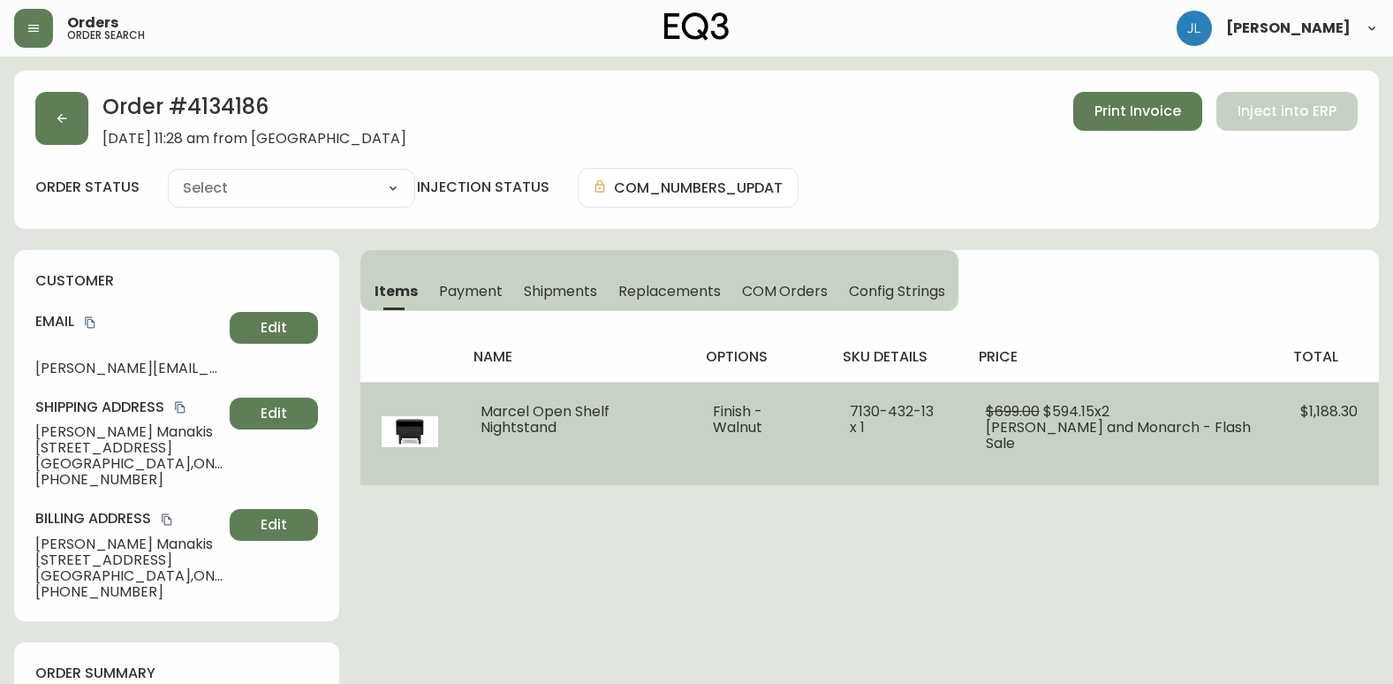
type input "Fully Shipped"
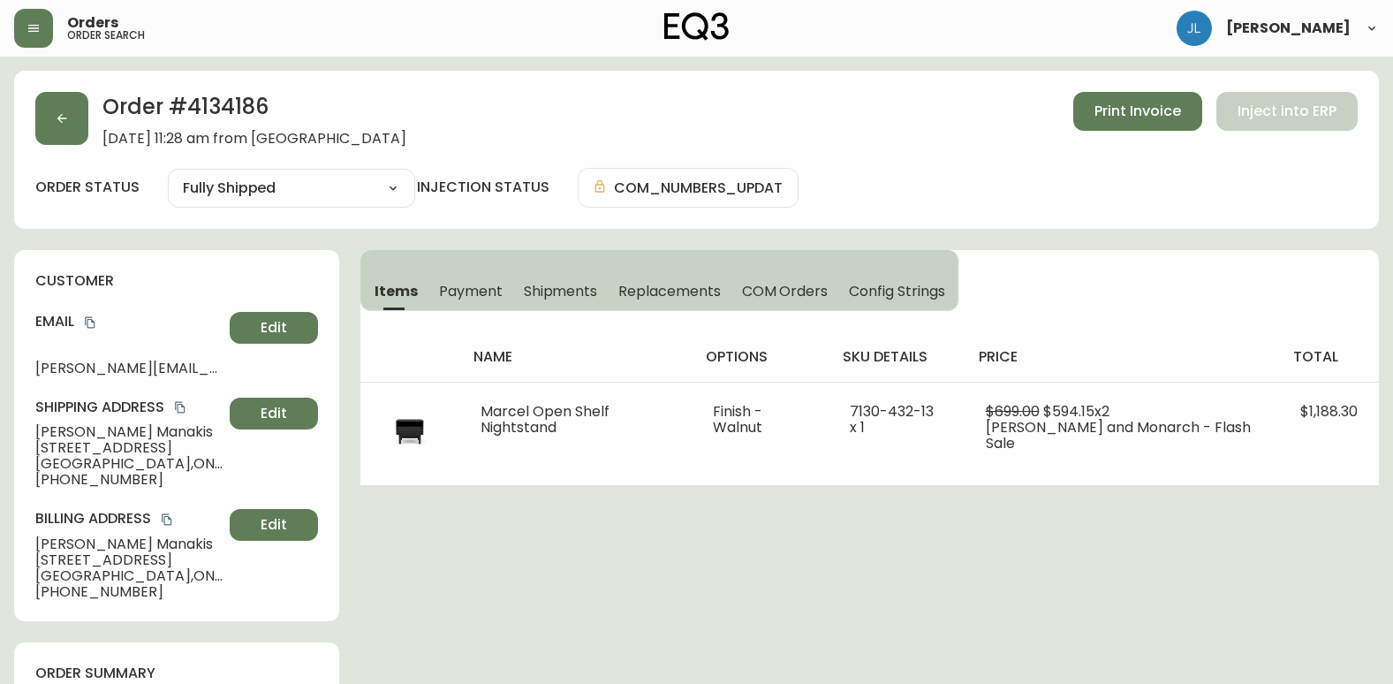
select select "FULLY_SHIPPED"
drag, startPoint x: 566, startPoint y: 266, endPoint x: 549, endPoint y: 284, distance: 24.4
click at [560, 269] on div "Items Payment Shipments Replacements COM Orders Config Strings" at bounding box center [659, 280] width 598 height 61
click at [549, 284] on span "Shipments" at bounding box center [561, 291] width 74 height 19
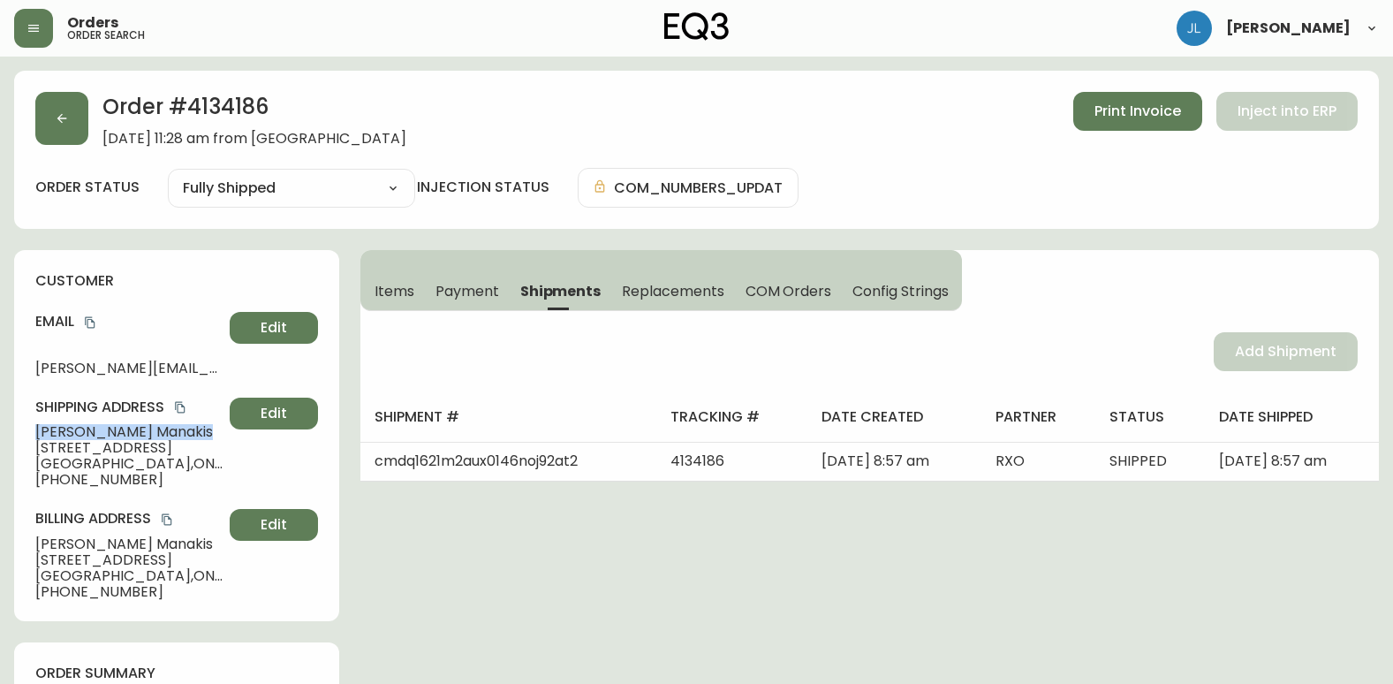
drag, startPoint x: 25, startPoint y: 428, endPoint x: 143, endPoint y: 431, distance: 118.4
click at [143, 431] on div "customer Email [PERSON_NAME][EMAIL_ADDRESS][DOMAIN_NAME] Edit Shipping Address …" at bounding box center [176, 435] width 325 height 371
drag, startPoint x: 34, startPoint y: 364, endPoint x: 294, endPoint y: 367, distance: 260.6
click at [294, 367] on div "customer Email [PERSON_NAME][EMAIL_ADDRESS][DOMAIN_NAME] Edit Shipping Address …" at bounding box center [176, 435] width 325 height 371
drag, startPoint x: 103, startPoint y: 433, endPoint x: 143, endPoint y: 433, distance: 39.8
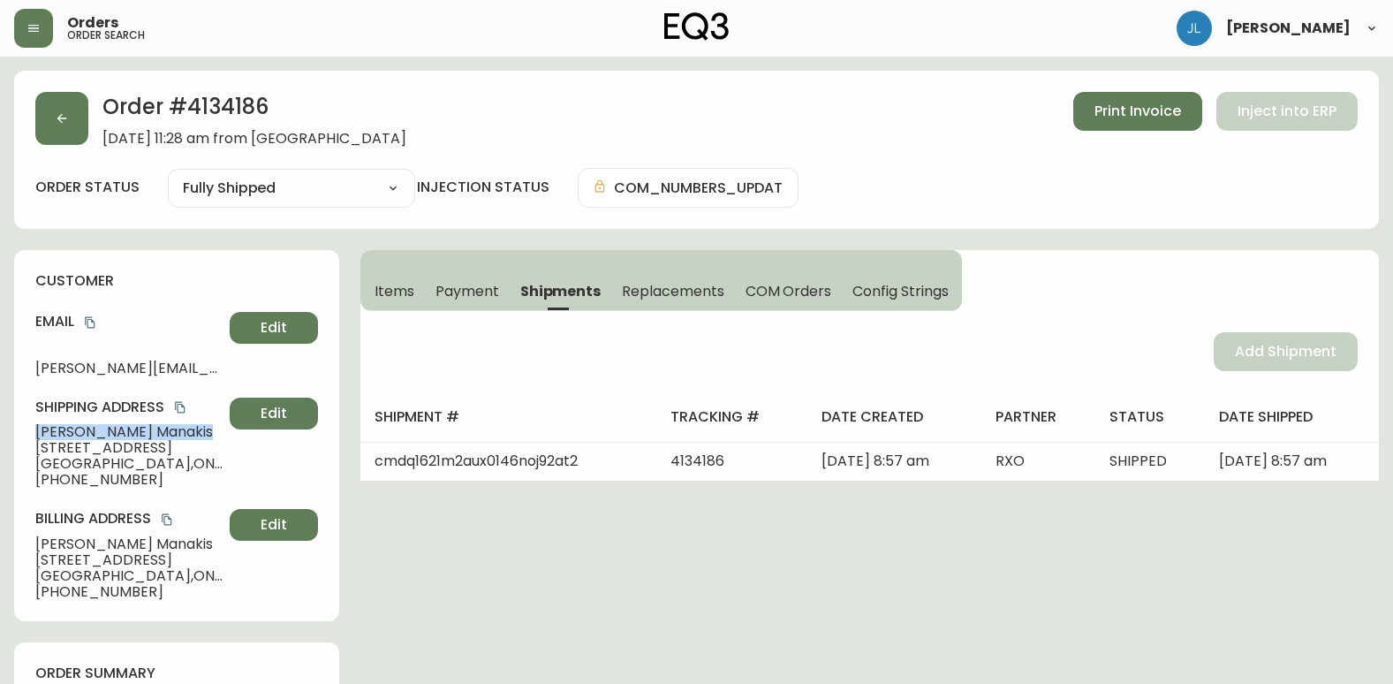
click at [143, 433] on div "customer Email [PERSON_NAME][EMAIL_ADDRESS][DOMAIN_NAME] Edit Shipping Address …" at bounding box center [176, 435] width 325 height 371
drag, startPoint x: 295, startPoint y: 112, endPoint x: 193, endPoint y: 116, distance: 101.6
click at [193, 116] on h2 "Order # 4134186" at bounding box center [254, 111] width 304 height 39
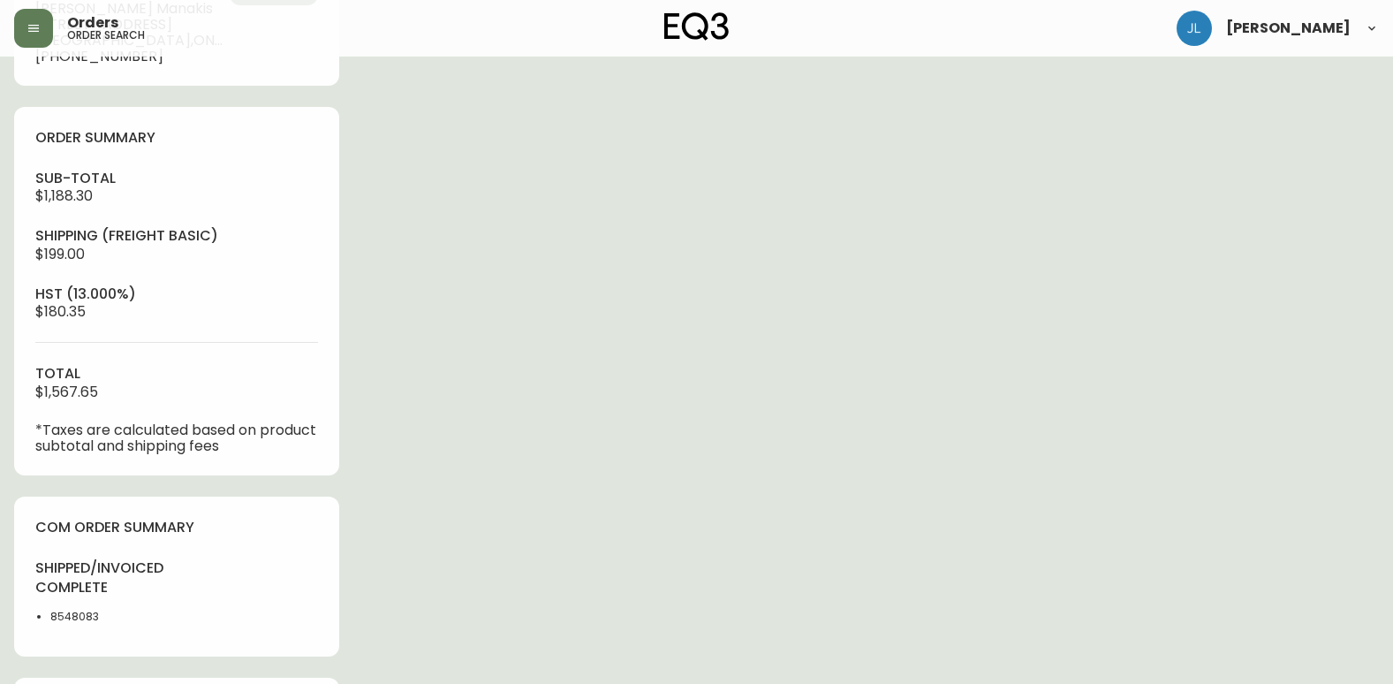
scroll to position [707, 0]
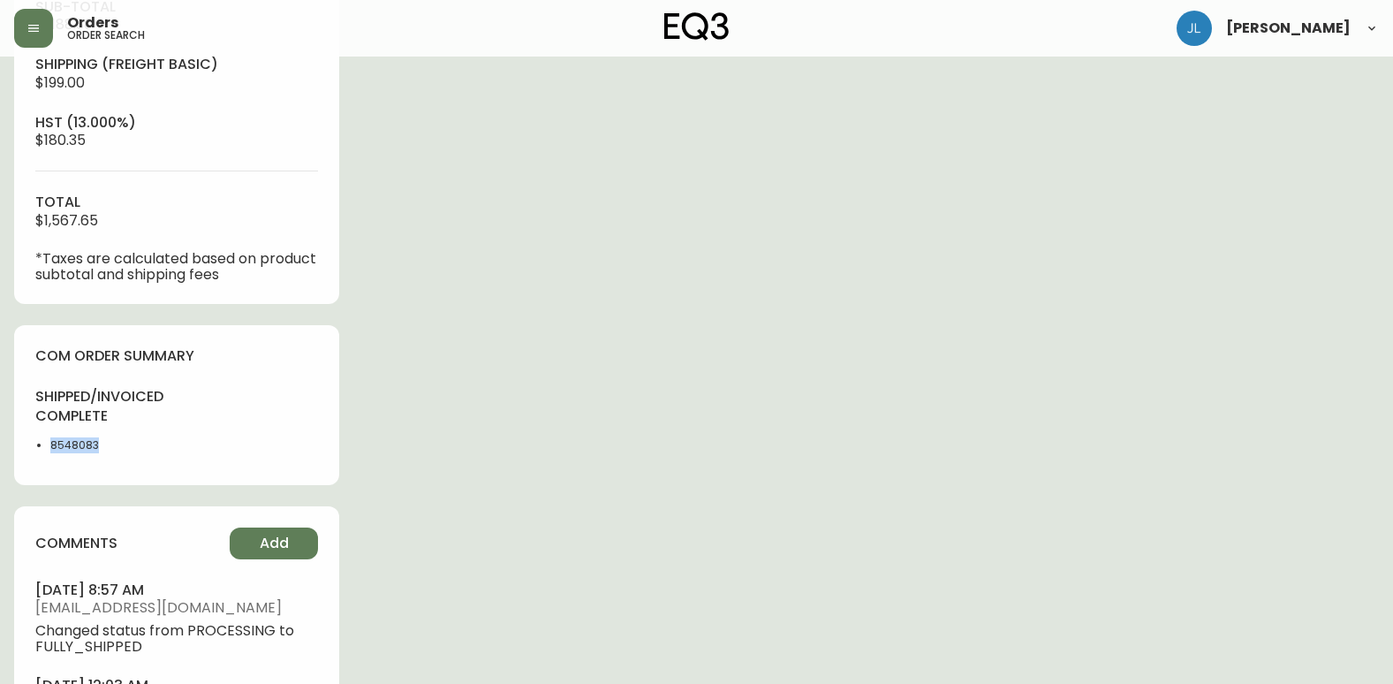
drag, startPoint x: 135, startPoint y: 439, endPoint x: 49, endPoint y: 444, distance: 86.7
click at [49, 444] on ul "8548083" at bounding box center [100, 445] width 131 height 16
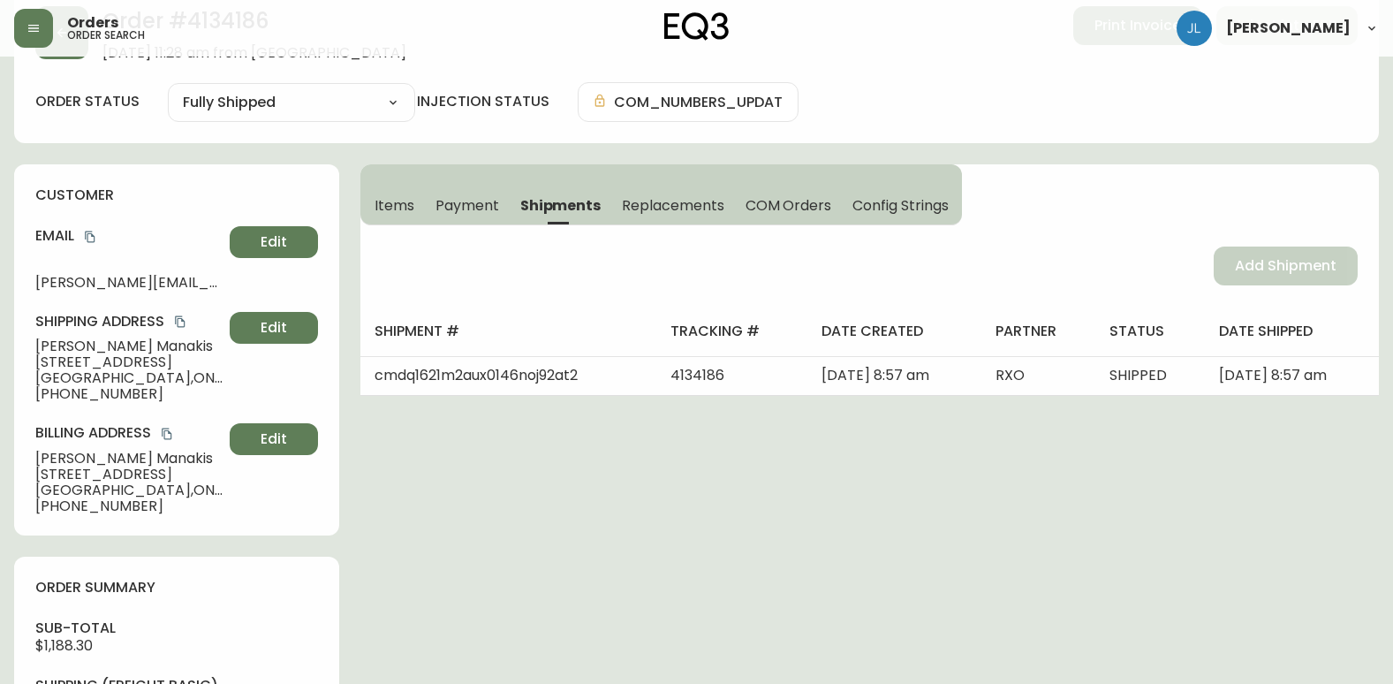
scroll to position [0, 0]
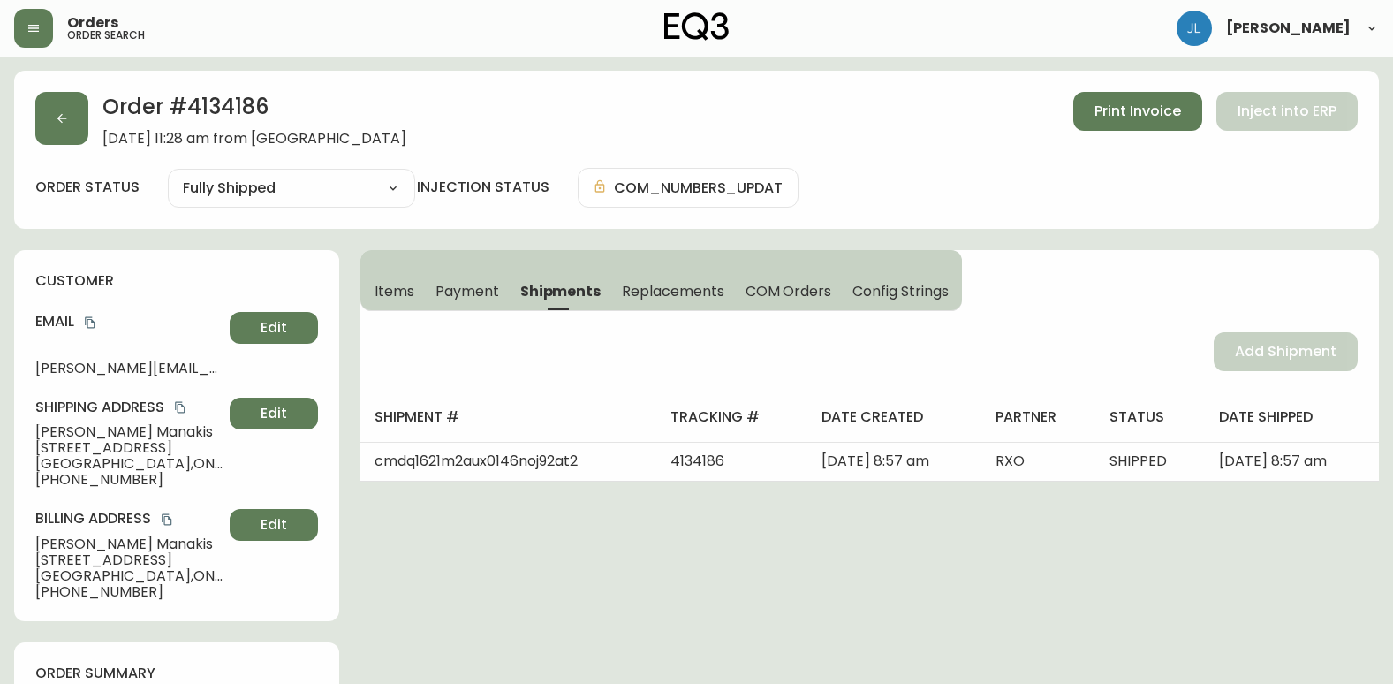
click at [404, 293] on span "Items" at bounding box center [395, 291] width 40 height 19
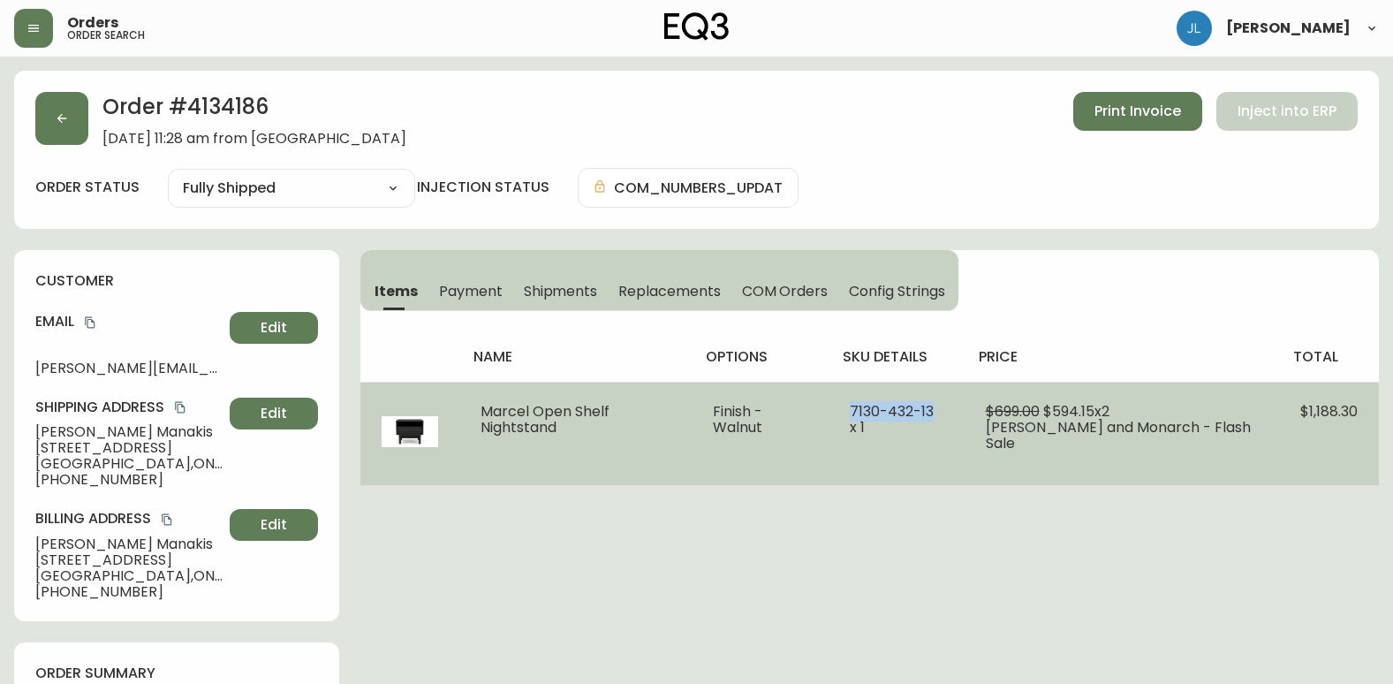
drag, startPoint x: 882, startPoint y: 413, endPoint x: 961, endPoint y: 415, distance: 79.5
click at [934, 415] on span "7130-432-13 x 1" at bounding box center [892, 419] width 84 height 36
